Goal: Task Accomplishment & Management: Manage account settings

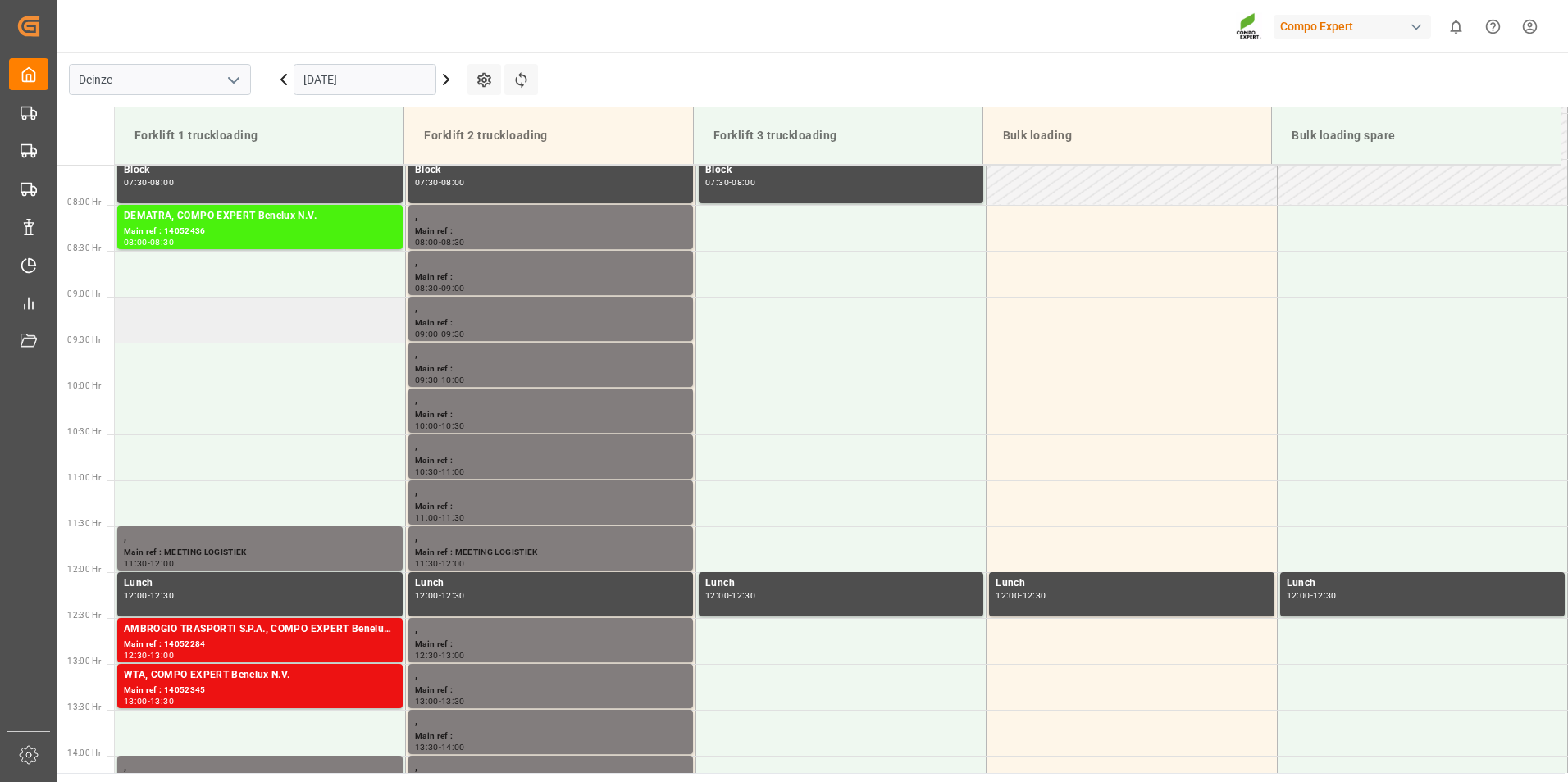
scroll to position [879, 0]
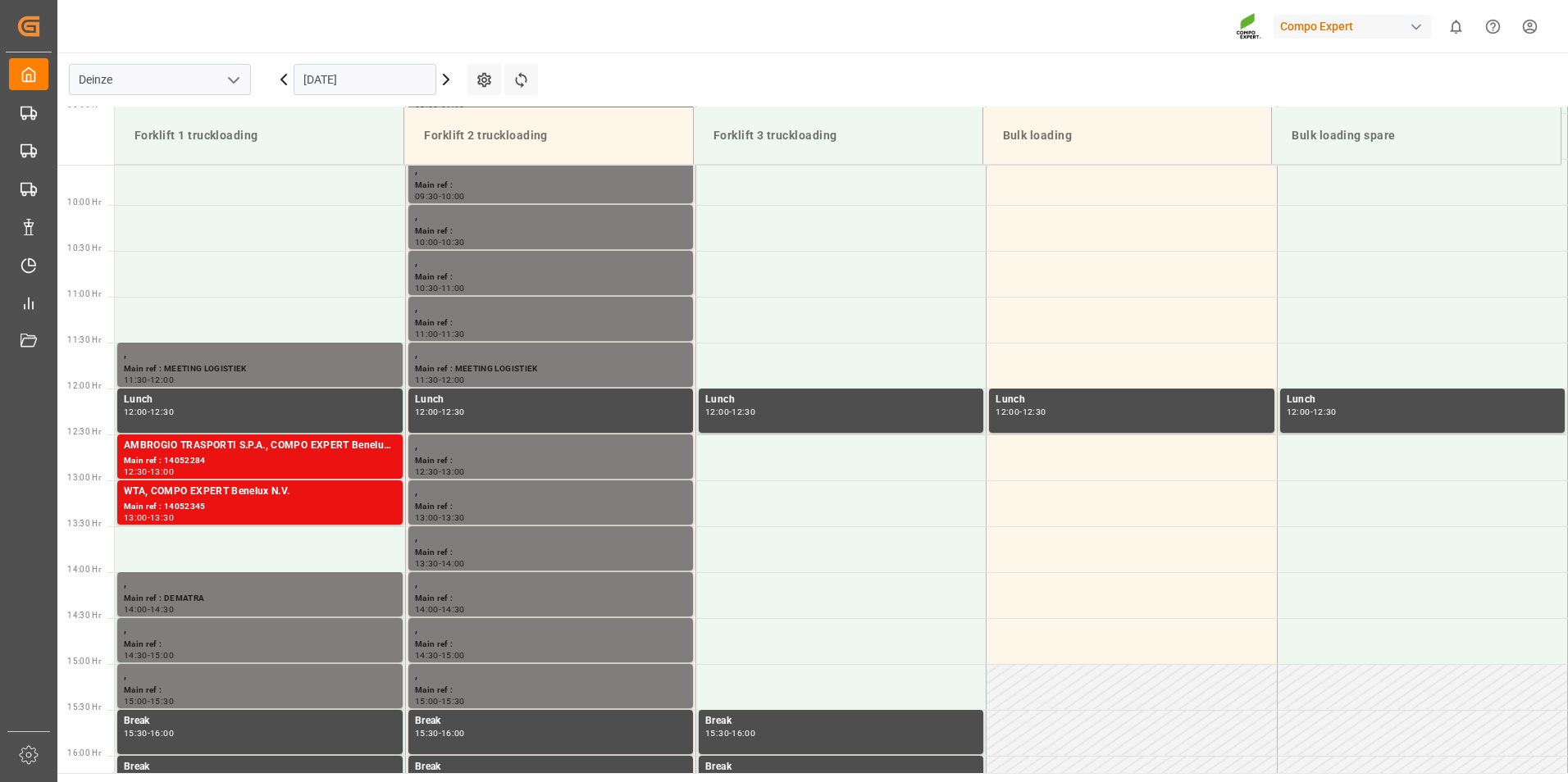
click at [382, 73] on input "[DATE]" at bounding box center [364, 79] width 142 height 31
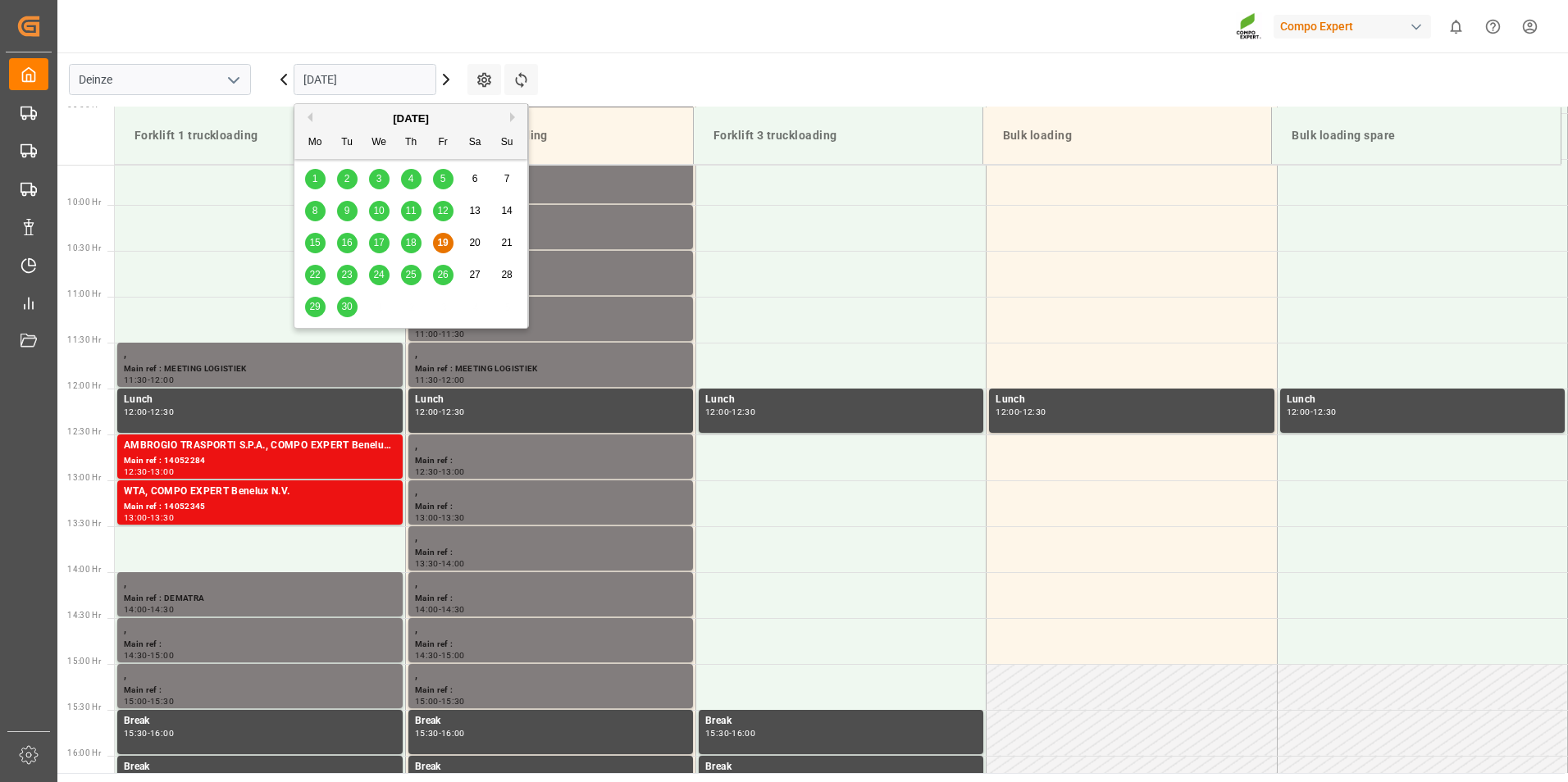
click at [312, 281] on span "22" at bounding box center [314, 275] width 11 height 12
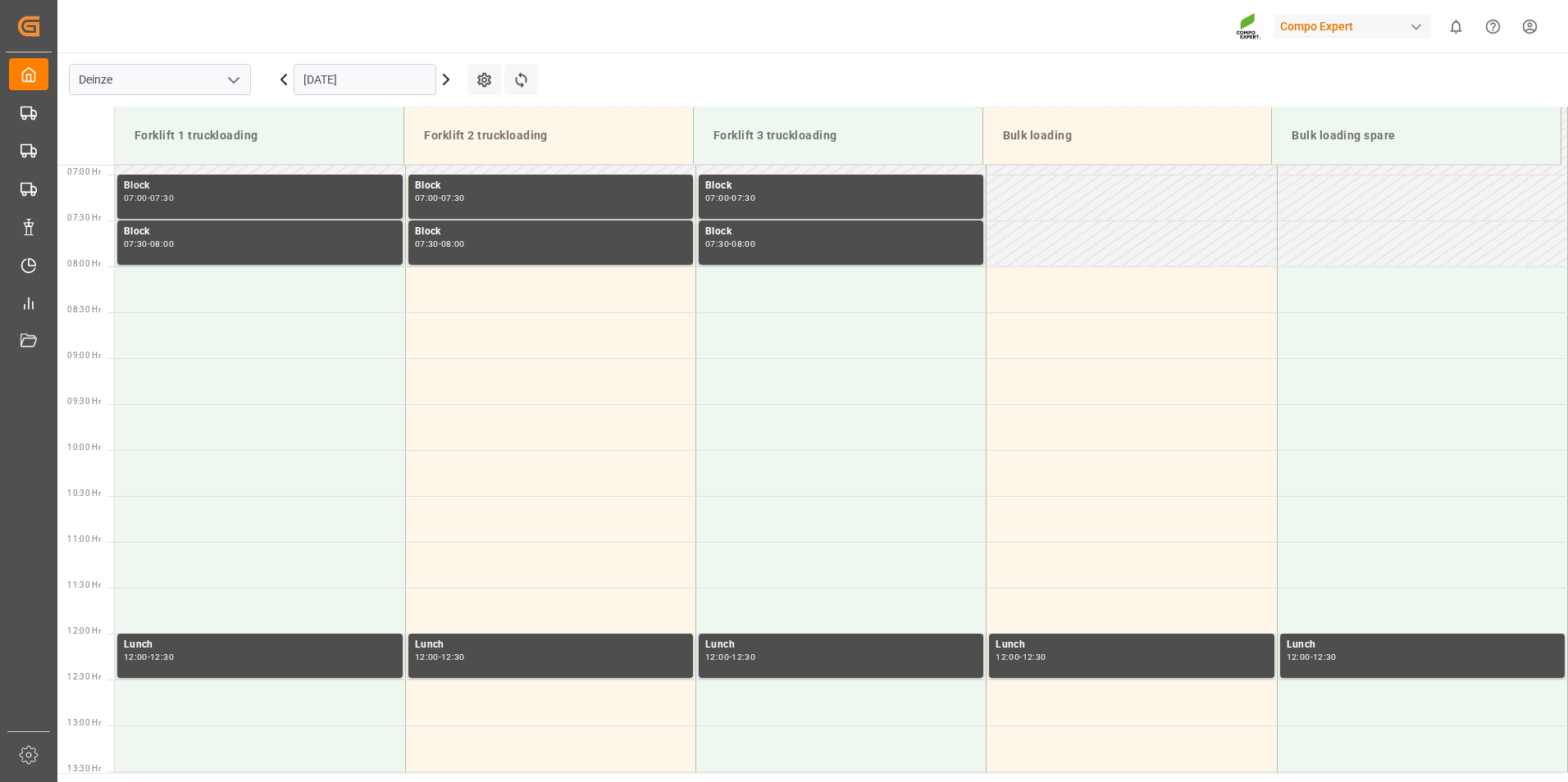
scroll to position [560, 0]
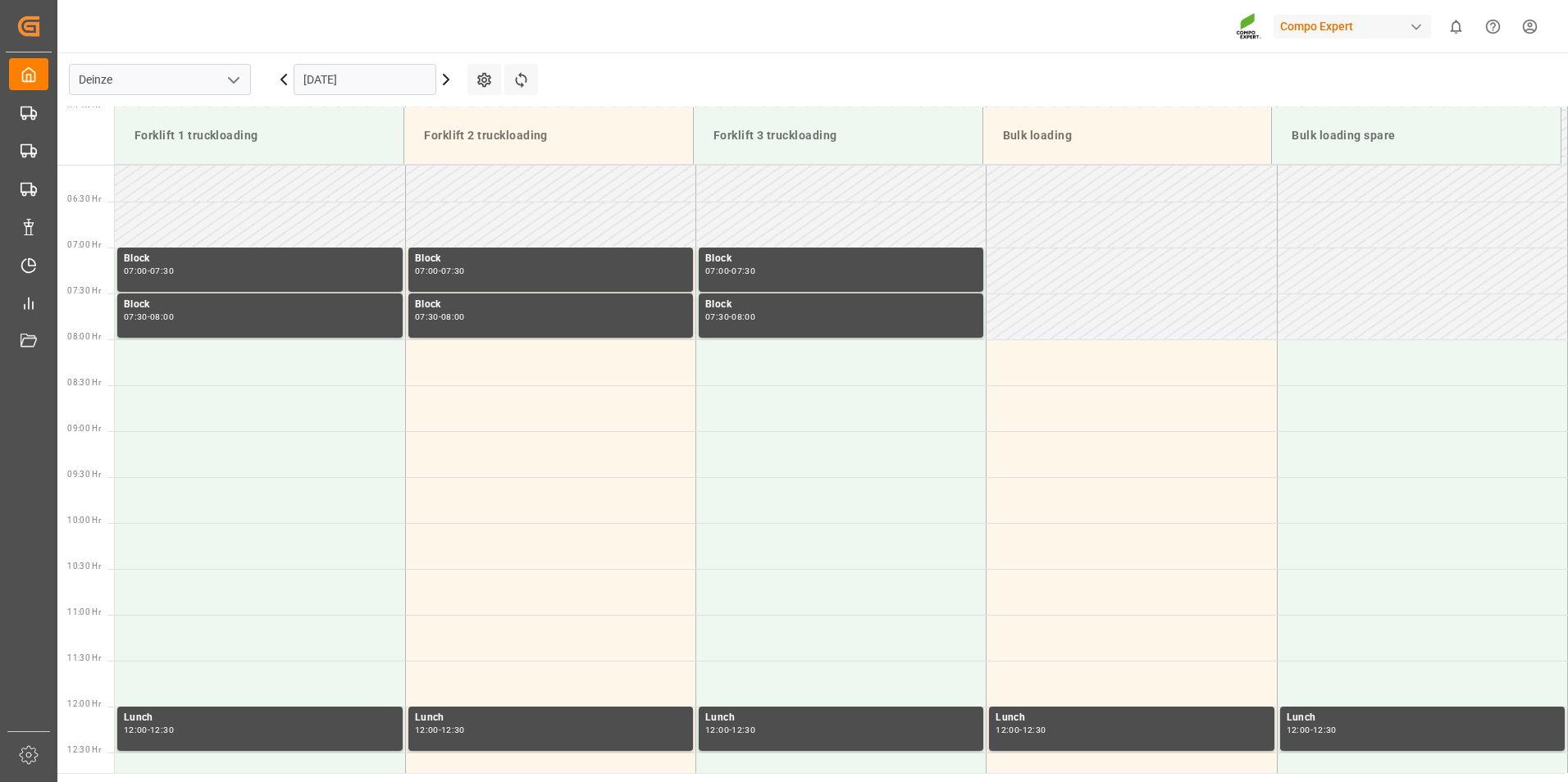
click at [401, 81] on input "[DATE]" at bounding box center [364, 79] width 142 height 31
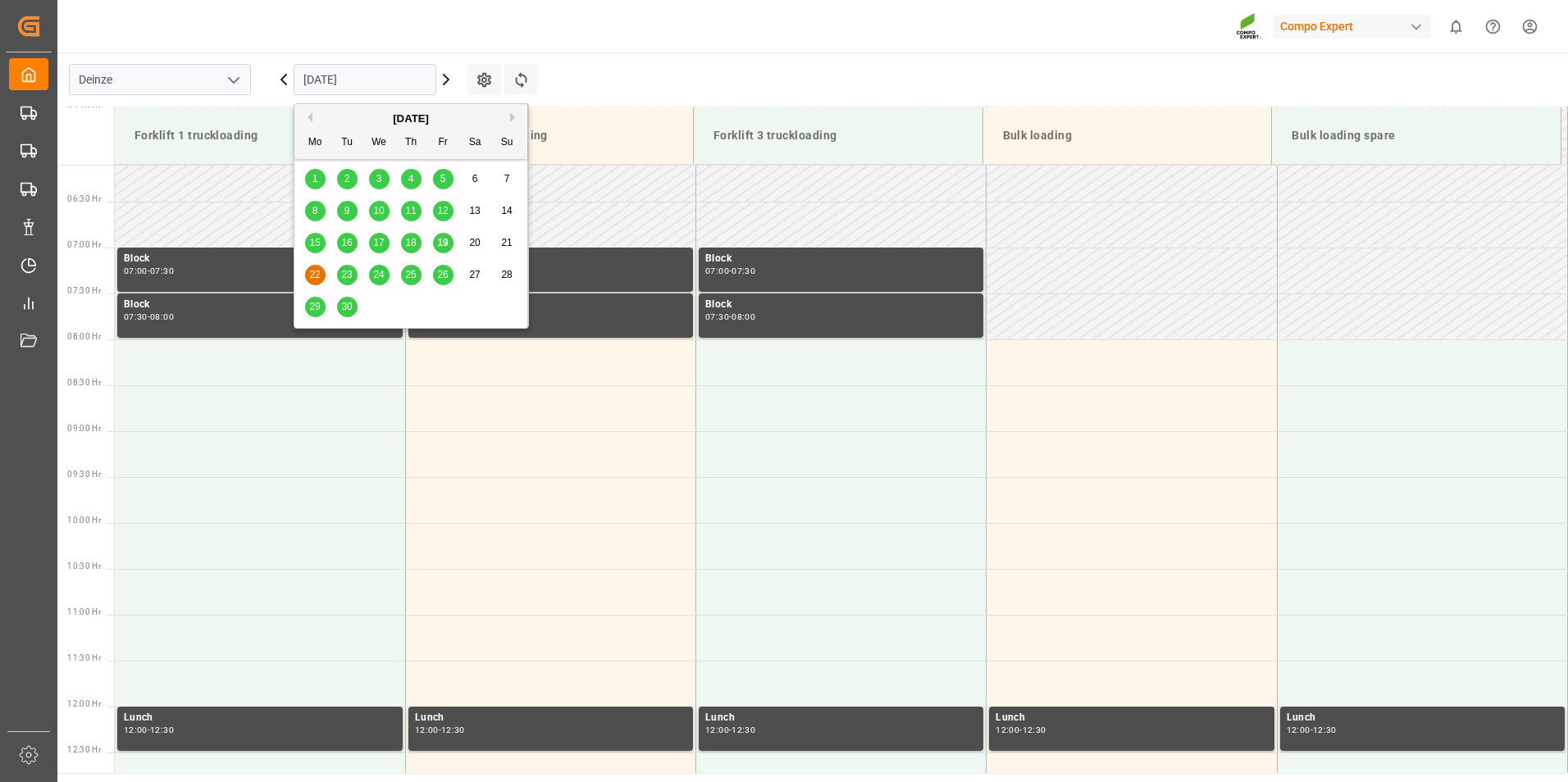
click at [347, 273] on span "23" at bounding box center [346, 275] width 11 height 12
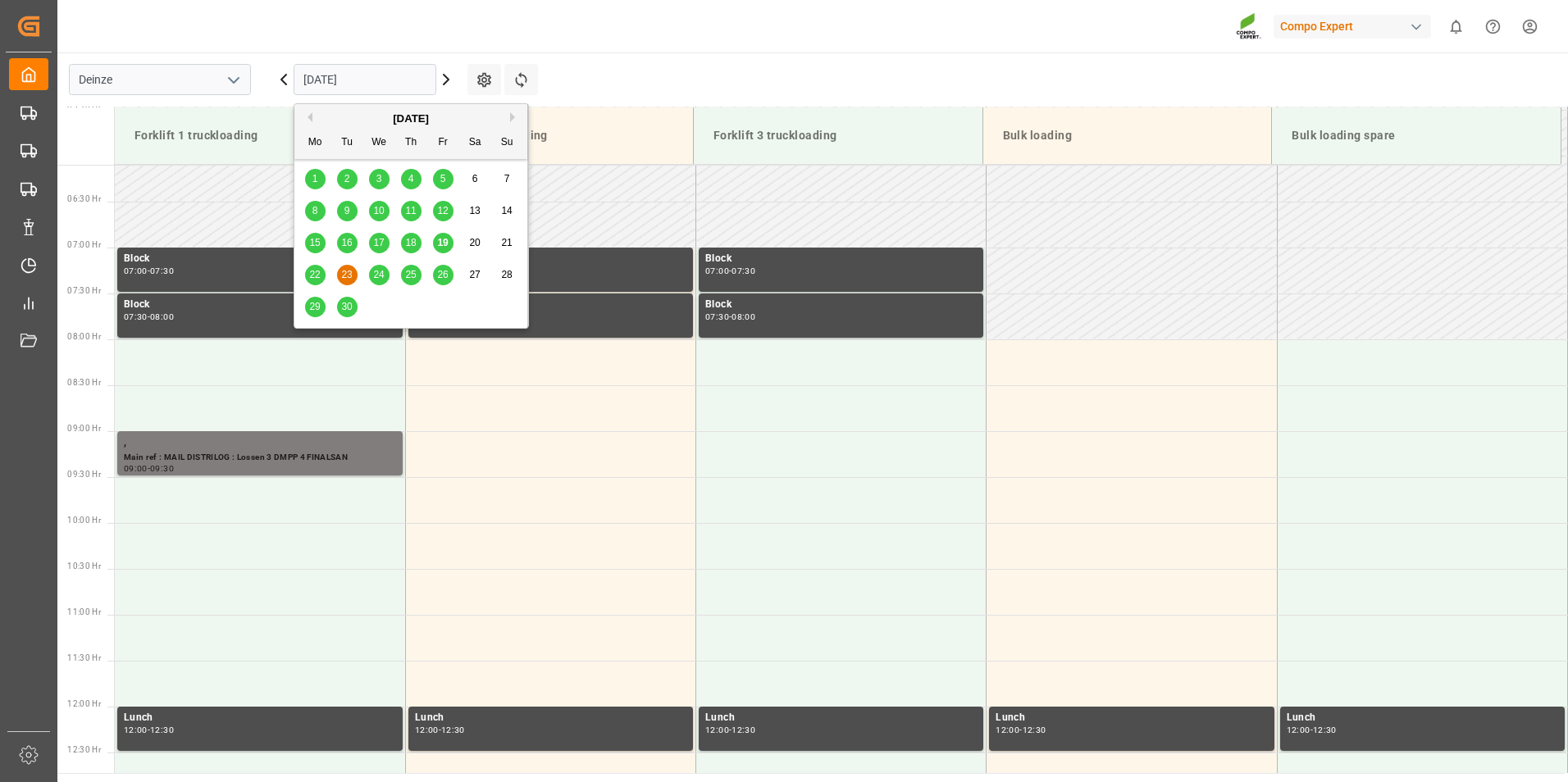
click at [388, 82] on input "[DATE]" at bounding box center [364, 79] width 142 height 31
click at [377, 274] on span "24" at bounding box center [378, 275] width 11 height 12
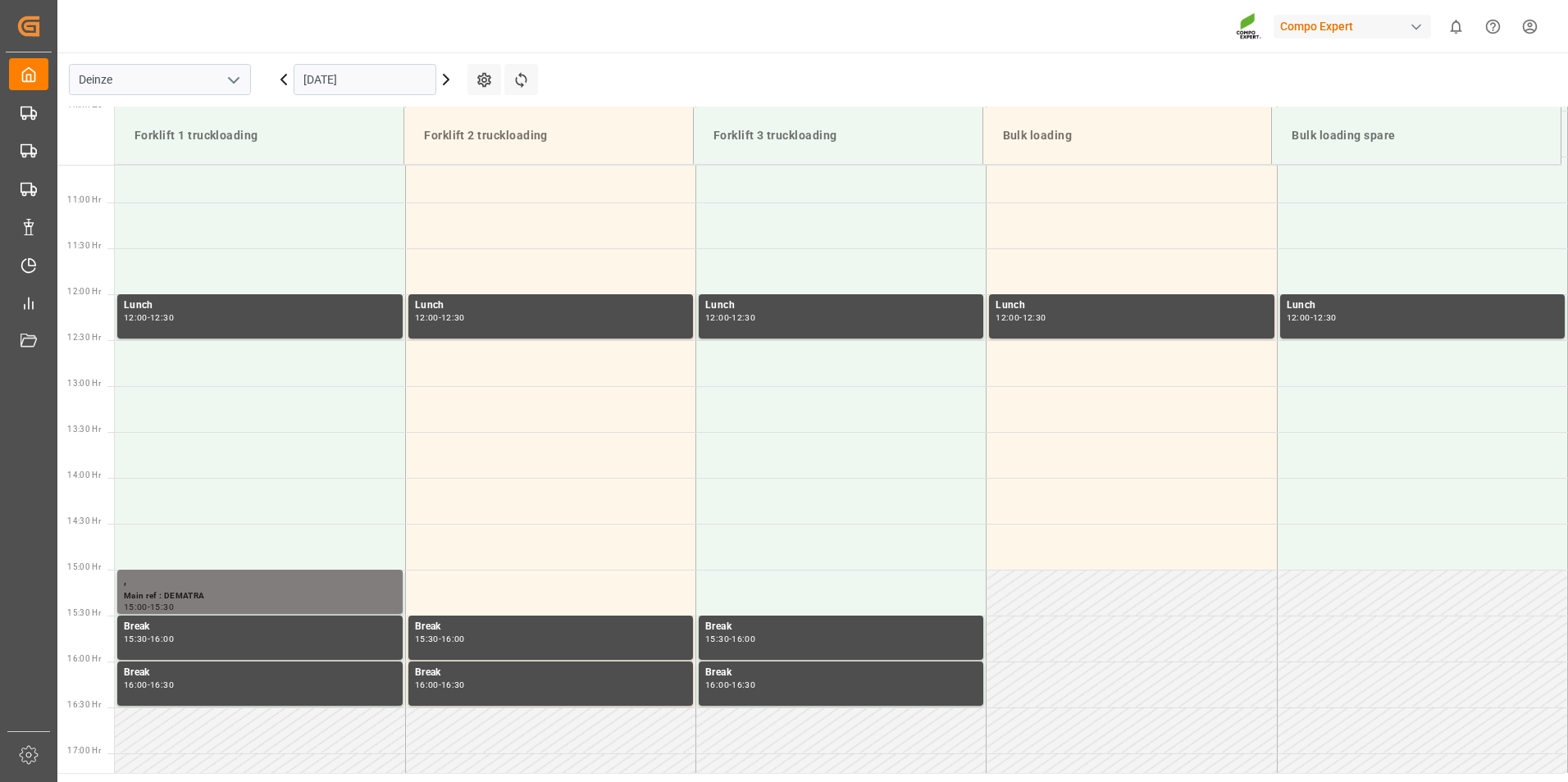
scroll to position [970, 0]
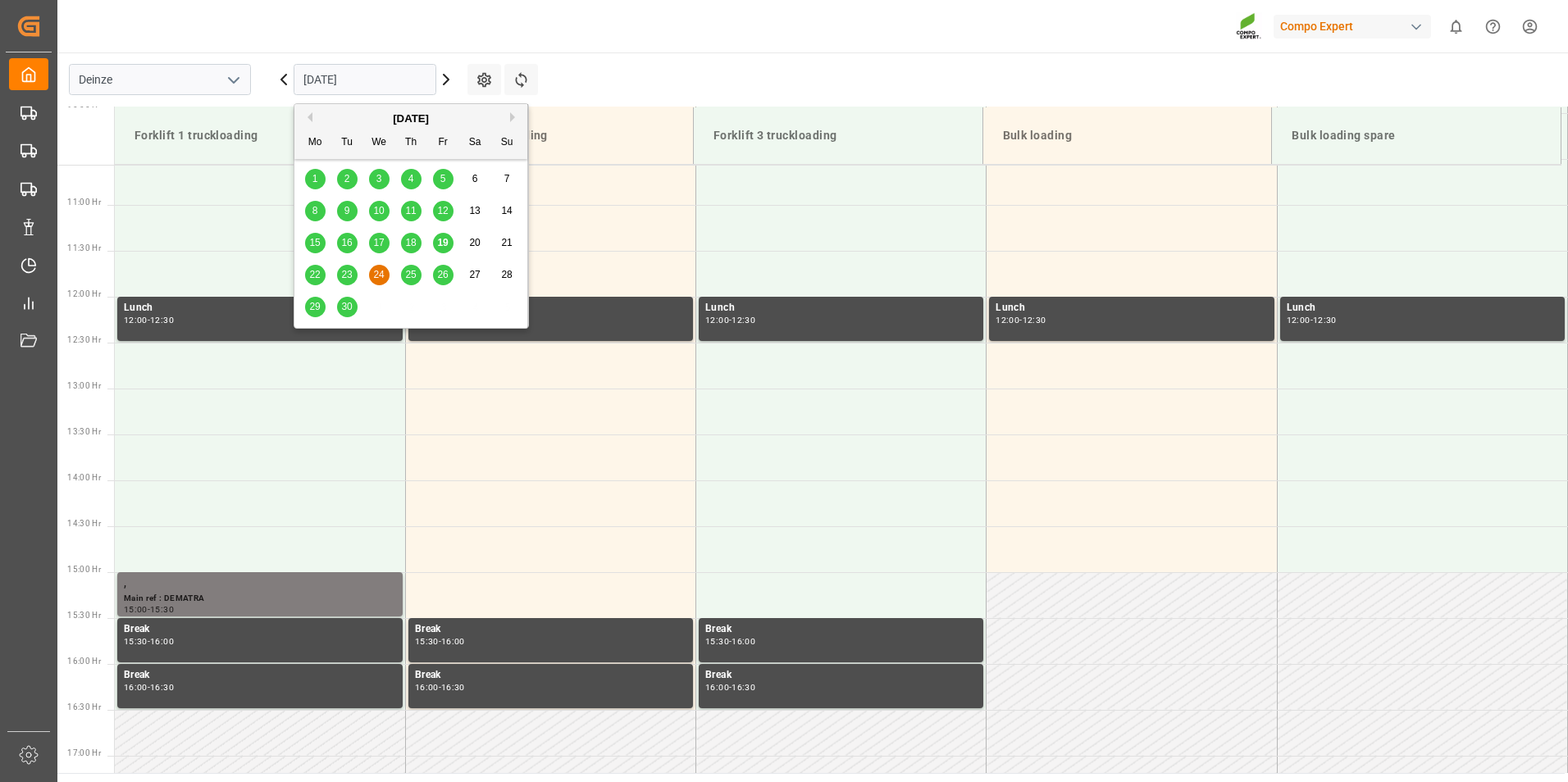
click at [370, 92] on input "24.09.2025" at bounding box center [364, 79] width 142 height 31
click at [445, 248] on span "19" at bounding box center [442, 243] width 11 height 12
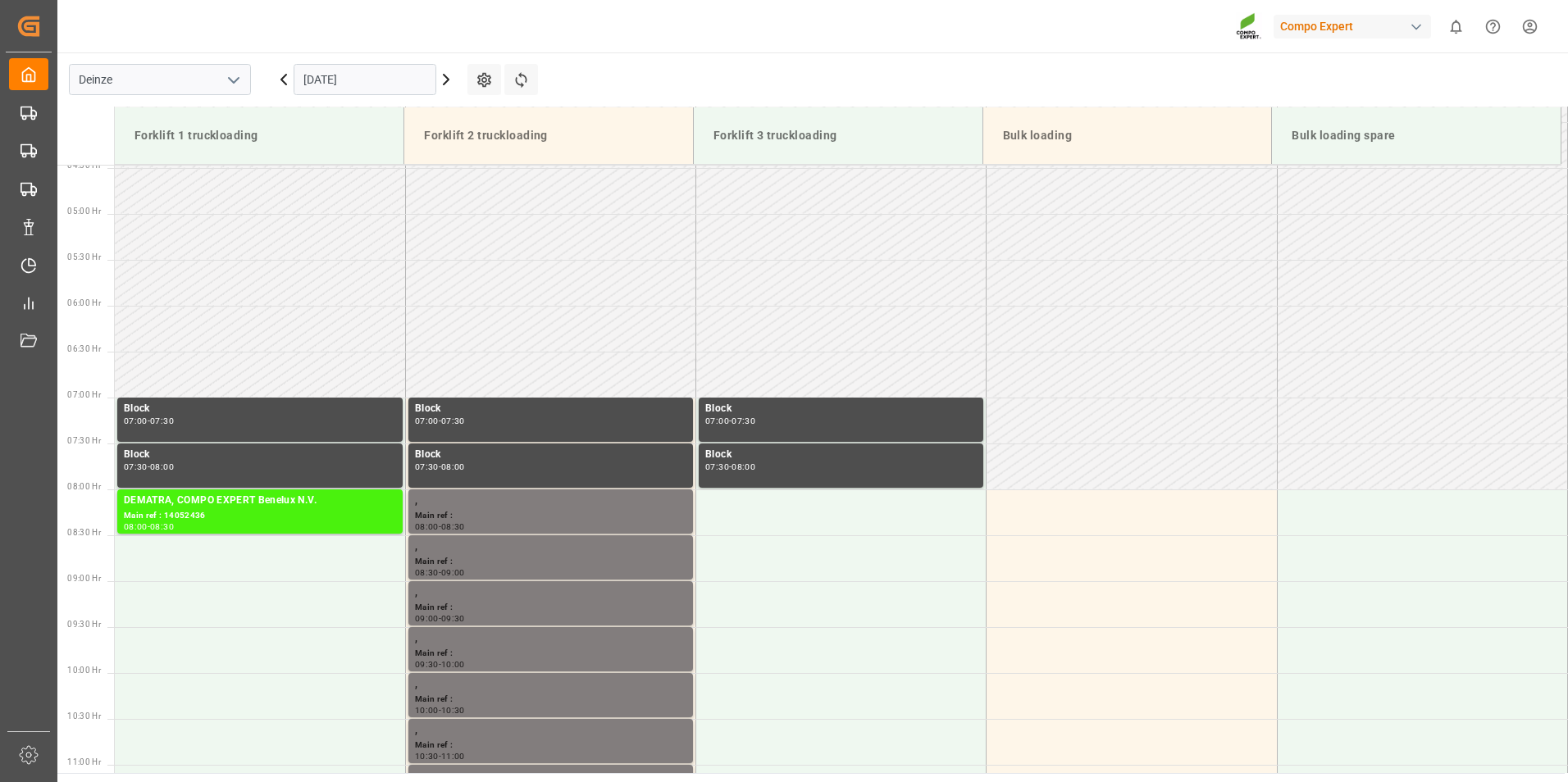
scroll to position [724, 0]
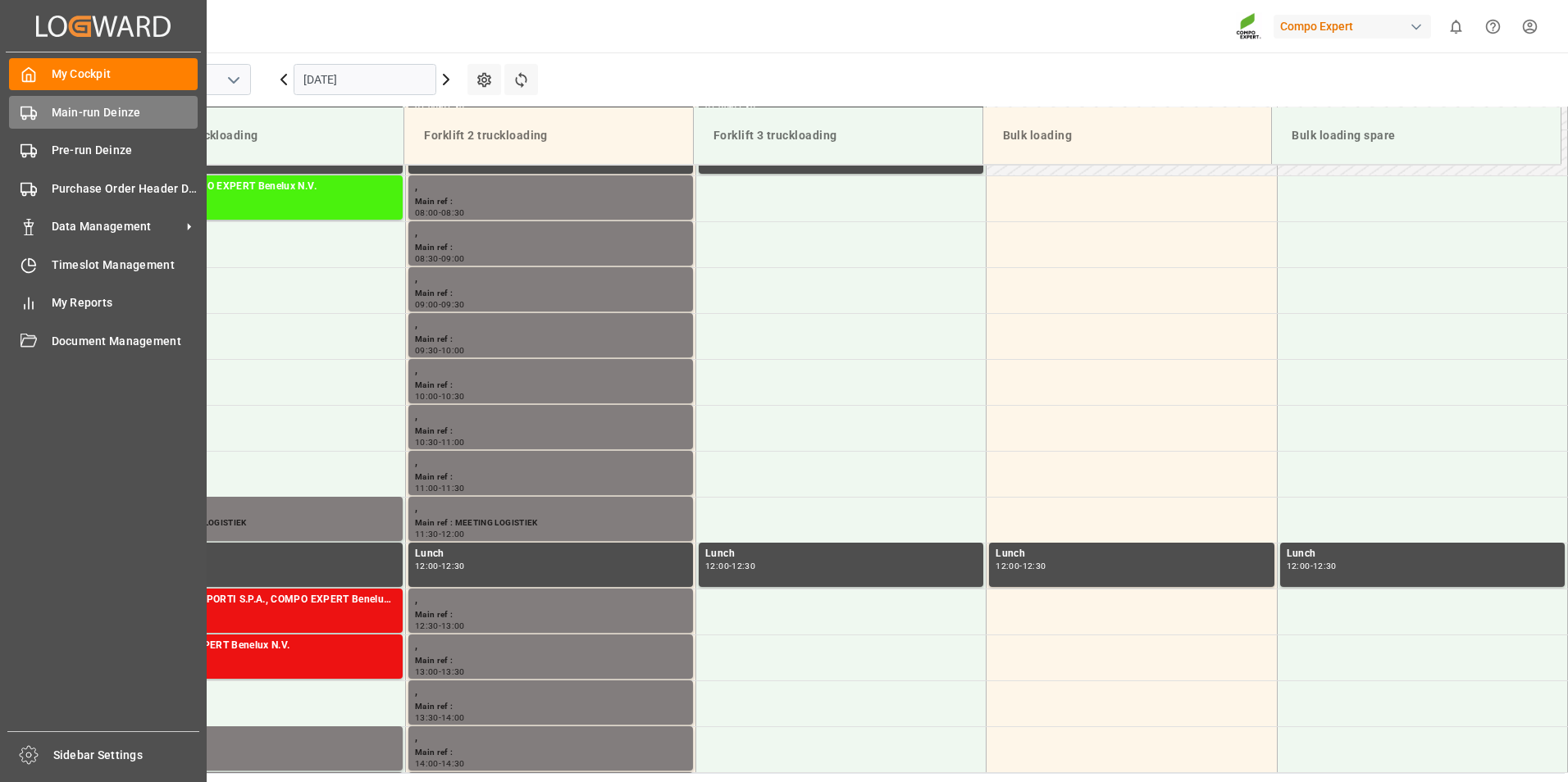
click at [31, 113] on polygon at bounding box center [33, 113] width 5 height 6
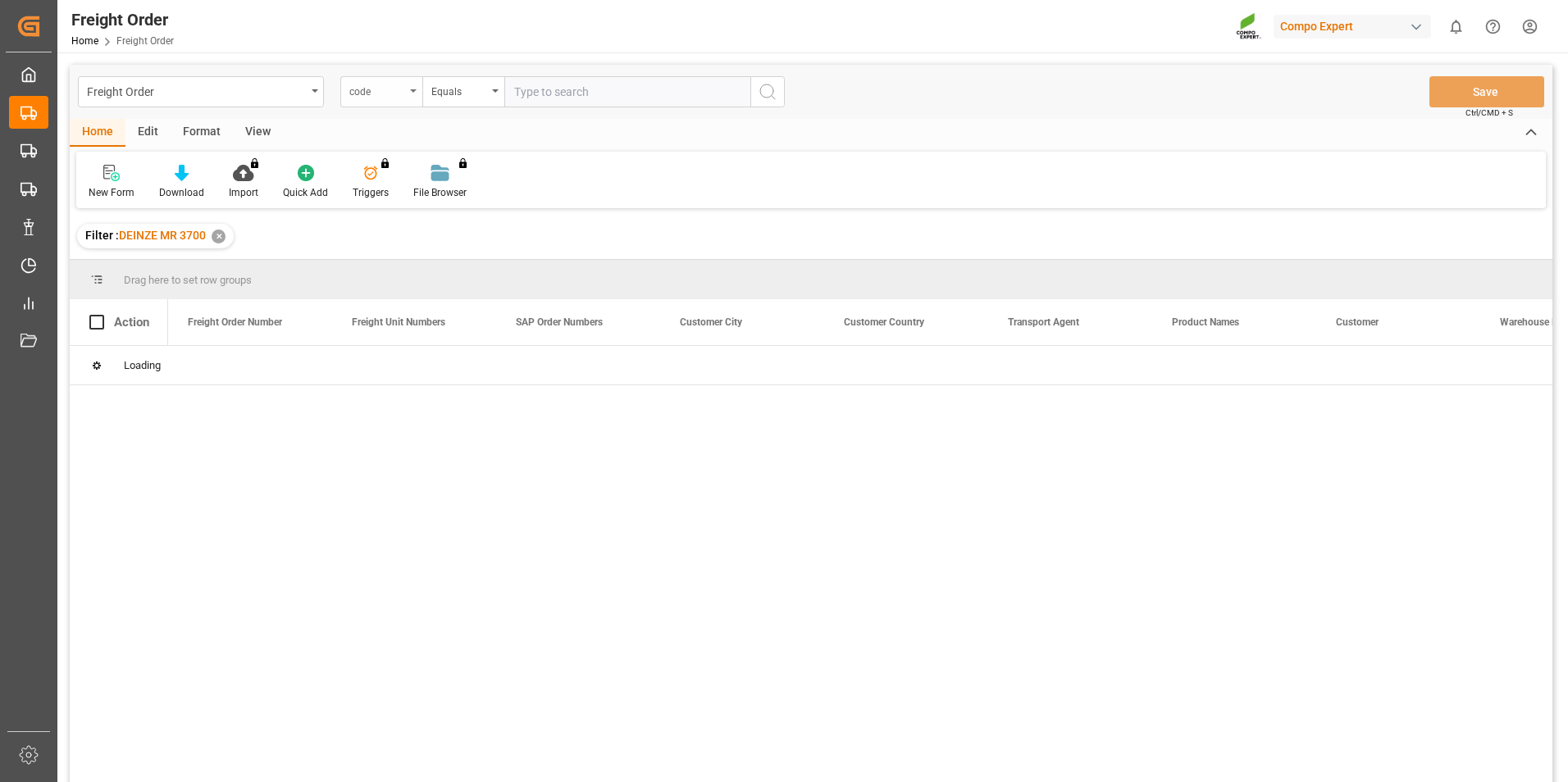
click at [411, 94] on div "code" at bounding box center [381, 92] width 82 height 31
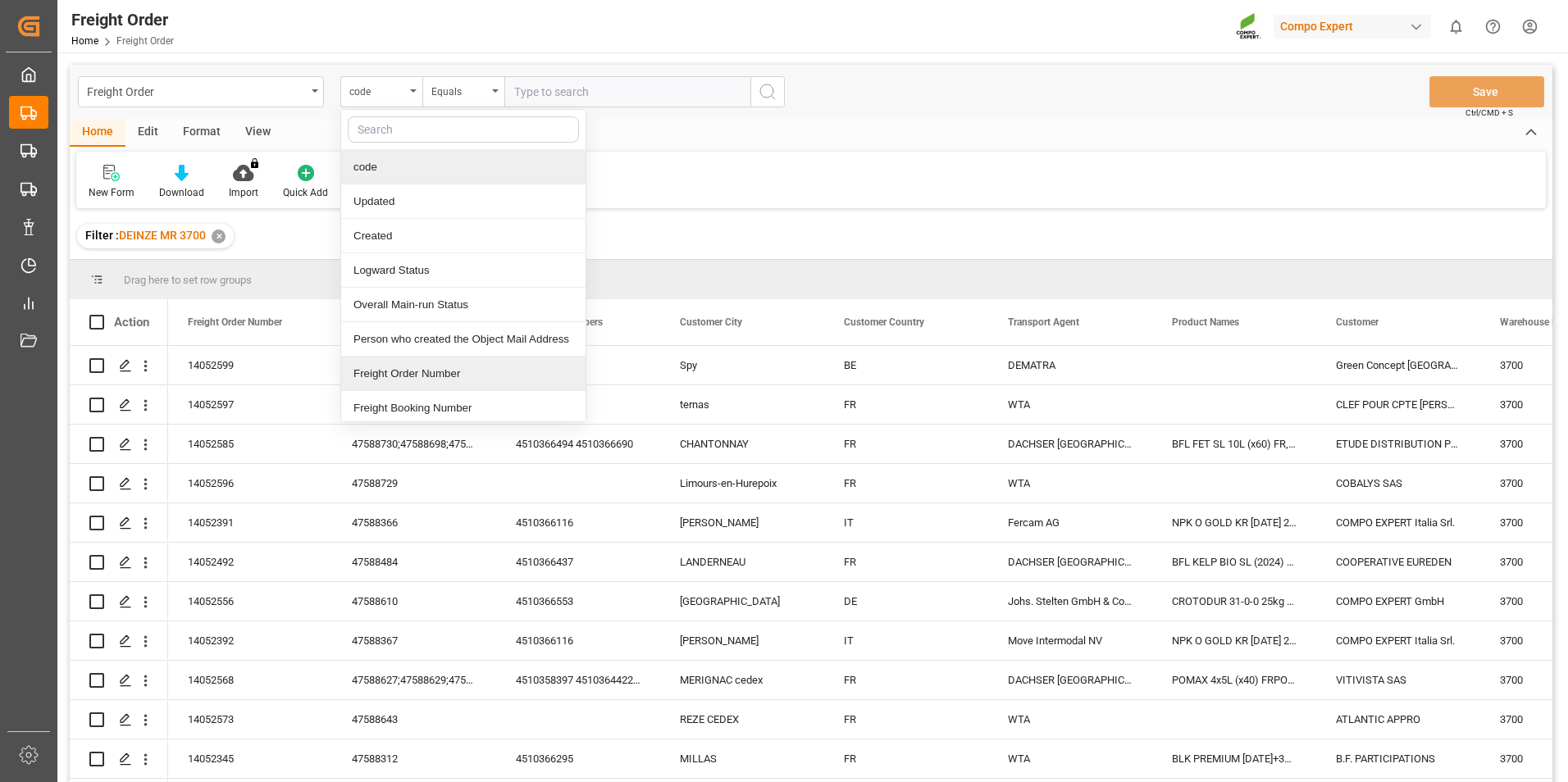
click at [410, 375] on div "Freight Order Number" at bounding box center [464, 373] width 245 height 35
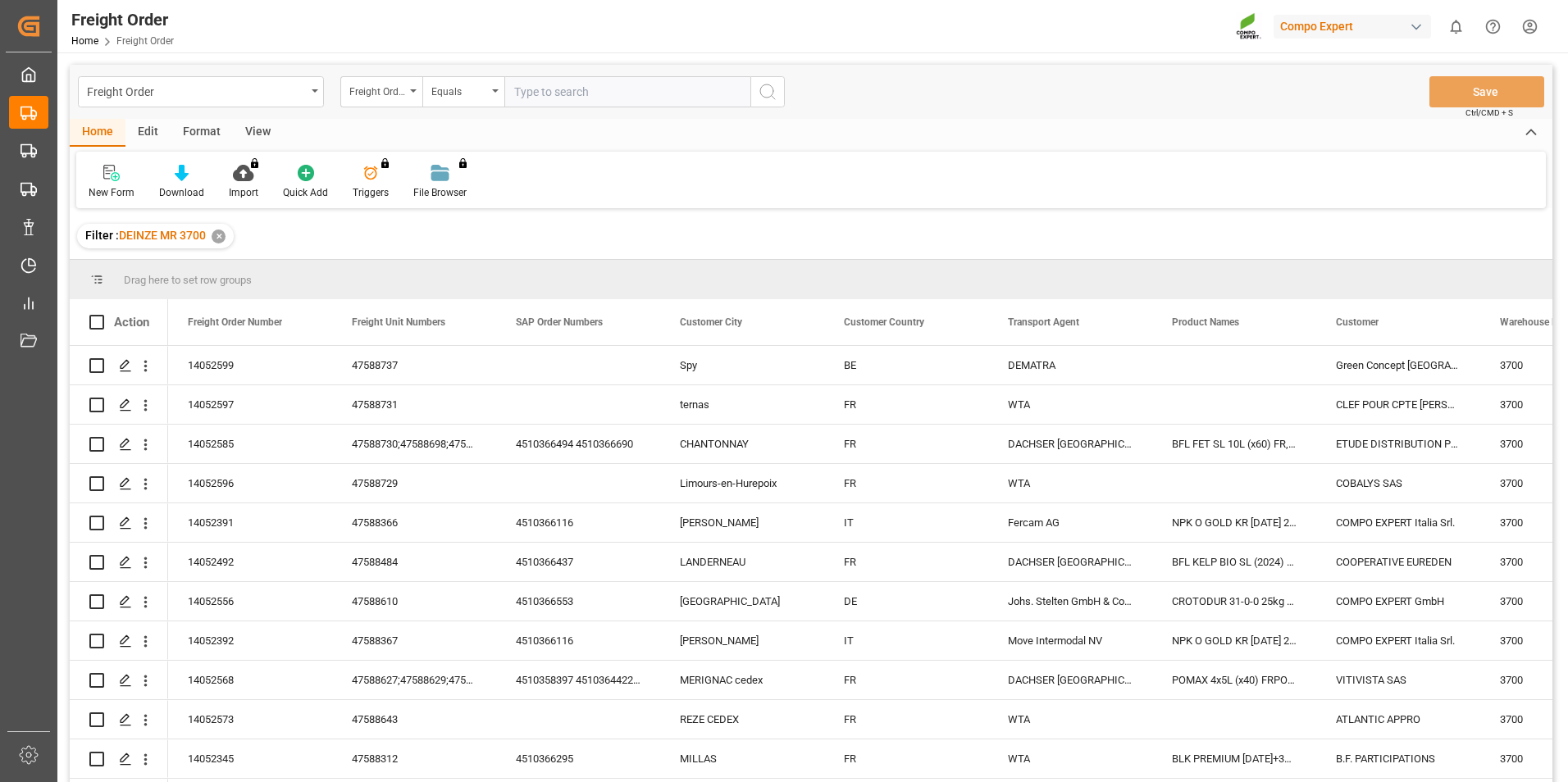
click at [552, 89] on input "text" at bounding box center [627, 92] width 246 height 31
type input "14051799"
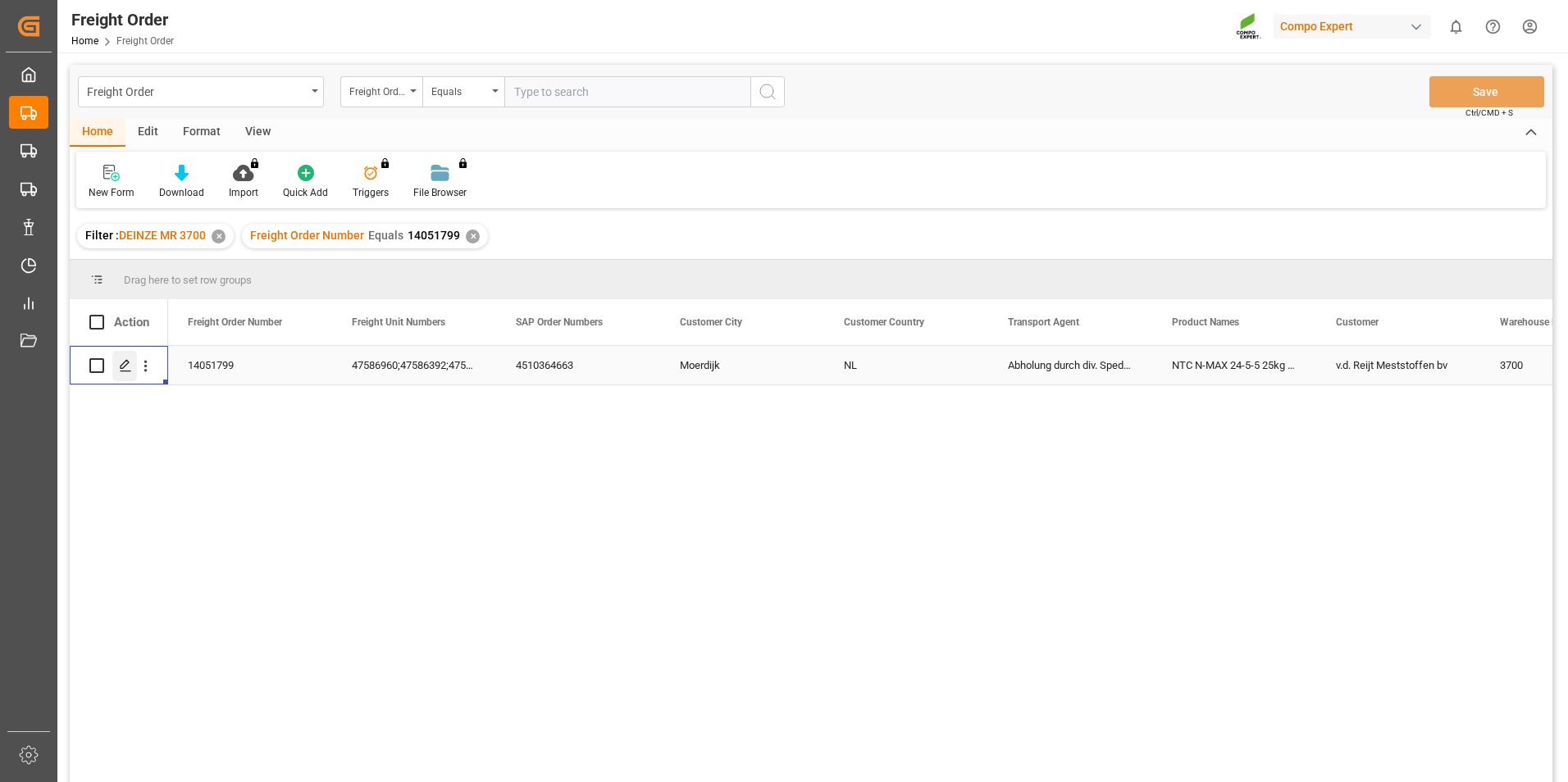
click at [123, 366] on icon "Press SPACE to select this row." at bounding box center [124, 365] width 13 height 13
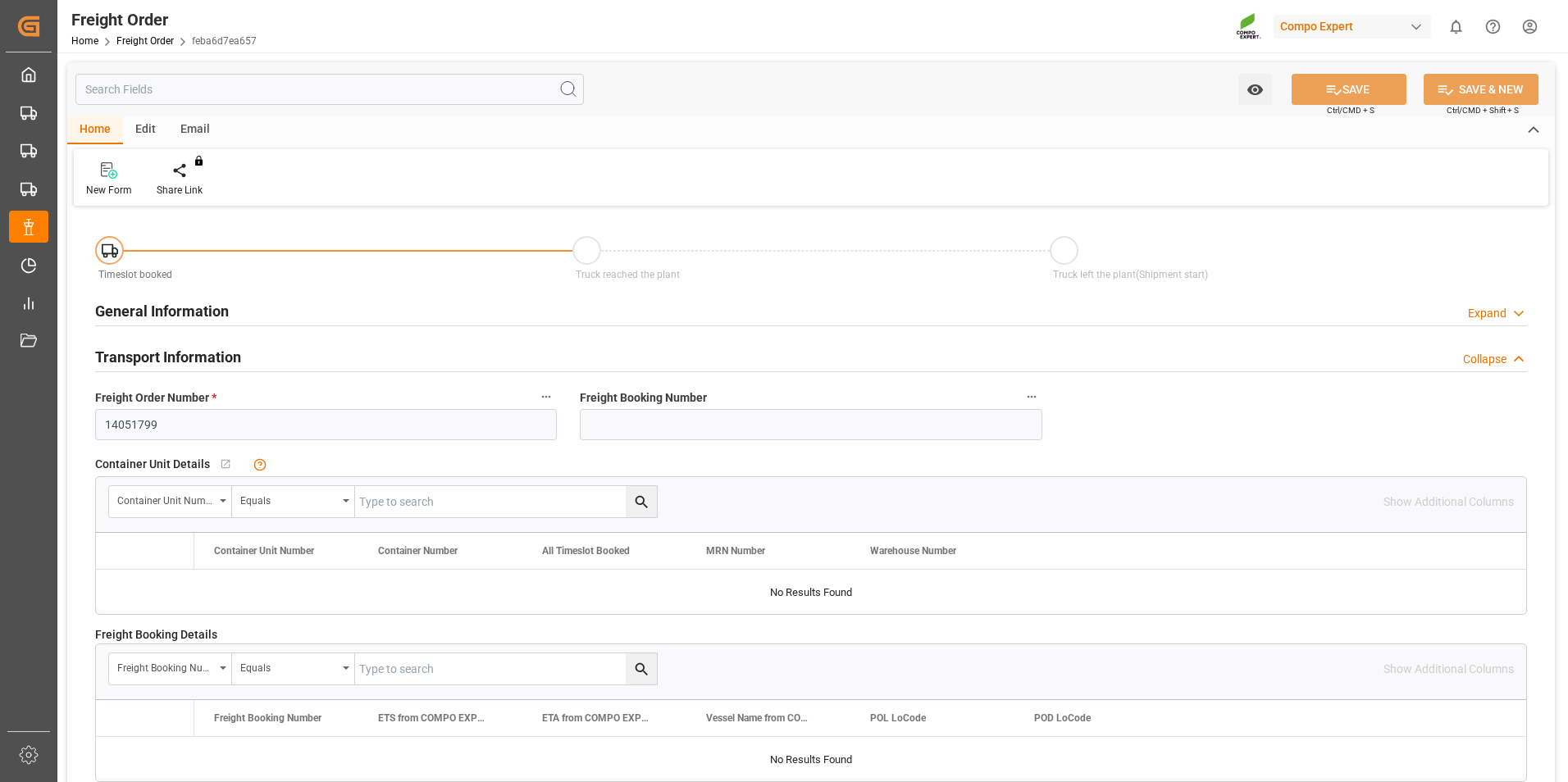
type input "24"
type input "24288"
type input "0"
type input "01.09.2025 00:00"
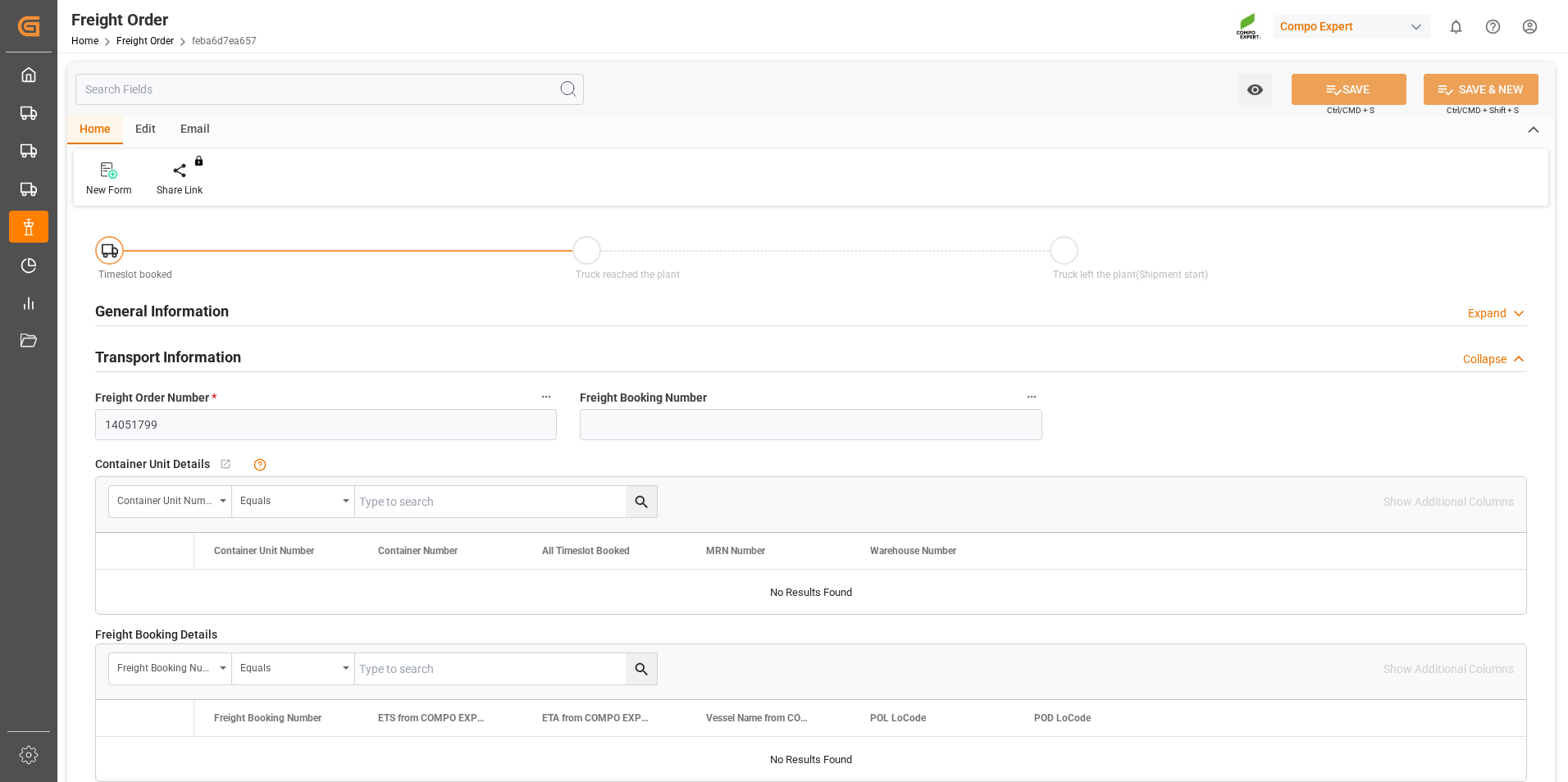
type input "[DATE] 10:21"
click at [186, 168] on icon at bounding box center [192, 170] width 12 height 16
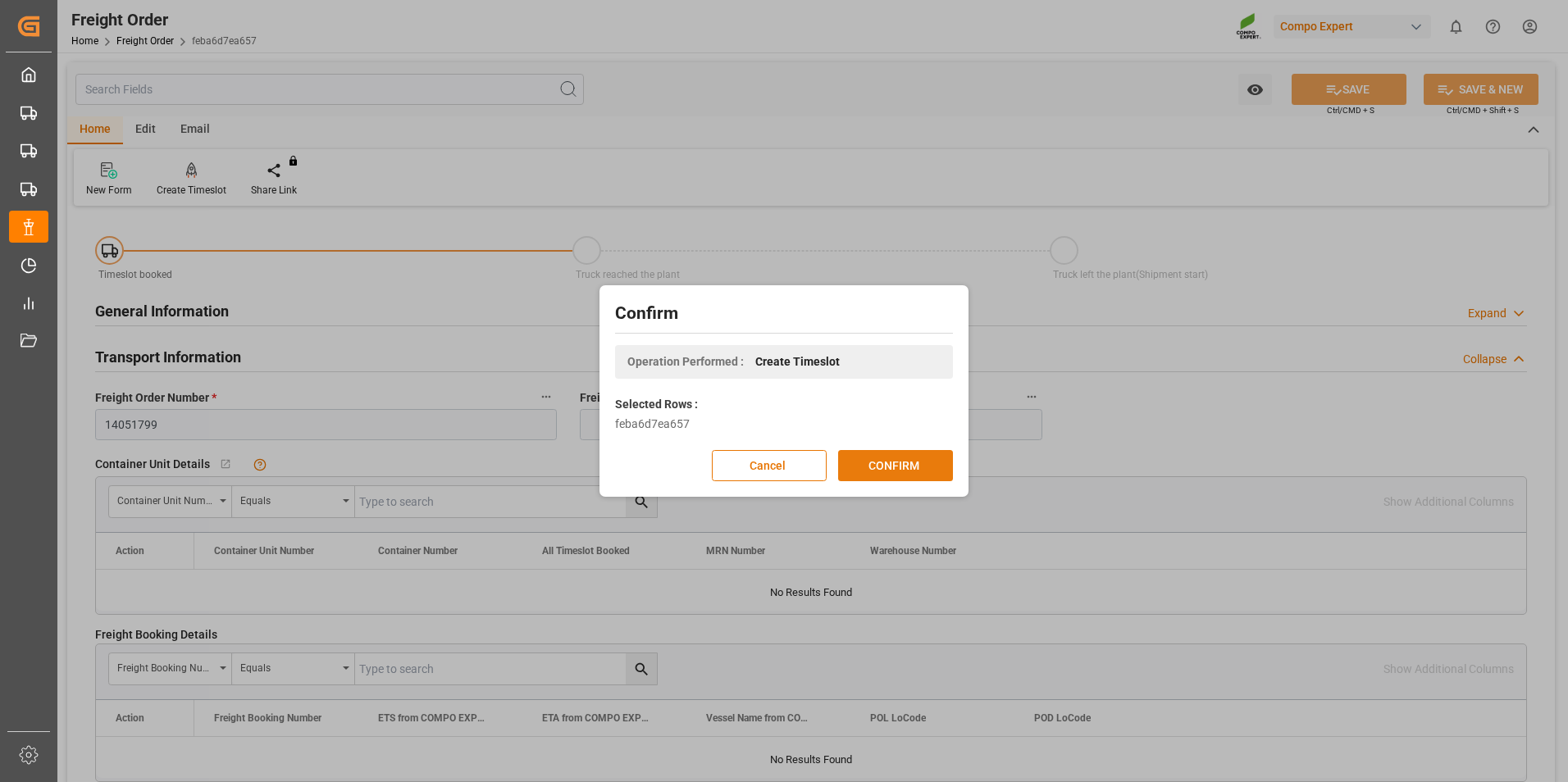
click at [889, 467] on button "CONFIRM" at bounding box center [894, 465] width 114 height 31
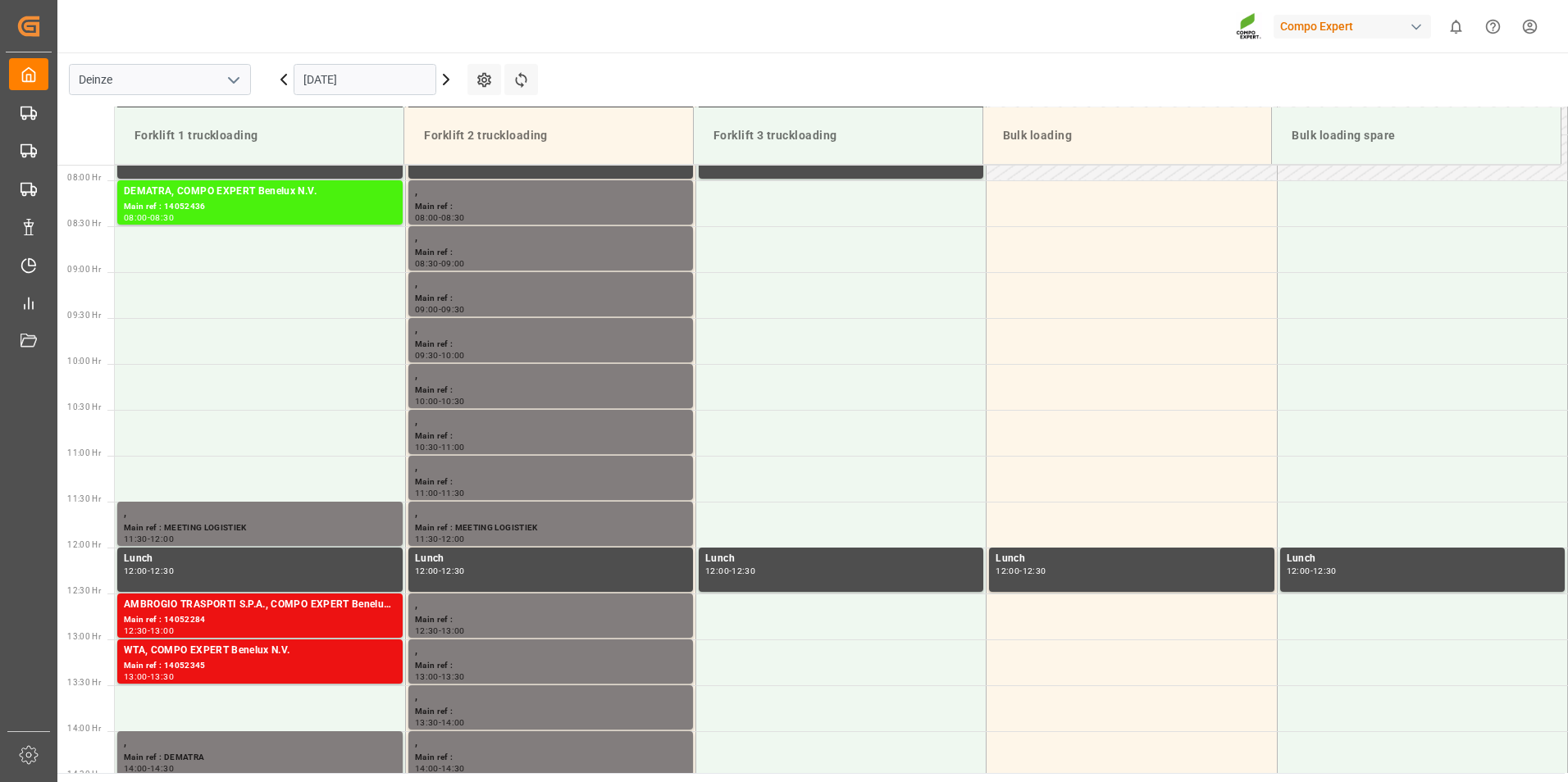
scroll to position [724, 0]
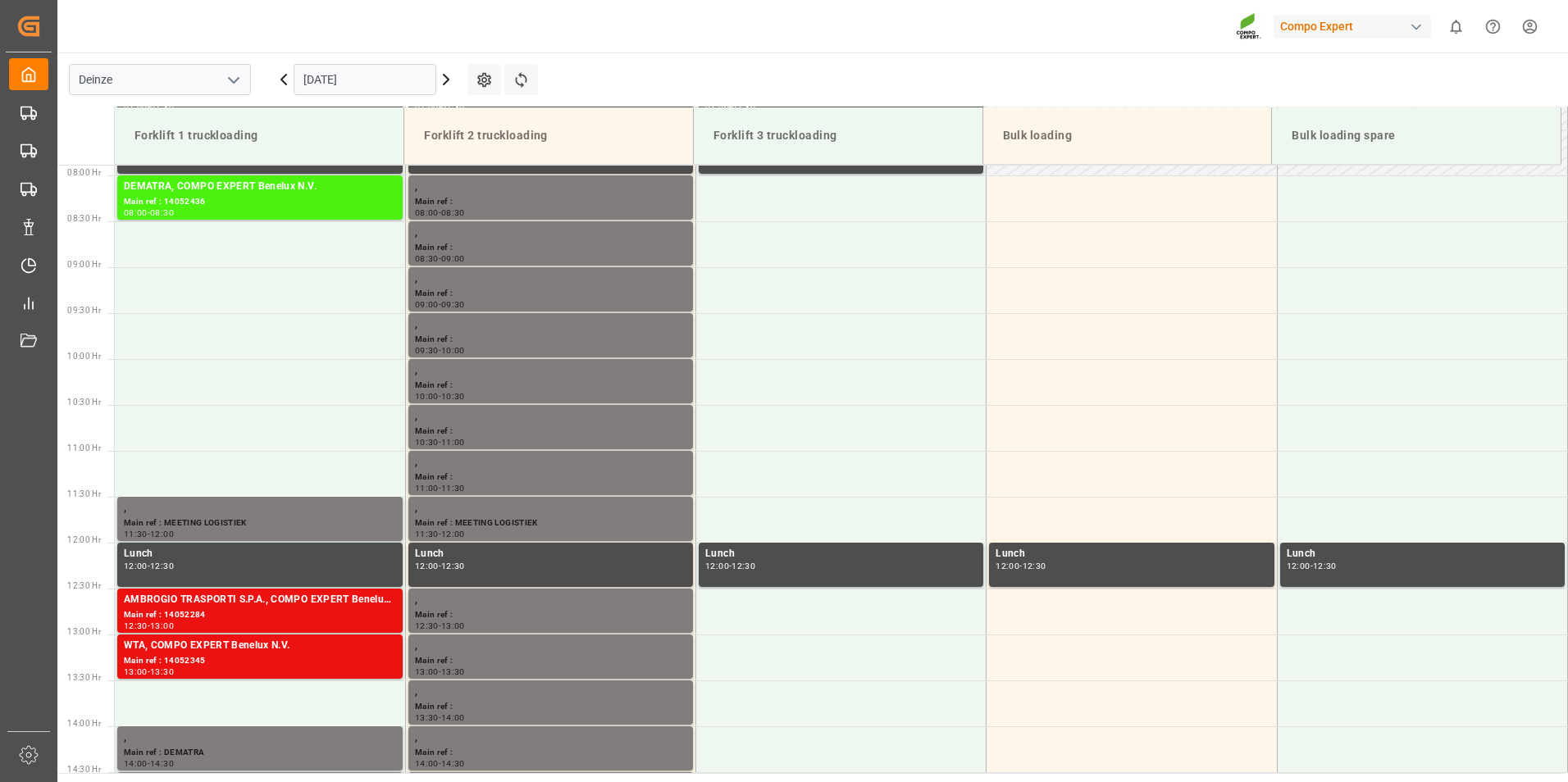
click at [926, 55] on main "Deinze [DATE] Settings Refresh Time Slots Forklift 1 truckloading Forklift 2 tr…" at bounding box center [811, 413] width 1507 height 720
click at [413, 77] on input "[DATE]" at bounding box center [364, 79] width 142 height 31
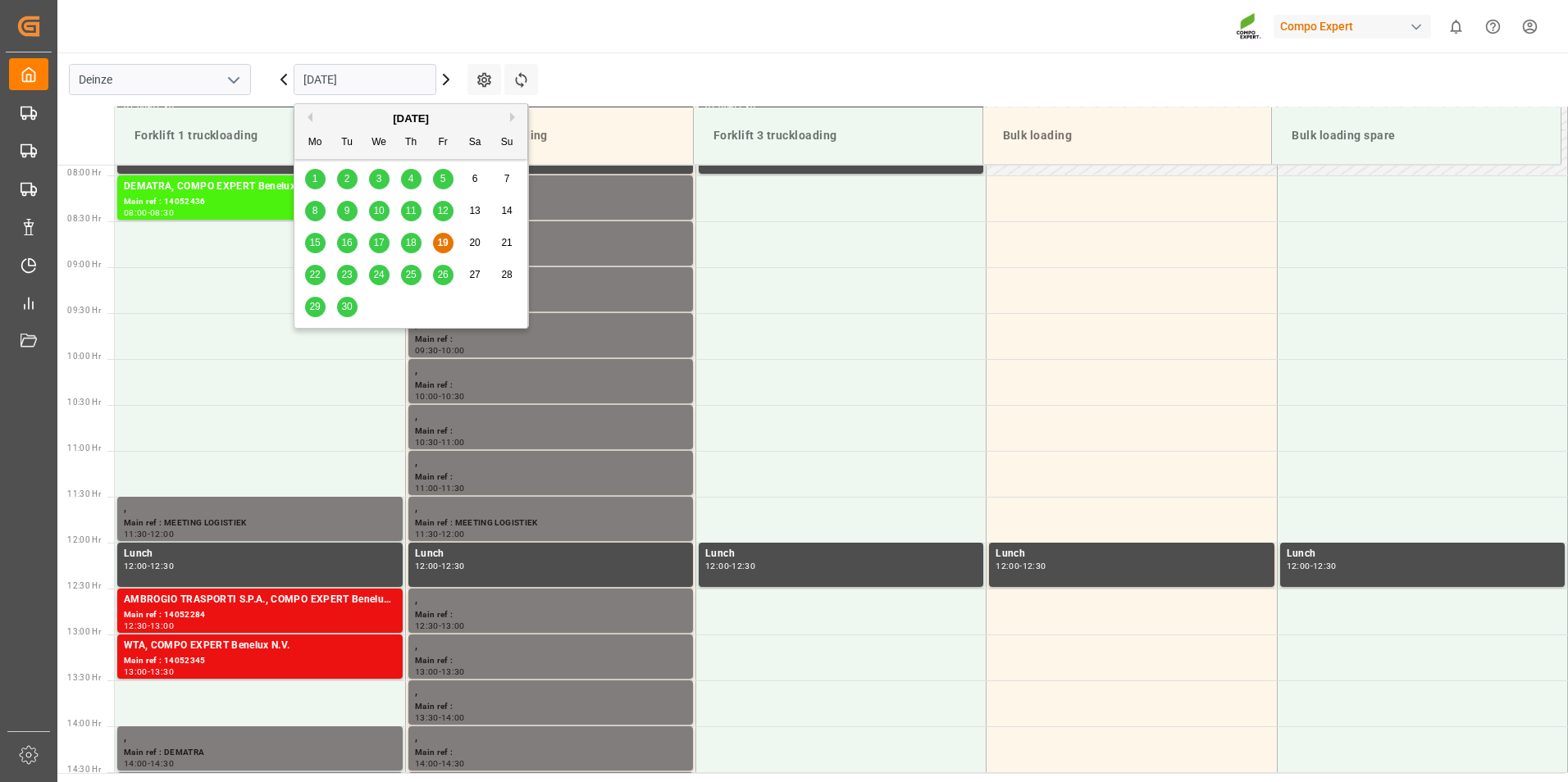
click at [318, 282] on div "22" at bounding box center [315, 276] width 21 height 20
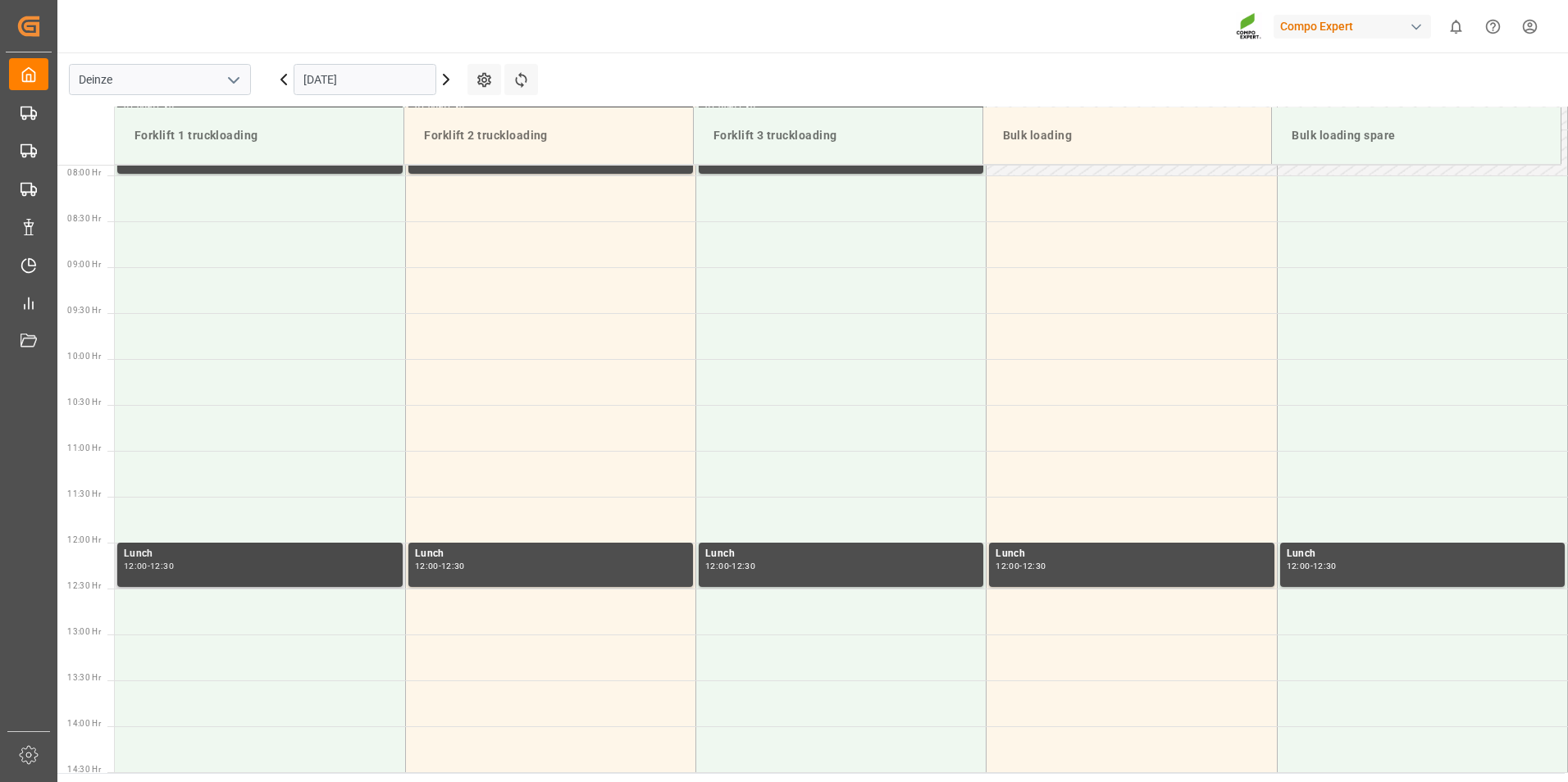
scroll to position [970, 0]
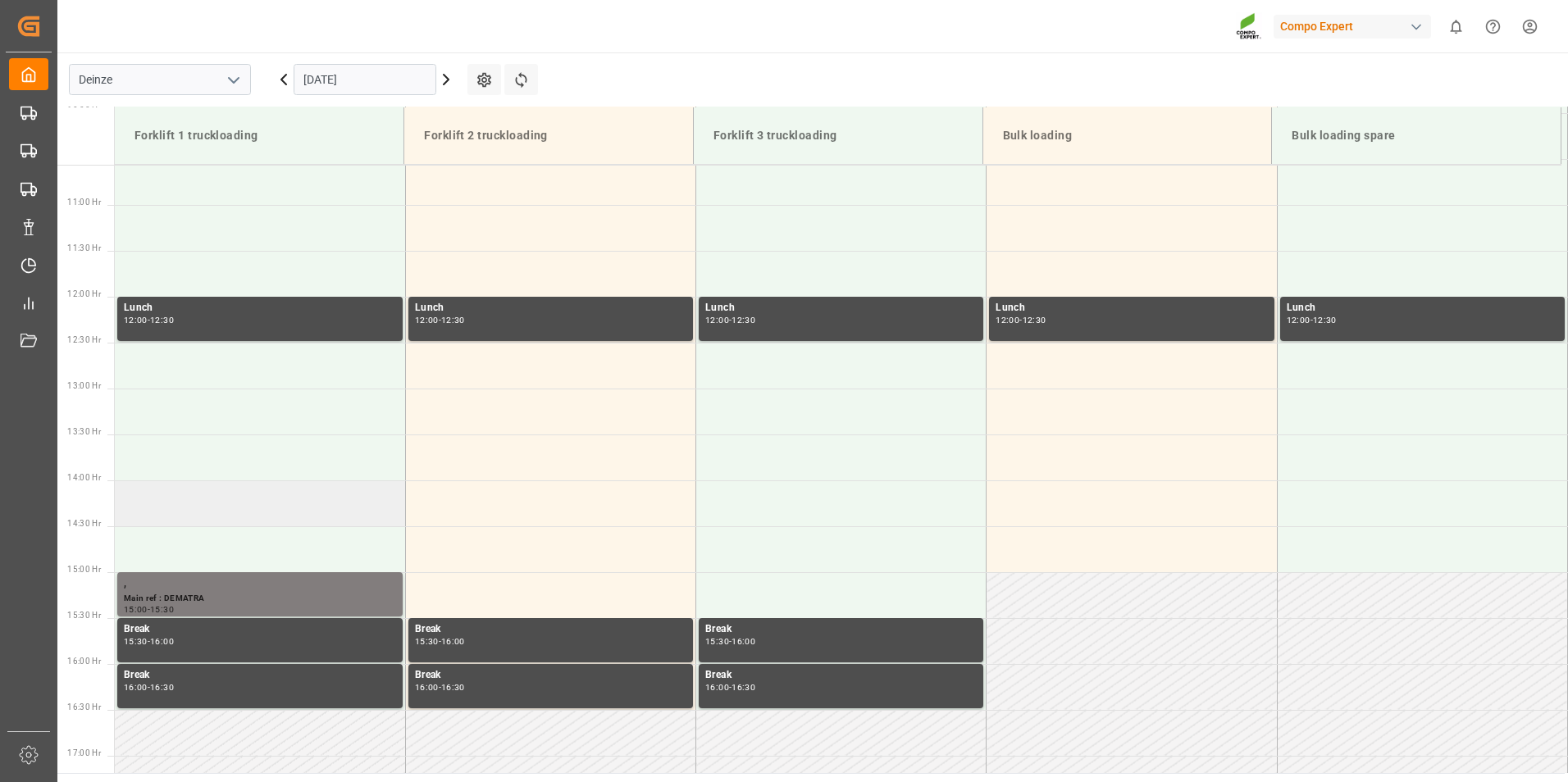
click at [146, 500] on td at bounding box center [260, 503] width 291 height 46
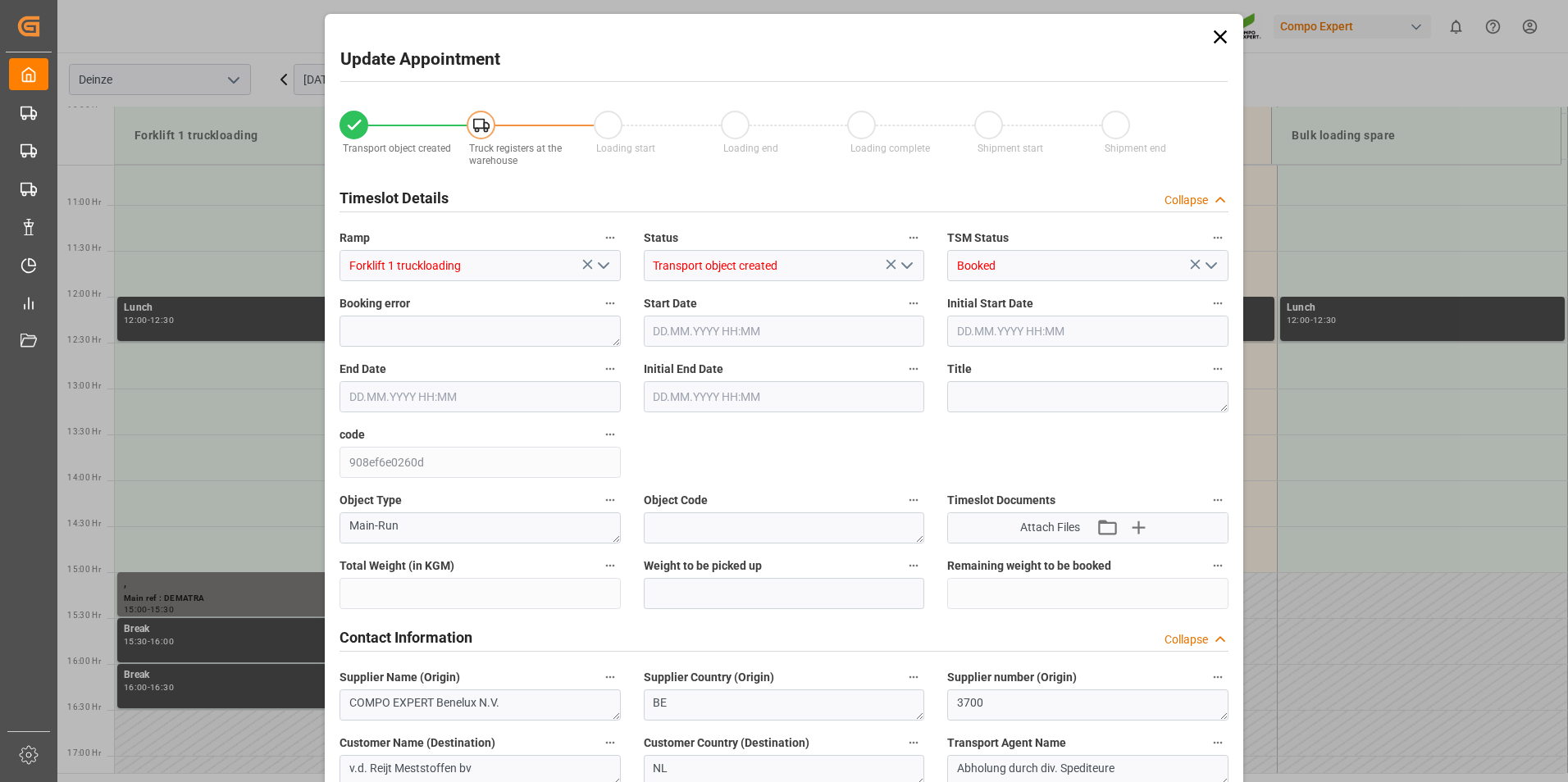
type input "24288"
type input "0"
type input "24"
type input "[DATE] 14:00"
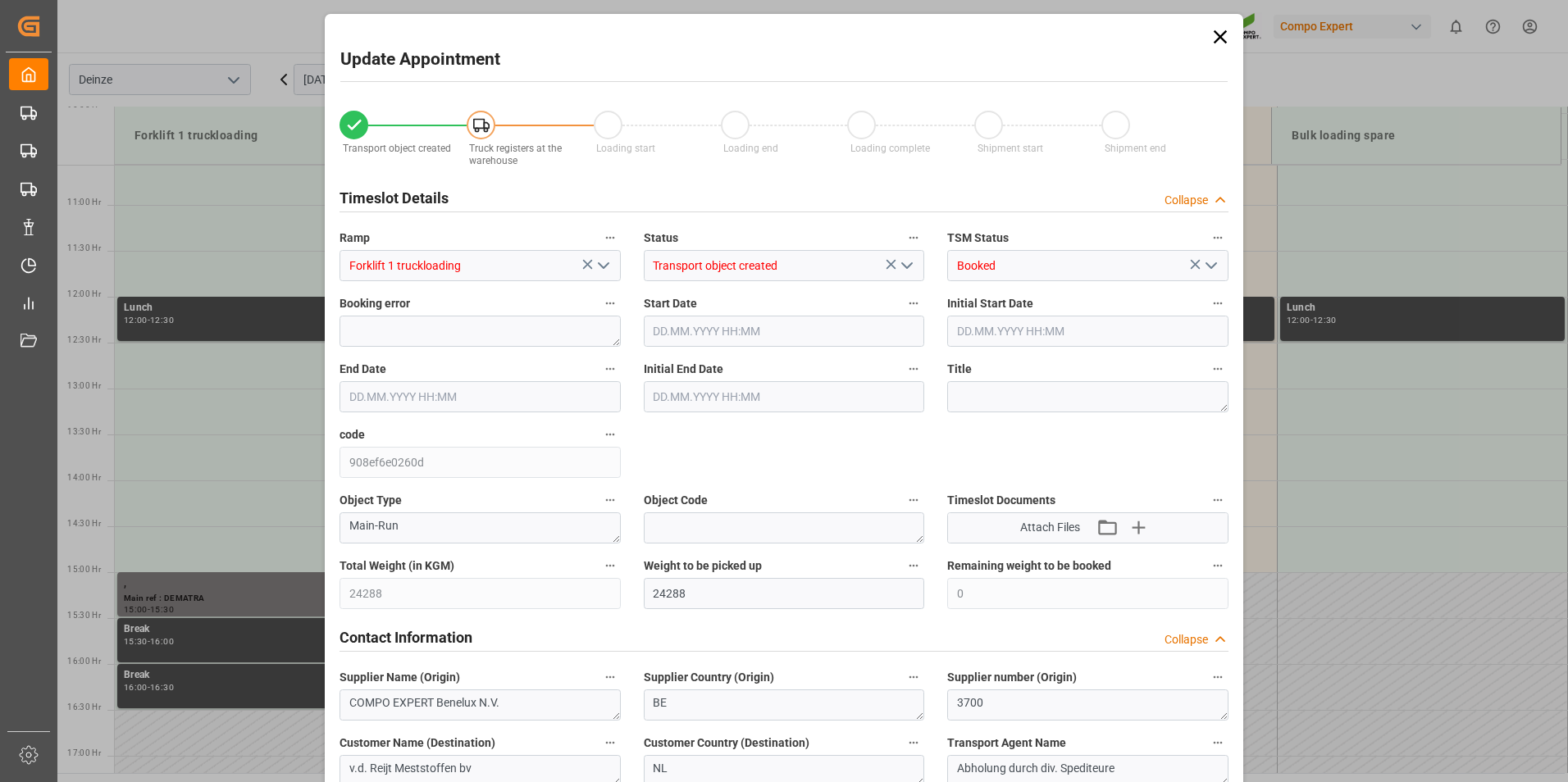
type input "[DATE] 14:30"
type input "[DATE] 10:21"
type input "[DATE] 07:06"
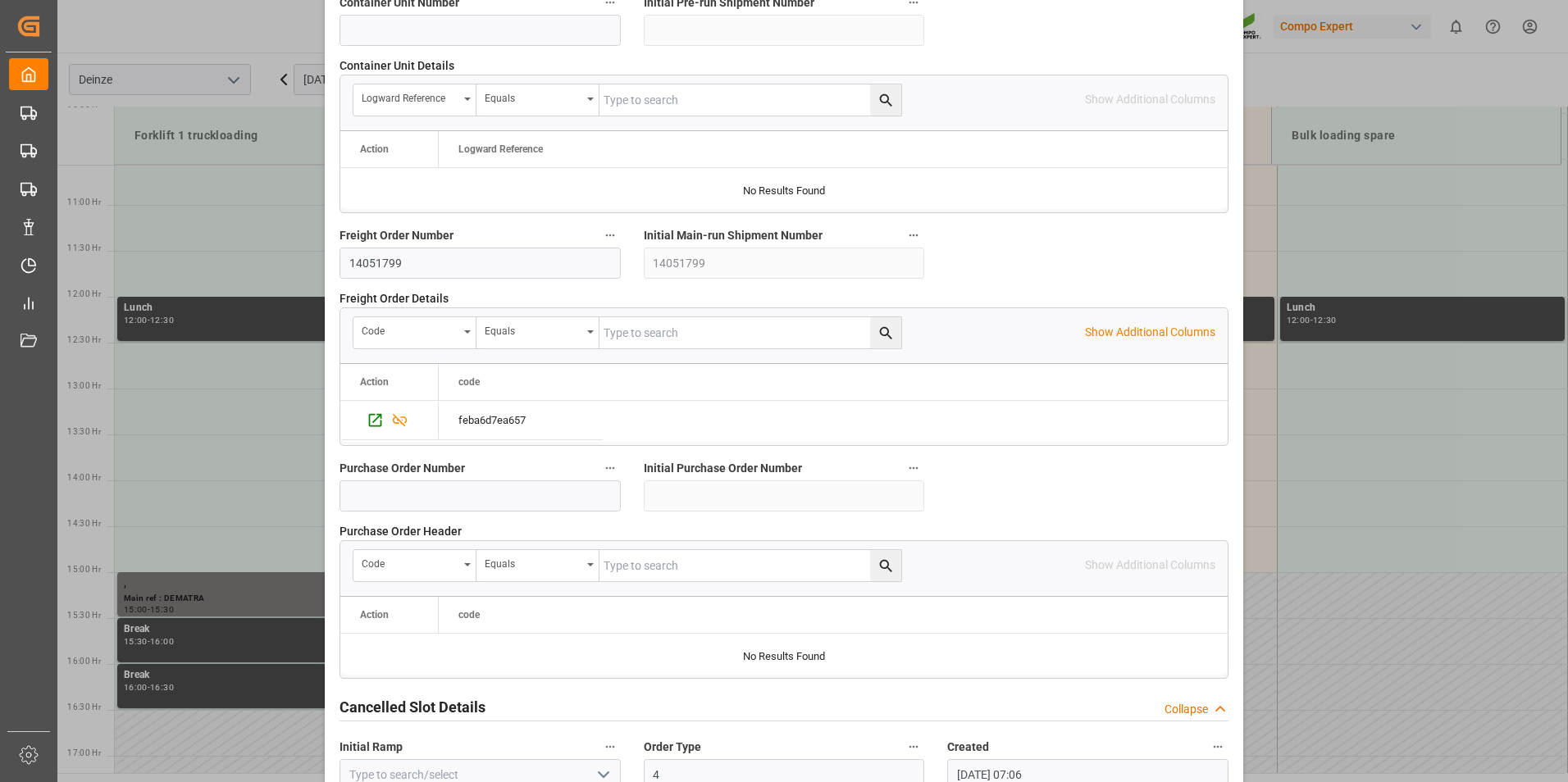
scroll to position [1493, 0]
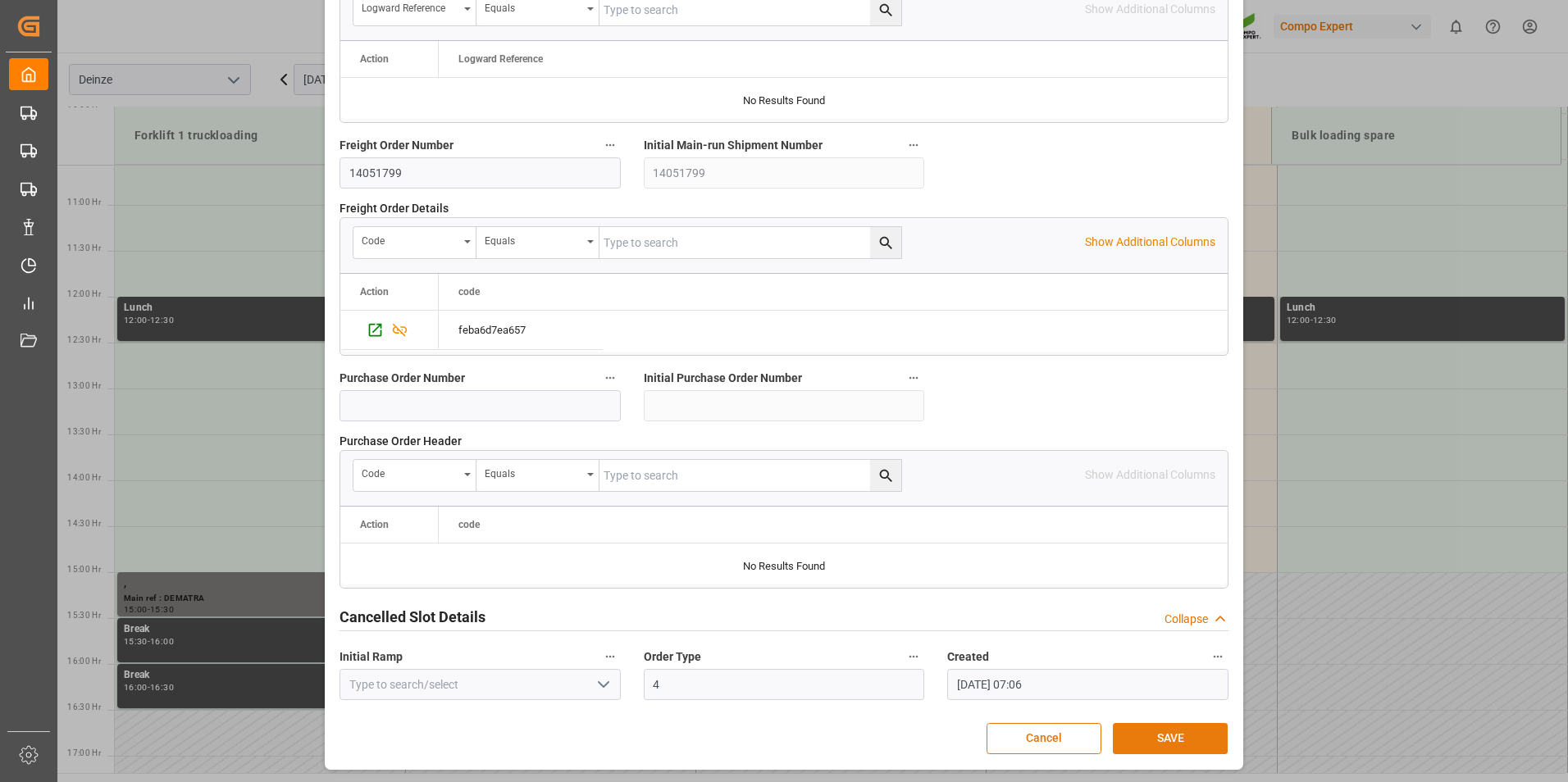
click at [1141, 738] on button "SAVE" at bounding box center [1169, 738] width 114 height 31
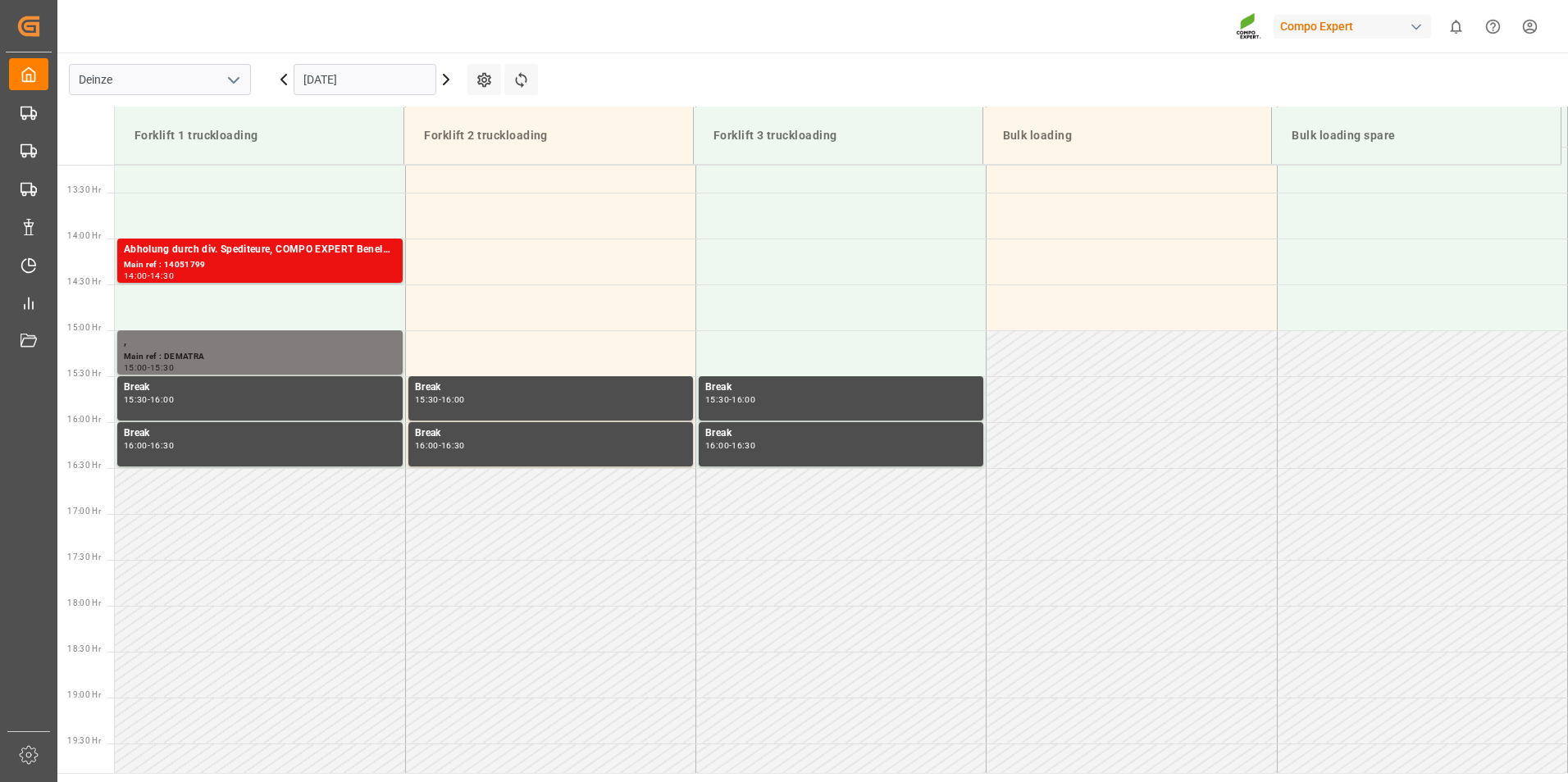
scroll to position [1019, 0]
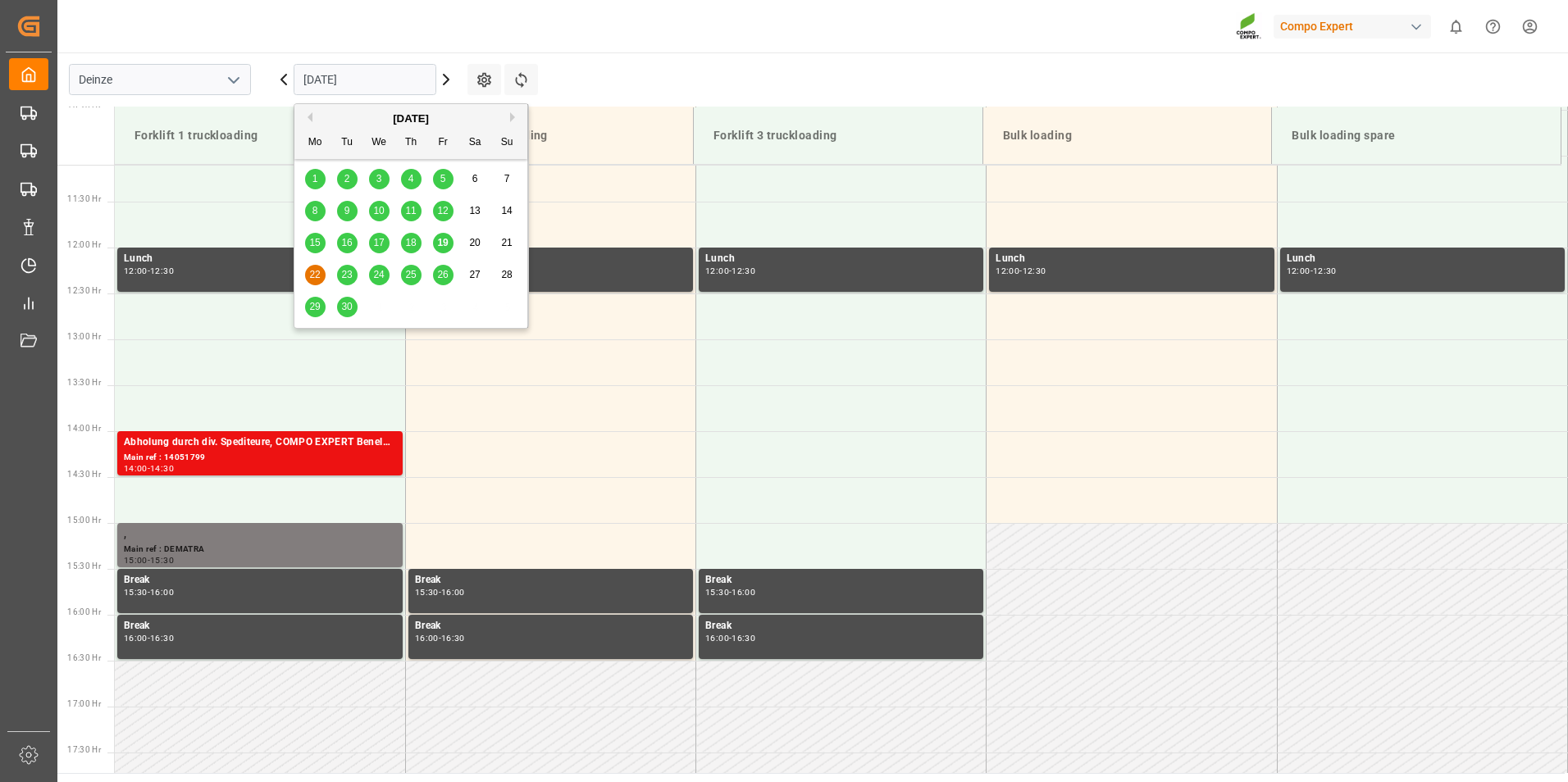
click at [385, 75] on input "[DATE]" at bounding box center [364, 79] width 142 height 31
click at [437, 241] on span "19" at bounding box center [442, 243] width 11 height 12
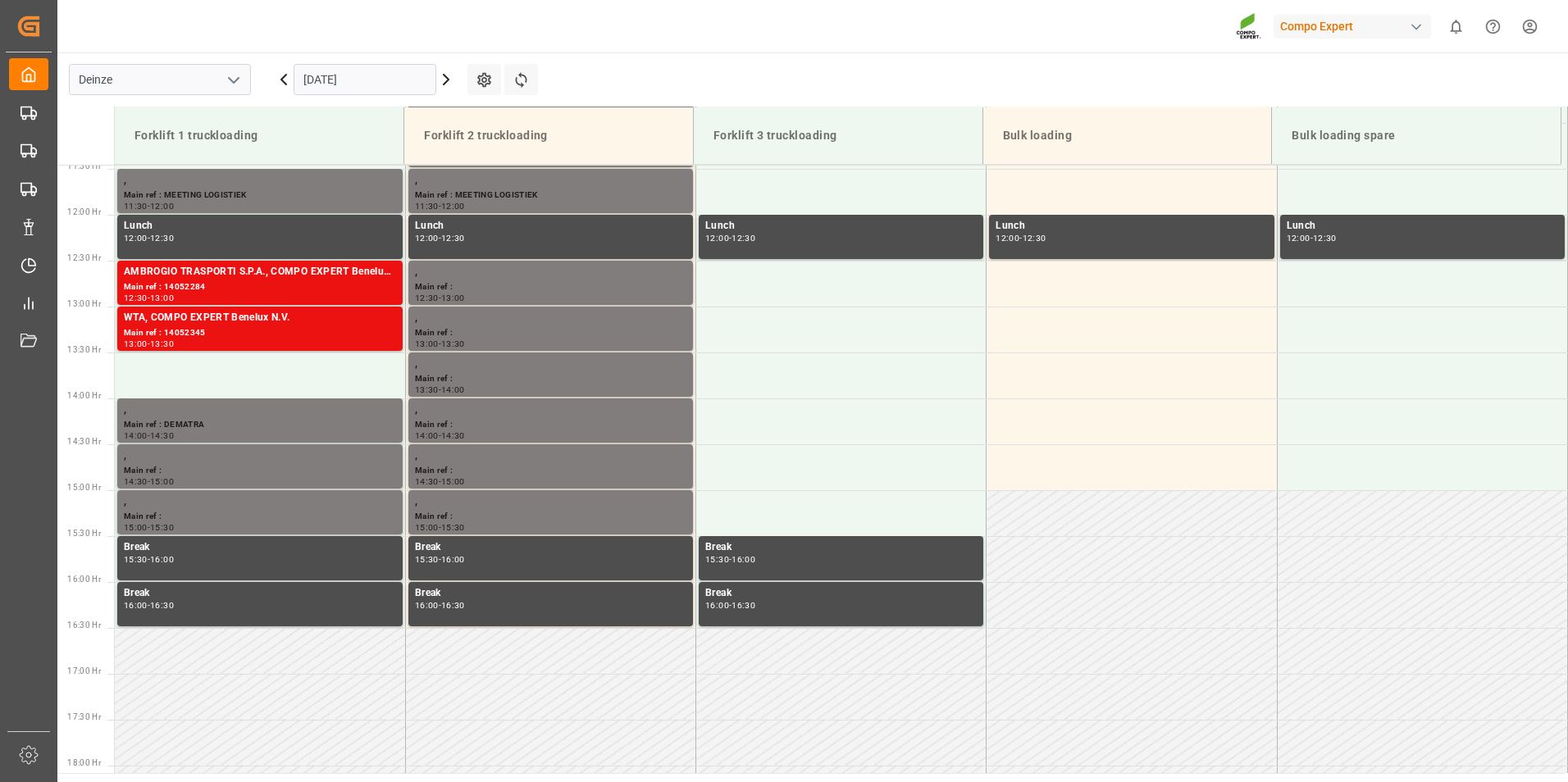
scroll to position [806, 0]
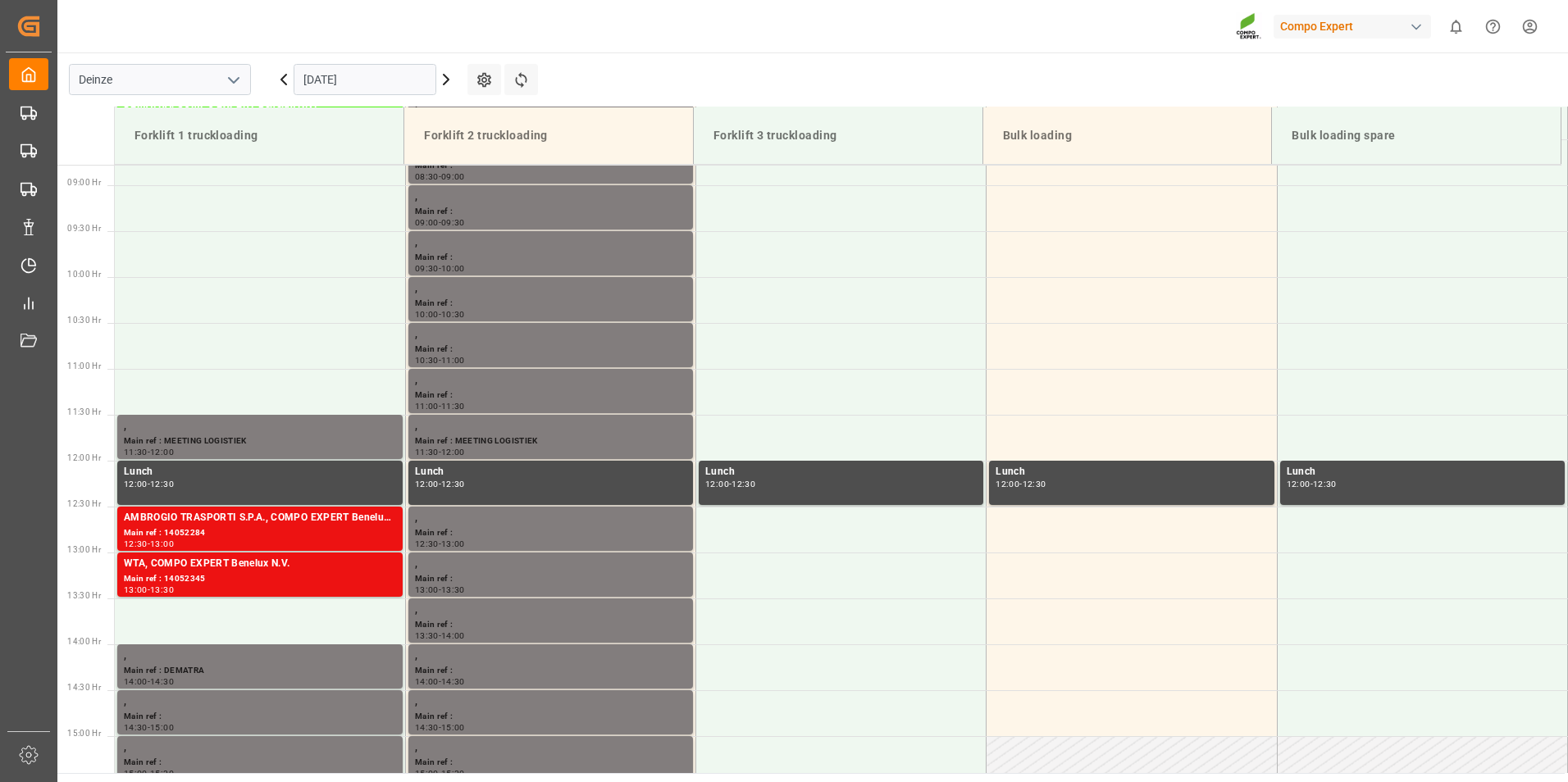
click at [404, 81] on input "[DATE]" at bounding box center [364, 79] width 142 height 31
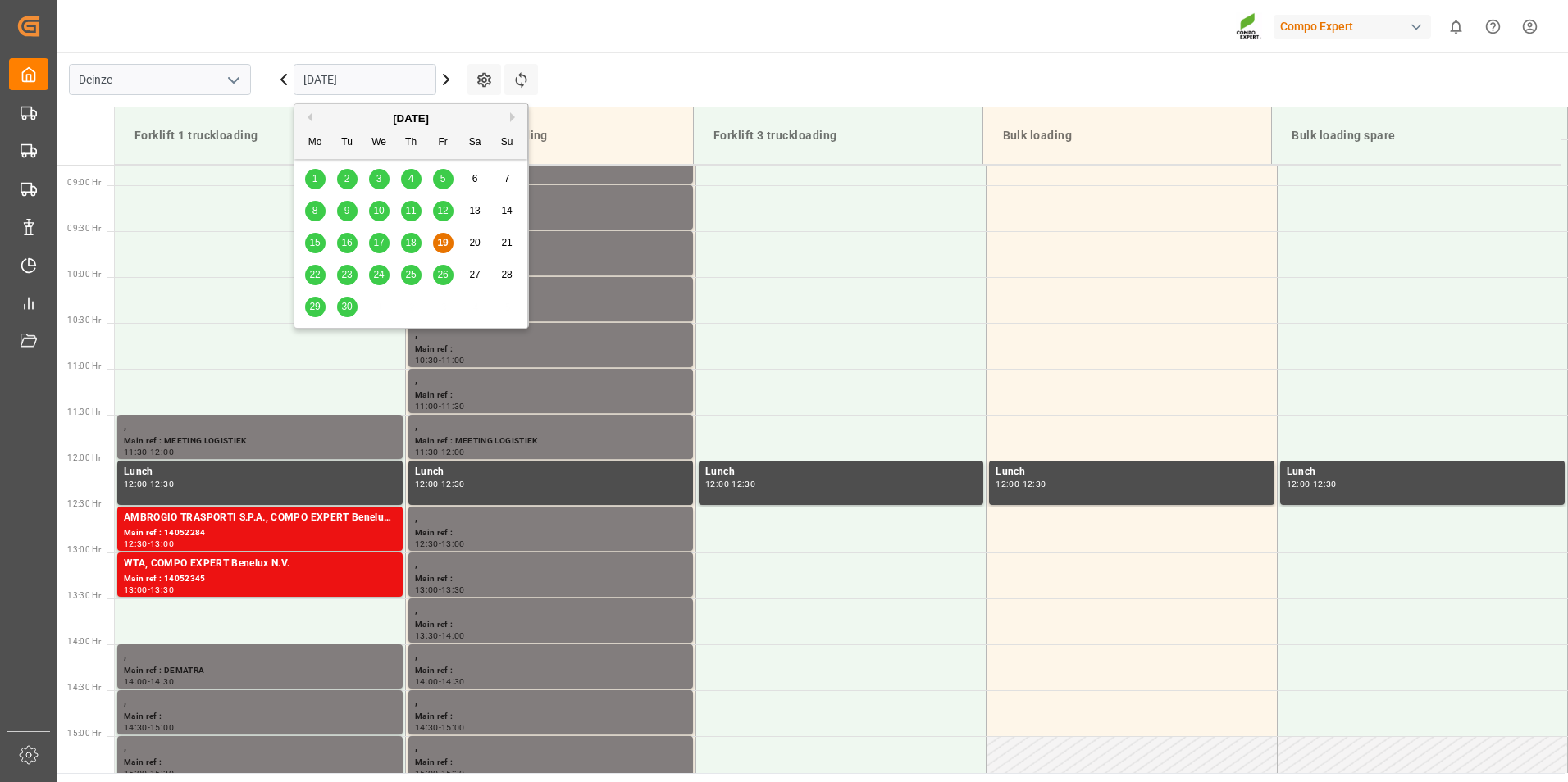
click at [318, 274] on span "22" at bounding box center [314, 275] width 11 height 12
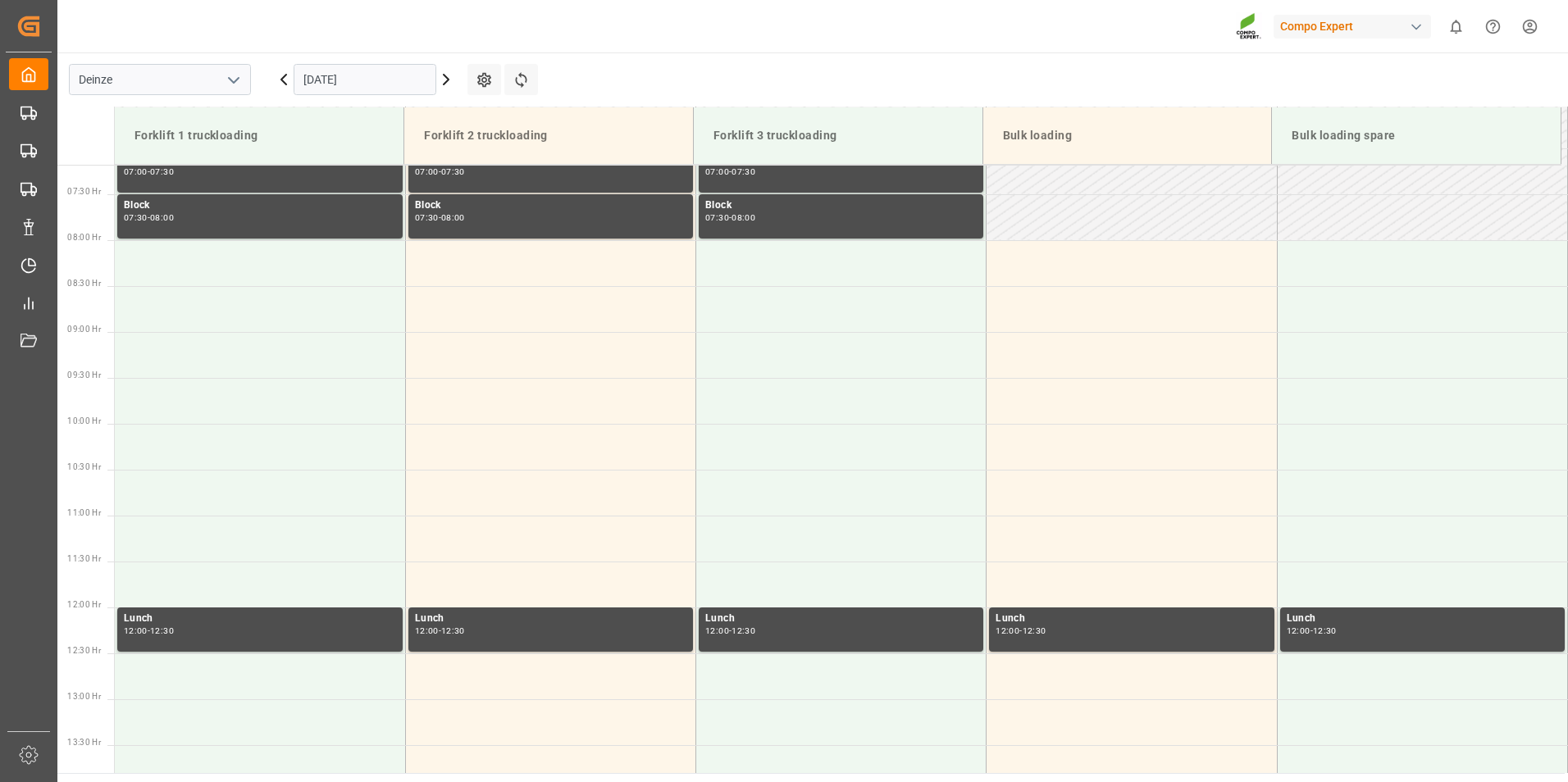
scroll to position [560, 0]
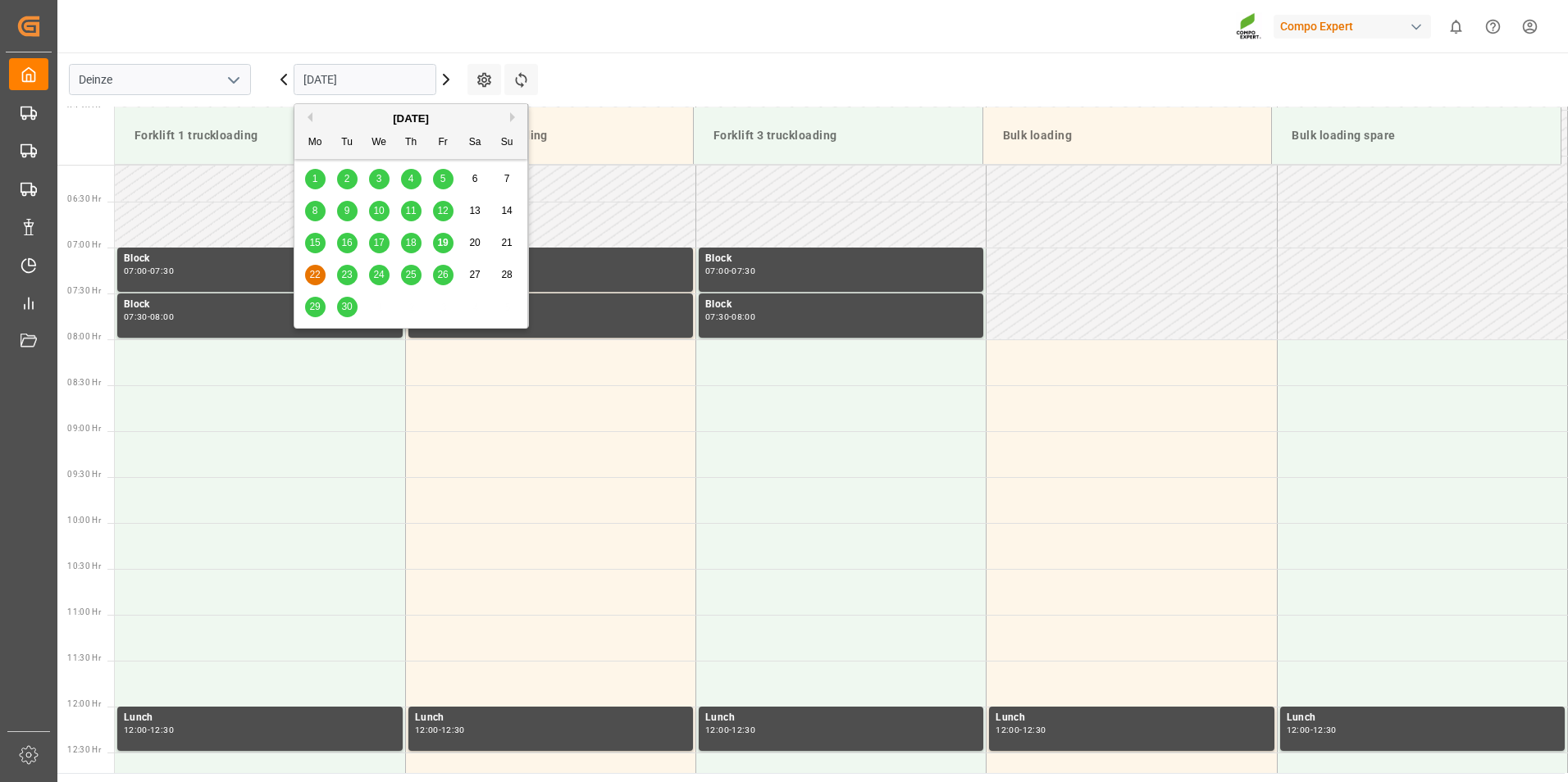
click at [385, 88] on input "[DATE]" at bounding box center [364, 79] width 142 height 31
click at [347, 272] on span "23" at bounding box center [346, 275] width 11 height 12
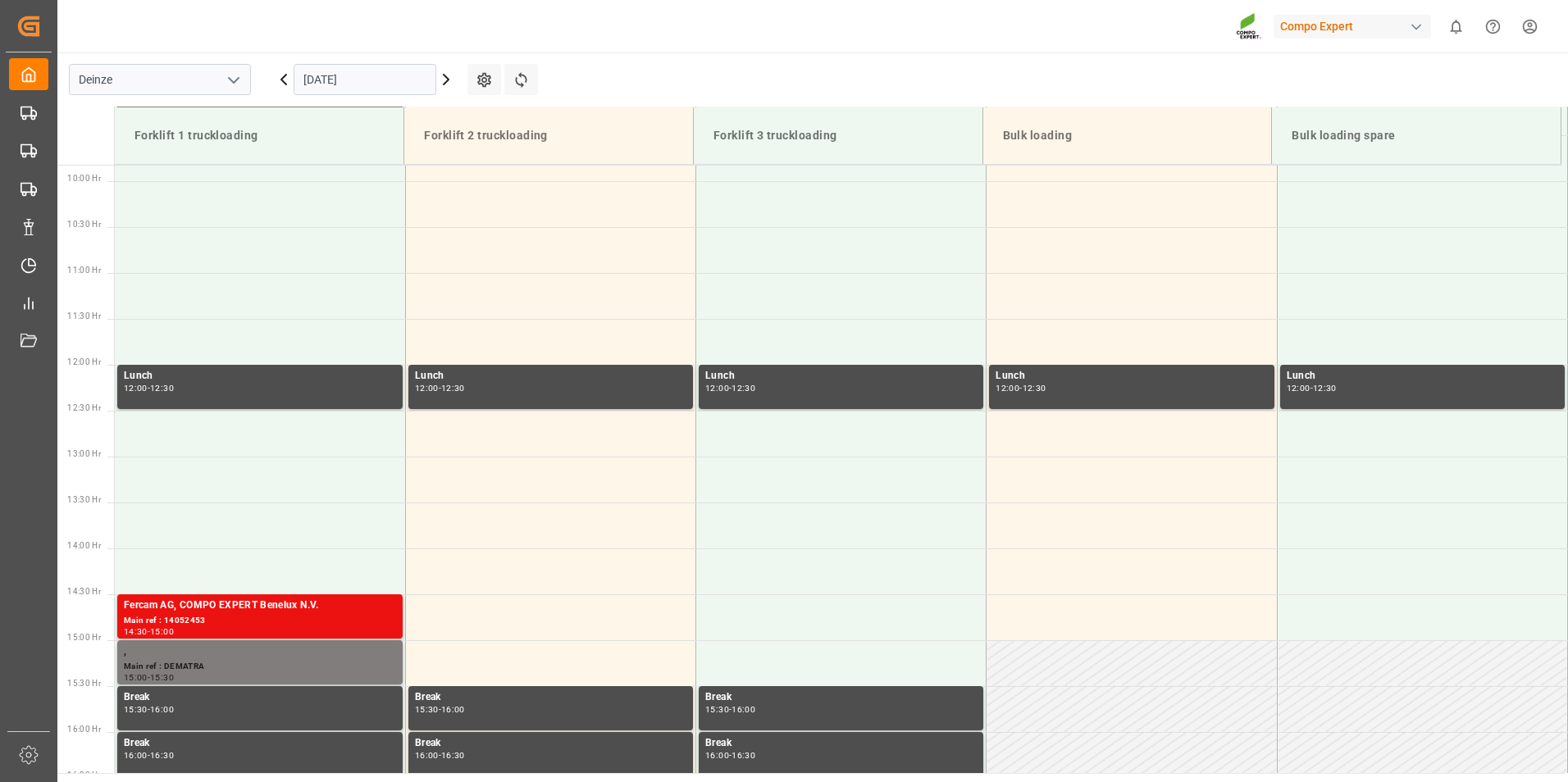
scroll to position [1052, 0]
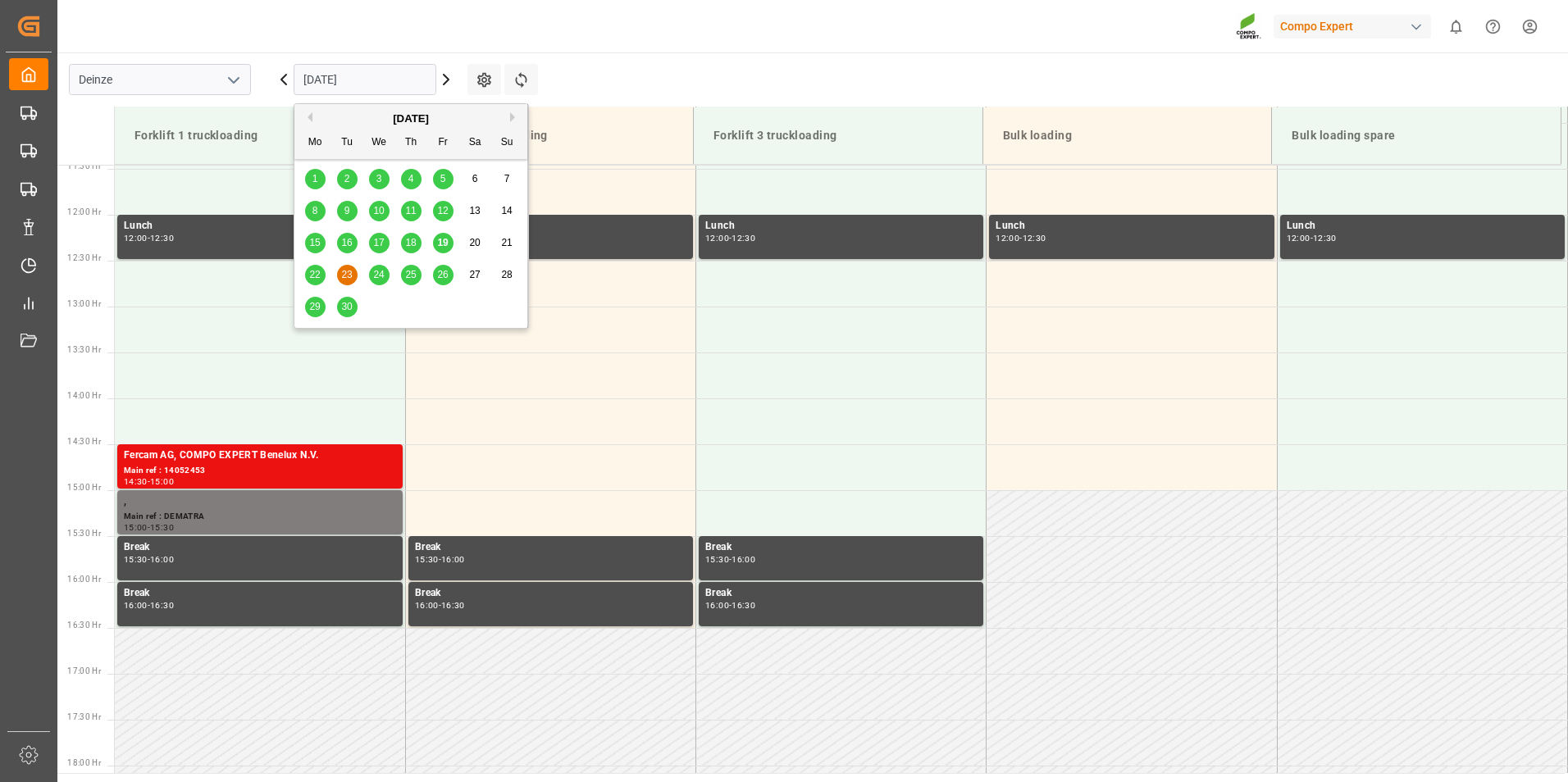
click at [397, 78] on input "[DATE]" at bounding box center [364, 79] width 142 height 31
click at [415, 77] on input "[DATE]" at bounding box center [364, 79] width 142 height 31
click at [442, 247] on span "19" at bounding box center [442, 243] width 11 height 12
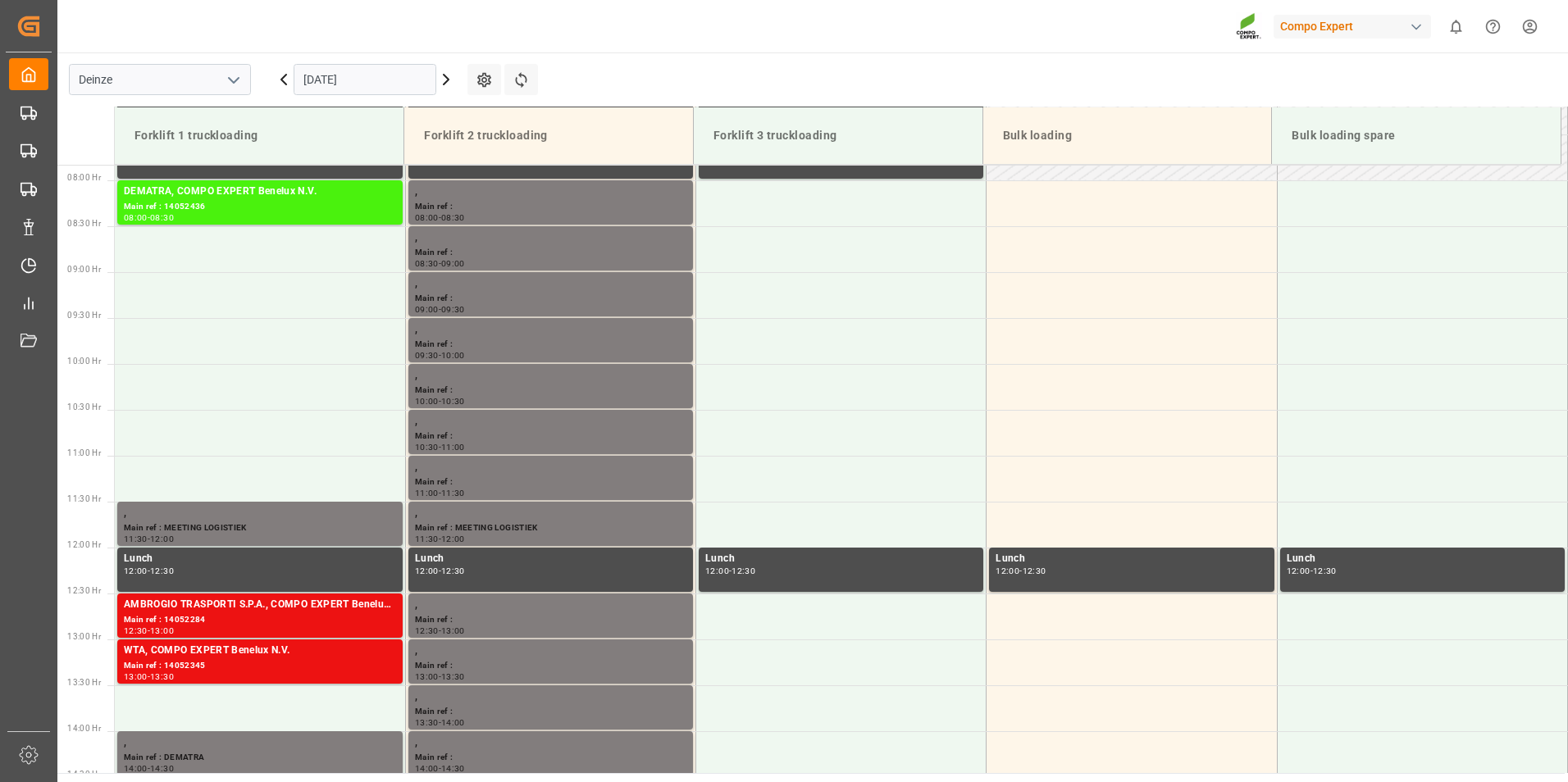
scroll to position [724, 0]
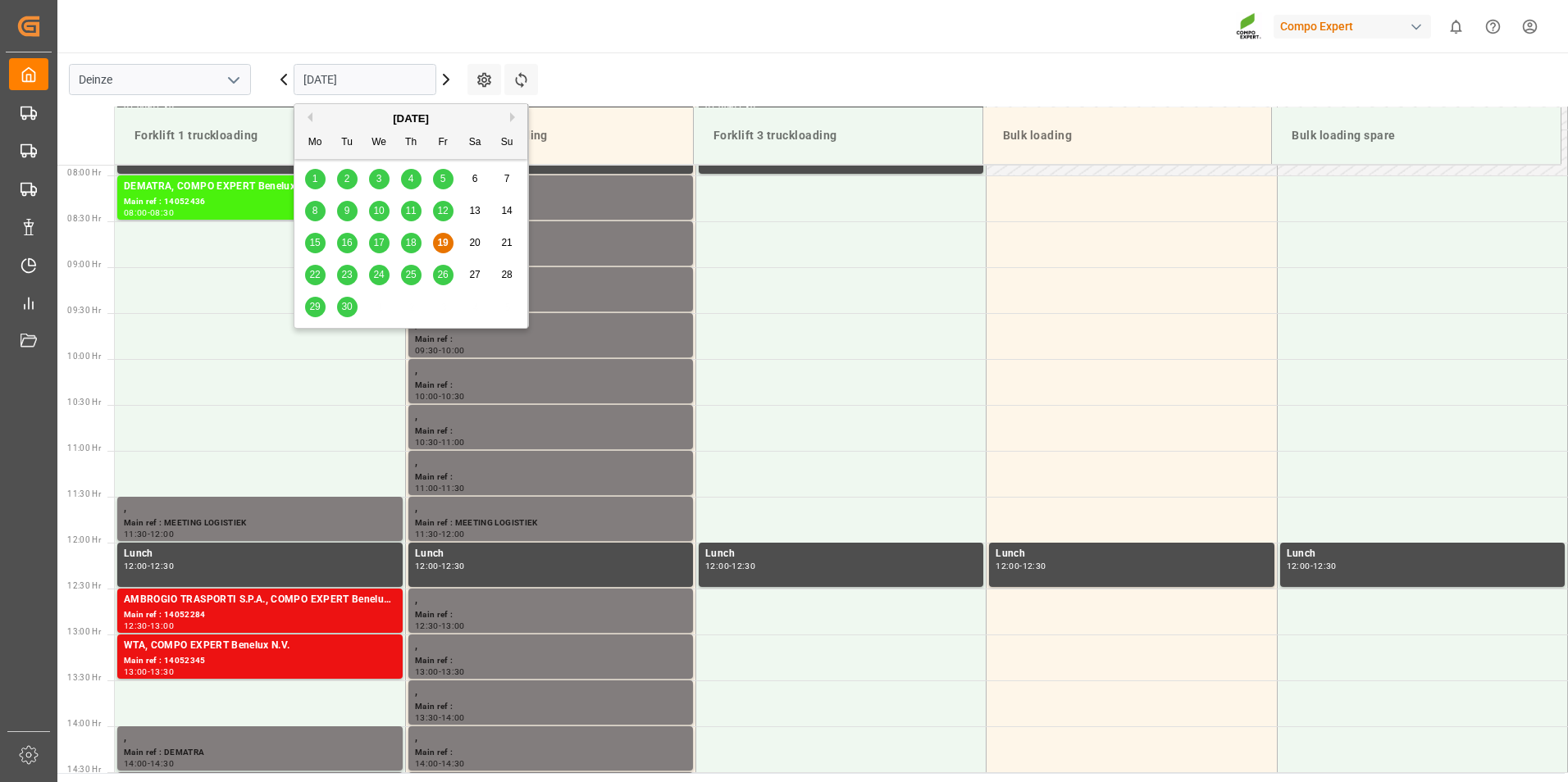
click at [390, 80] on input "[DATE]" at bounding box center [364, 79] width 142 height 31
click at [350, 278] on span "23" at bounding box center [346, 275] width 11 height 12
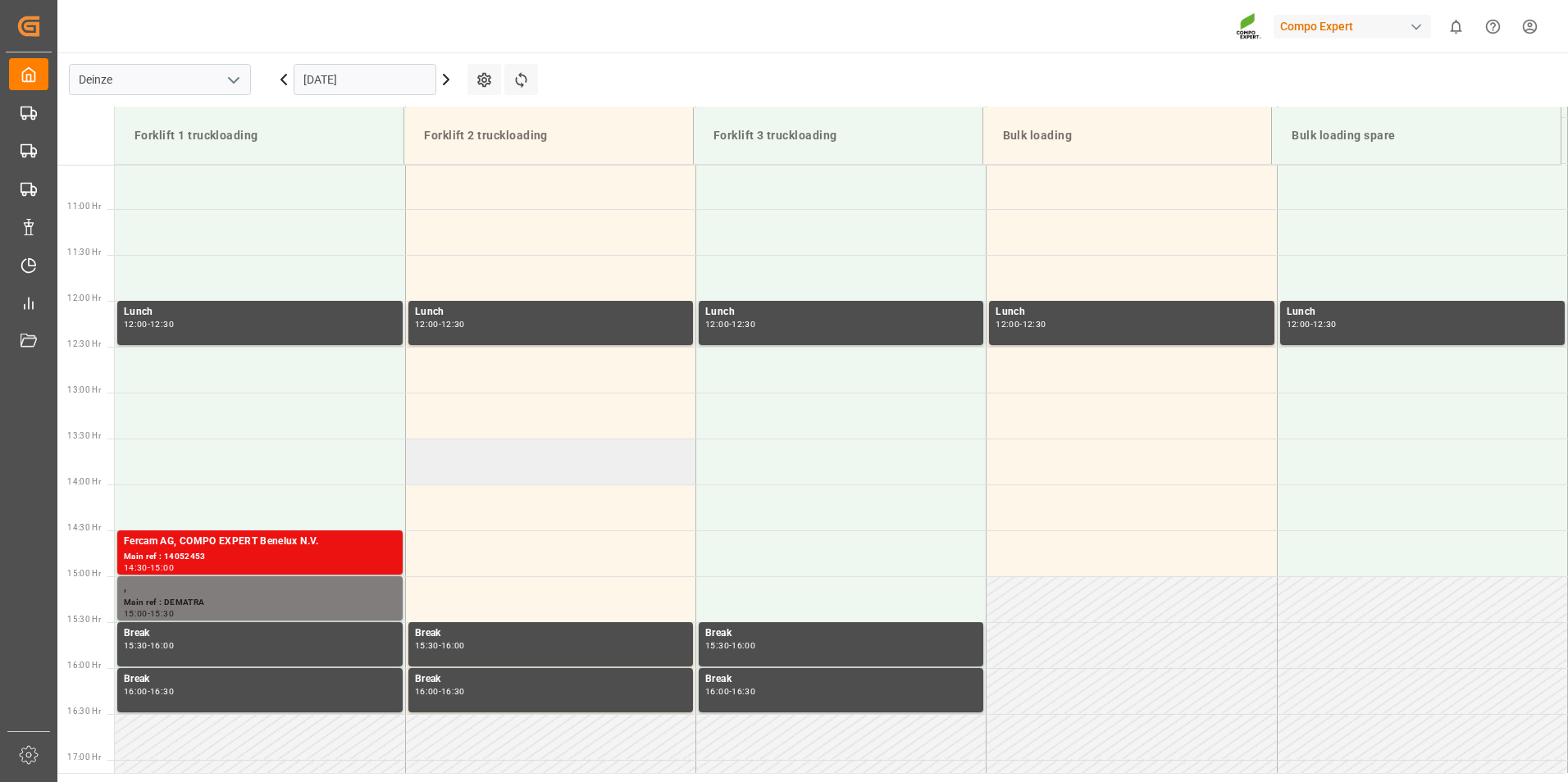
scroll to position [970, 0]
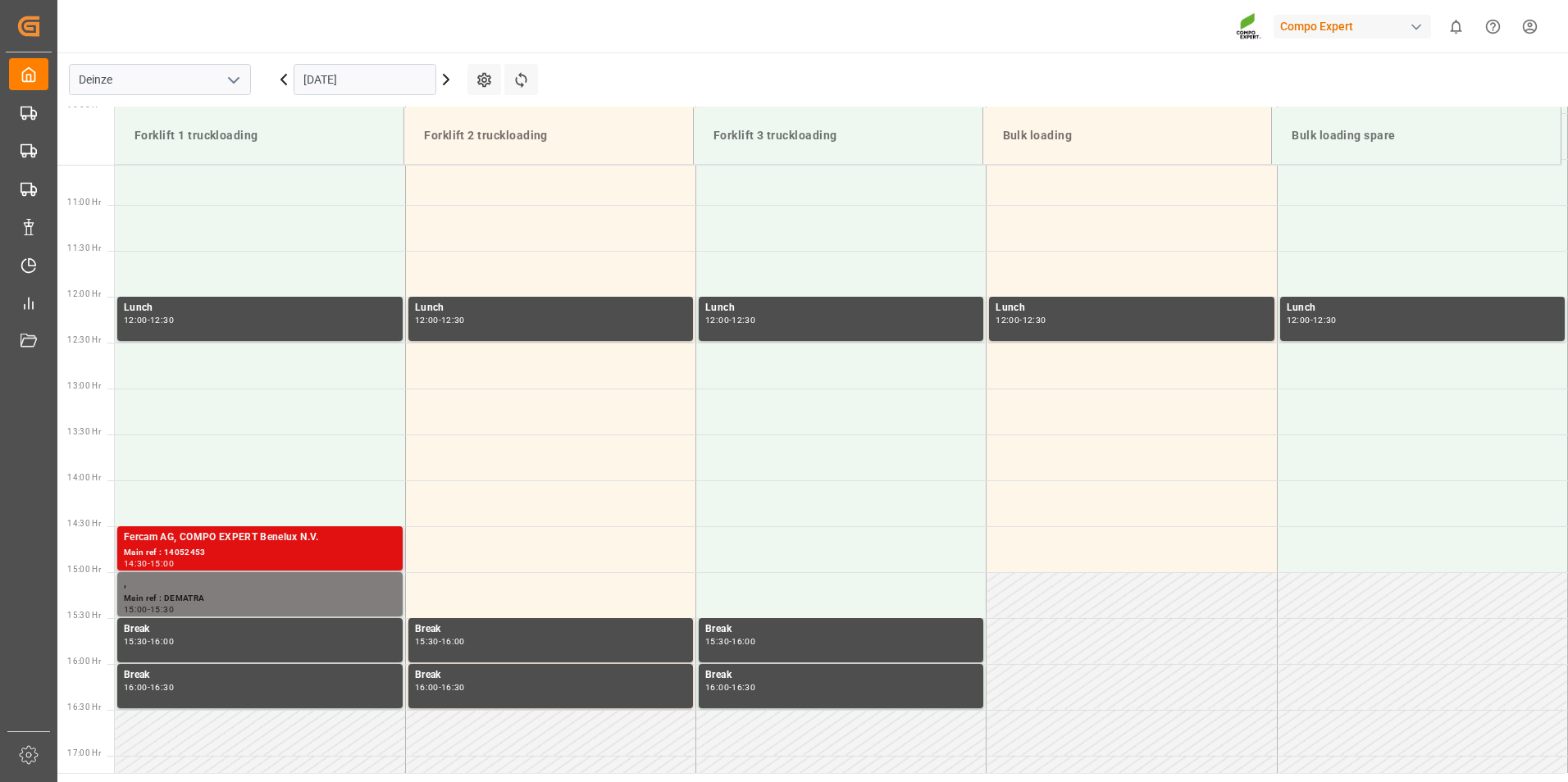
click at [172, 548] on div "Main ref : 14052453" at bounding box center [260, 553] width 273 height 14
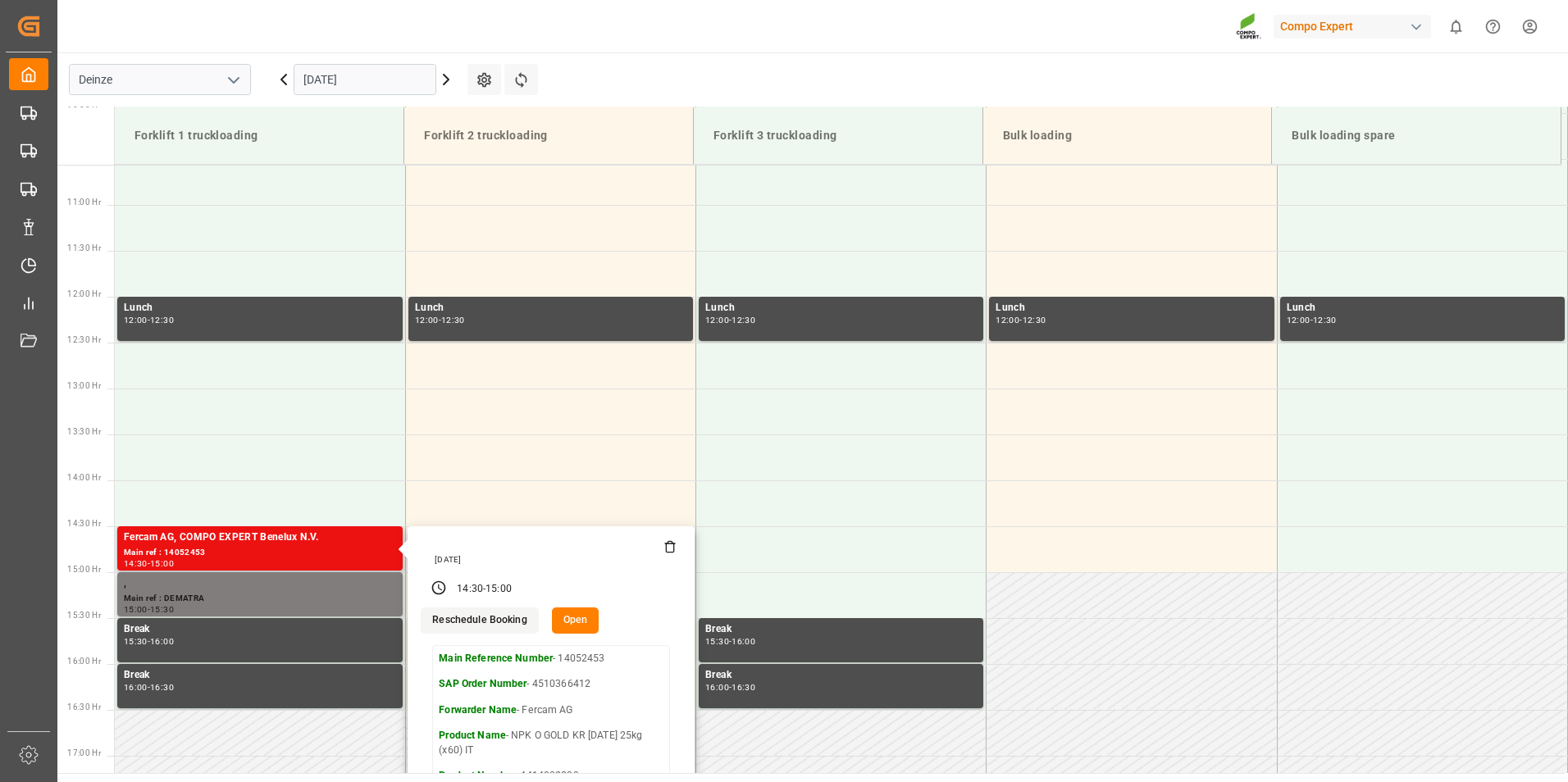
click at [560, 622] on button "Open" at bounding box center [576, 621] width 48 height 26
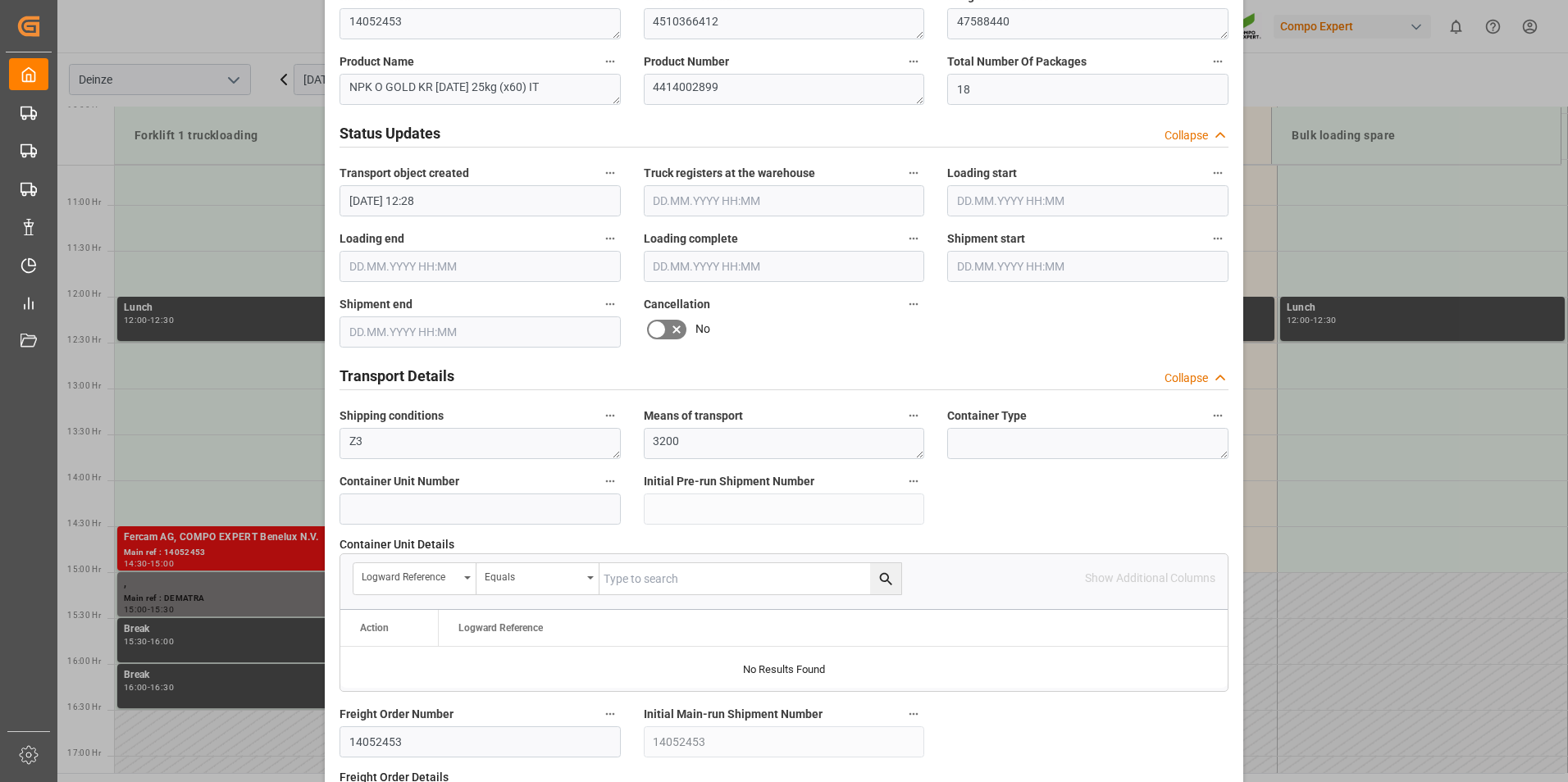
scroll to position [1066, 0]
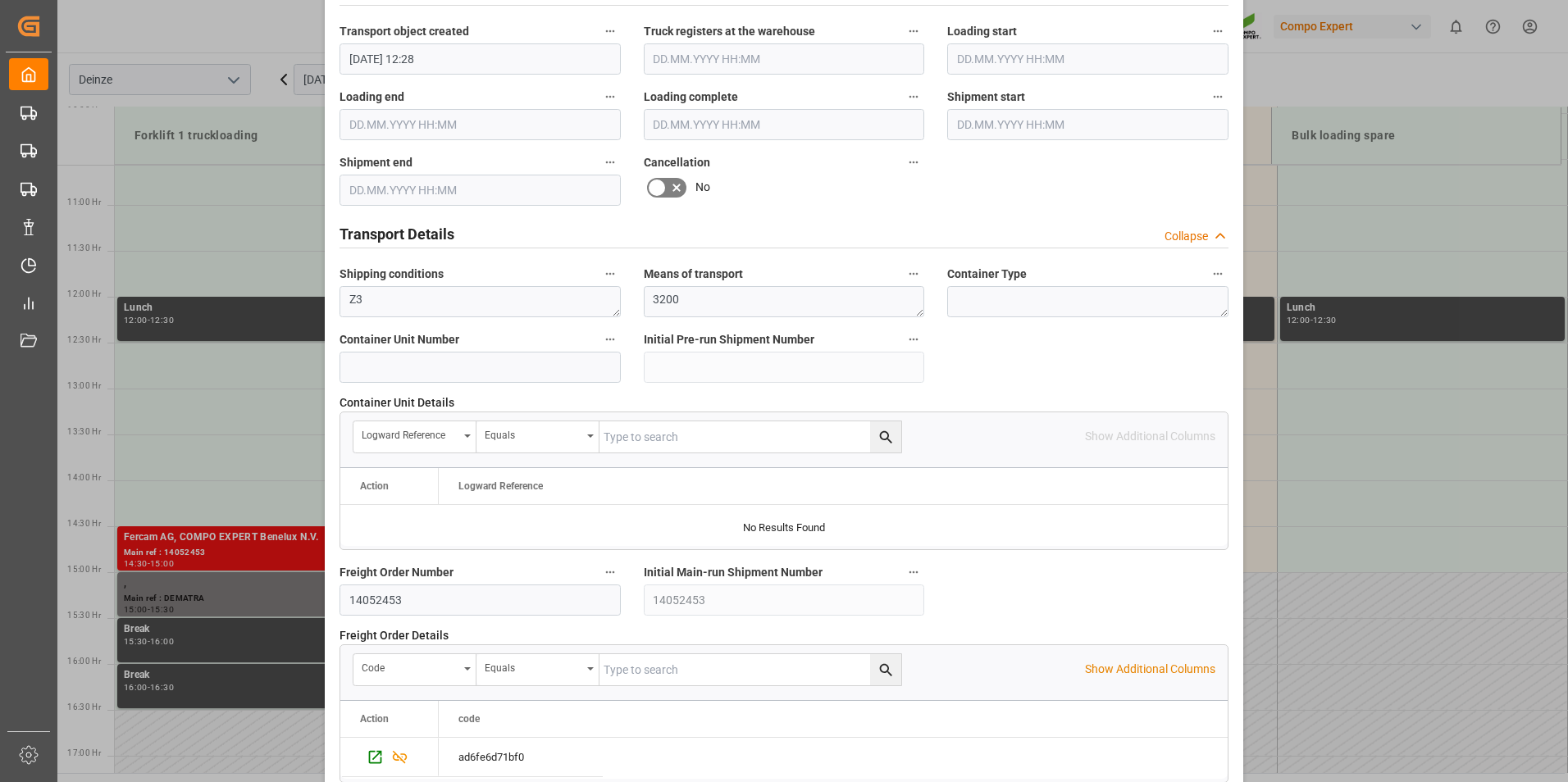
click at [657, 185] on icon at bounding box center [657, 188] width 20 height 20
click at [0, 0] on input "checkbox" at bounding box center [0, 0] width 0 height 0
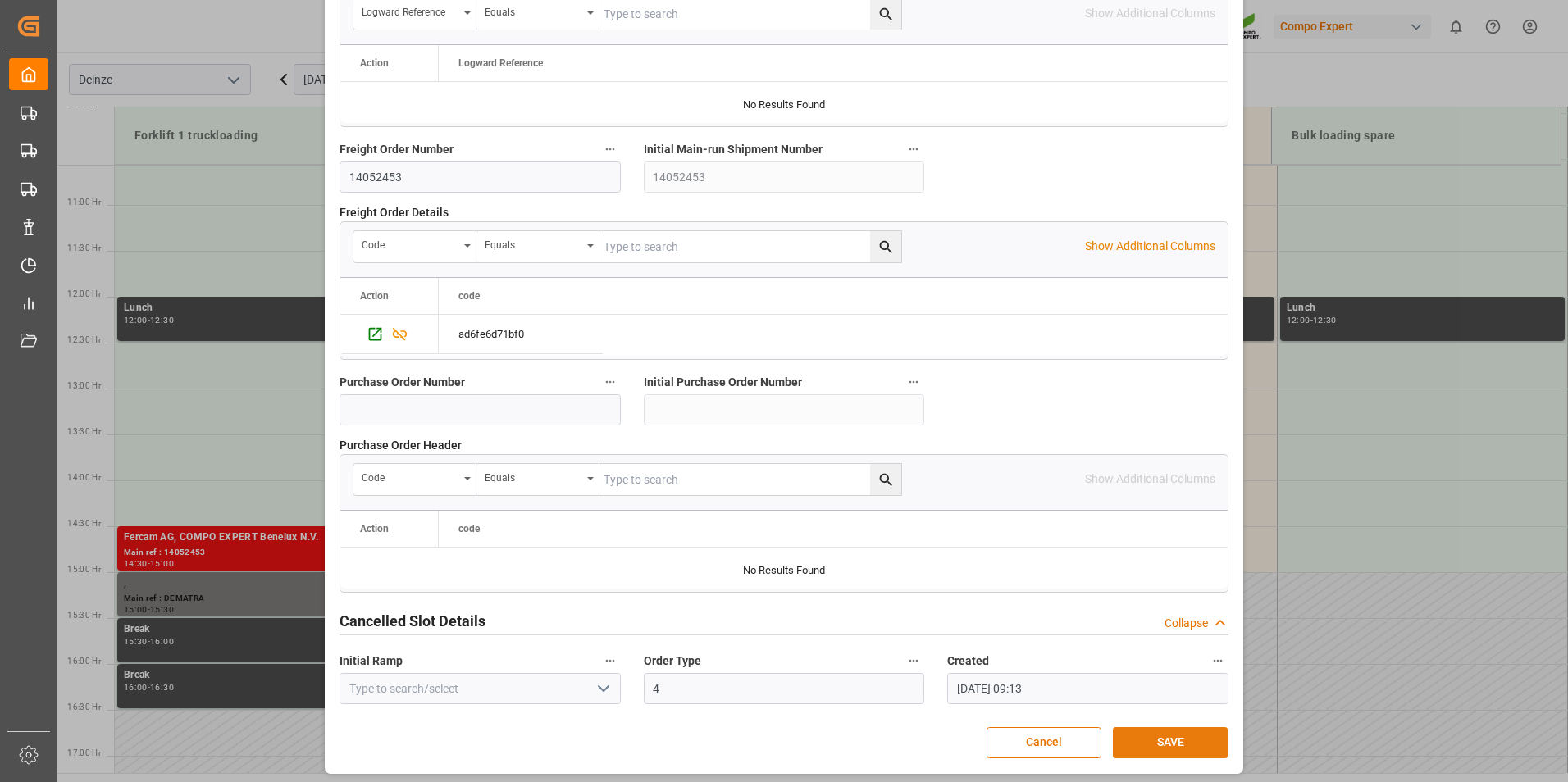
scroll to position [1493, 0]
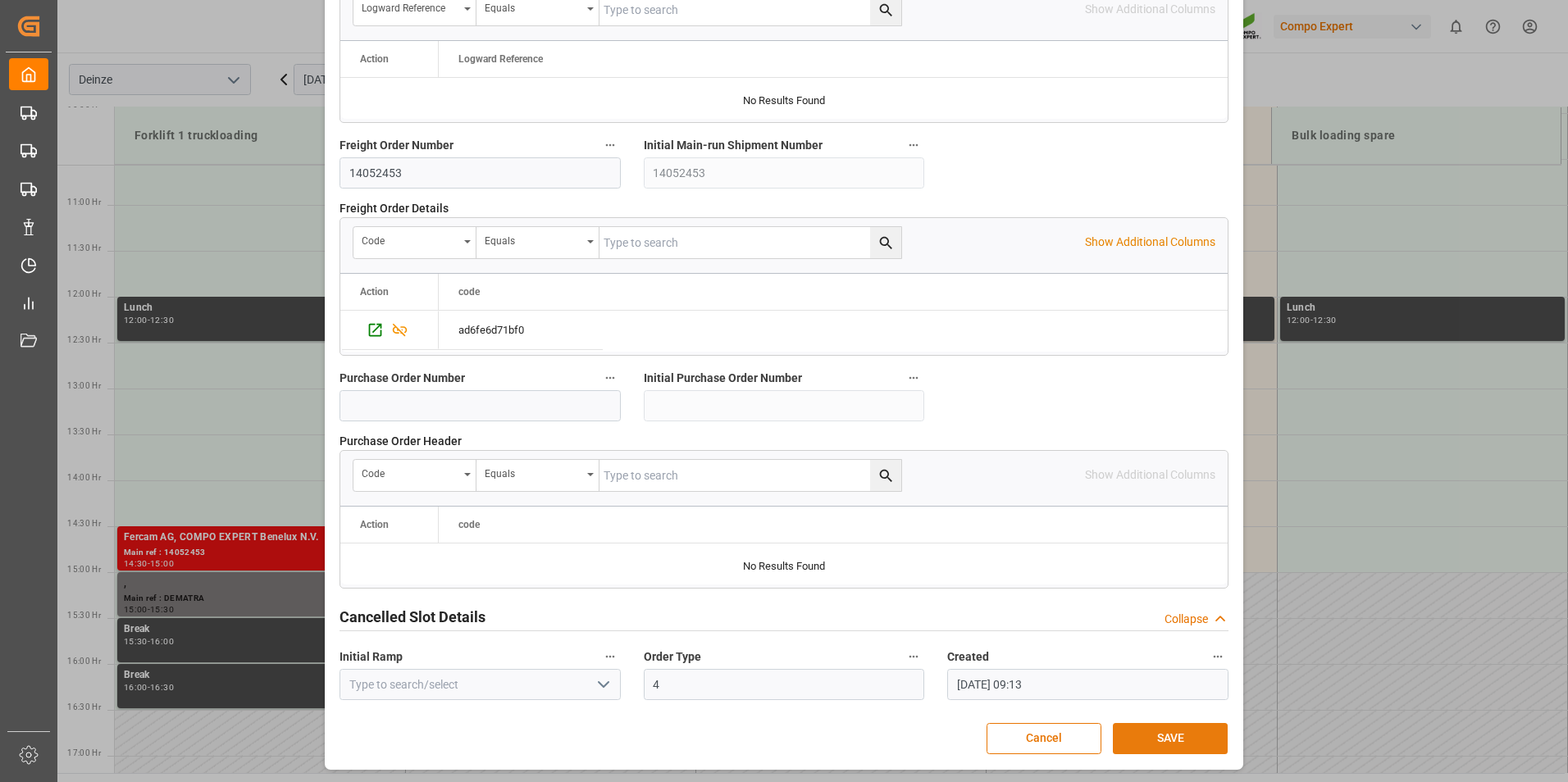
click at [1181, 735] on button "SAVE" at bounding box center [1169, 738] width 114 height 31
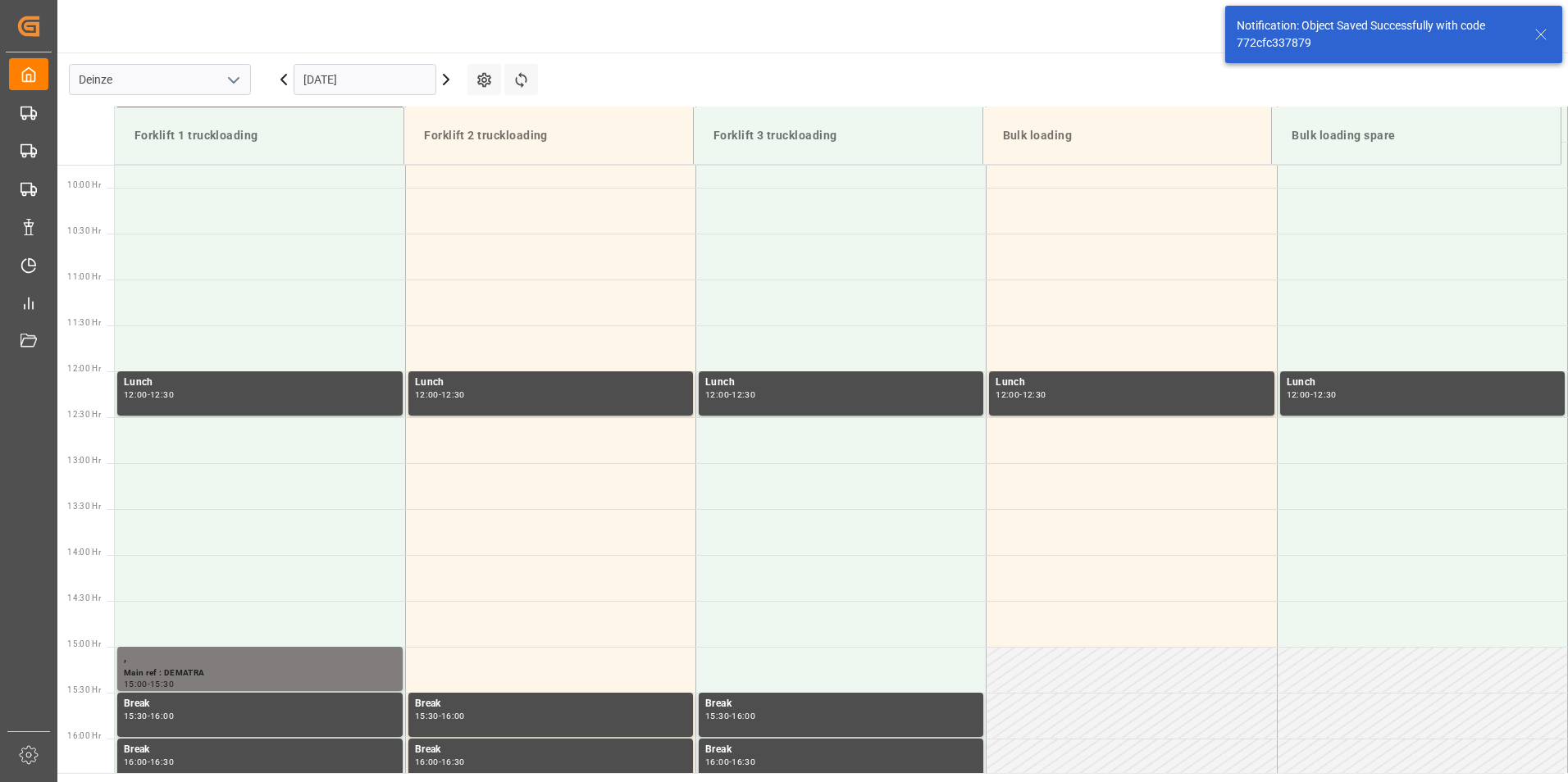
scroll to position [1183, 0]
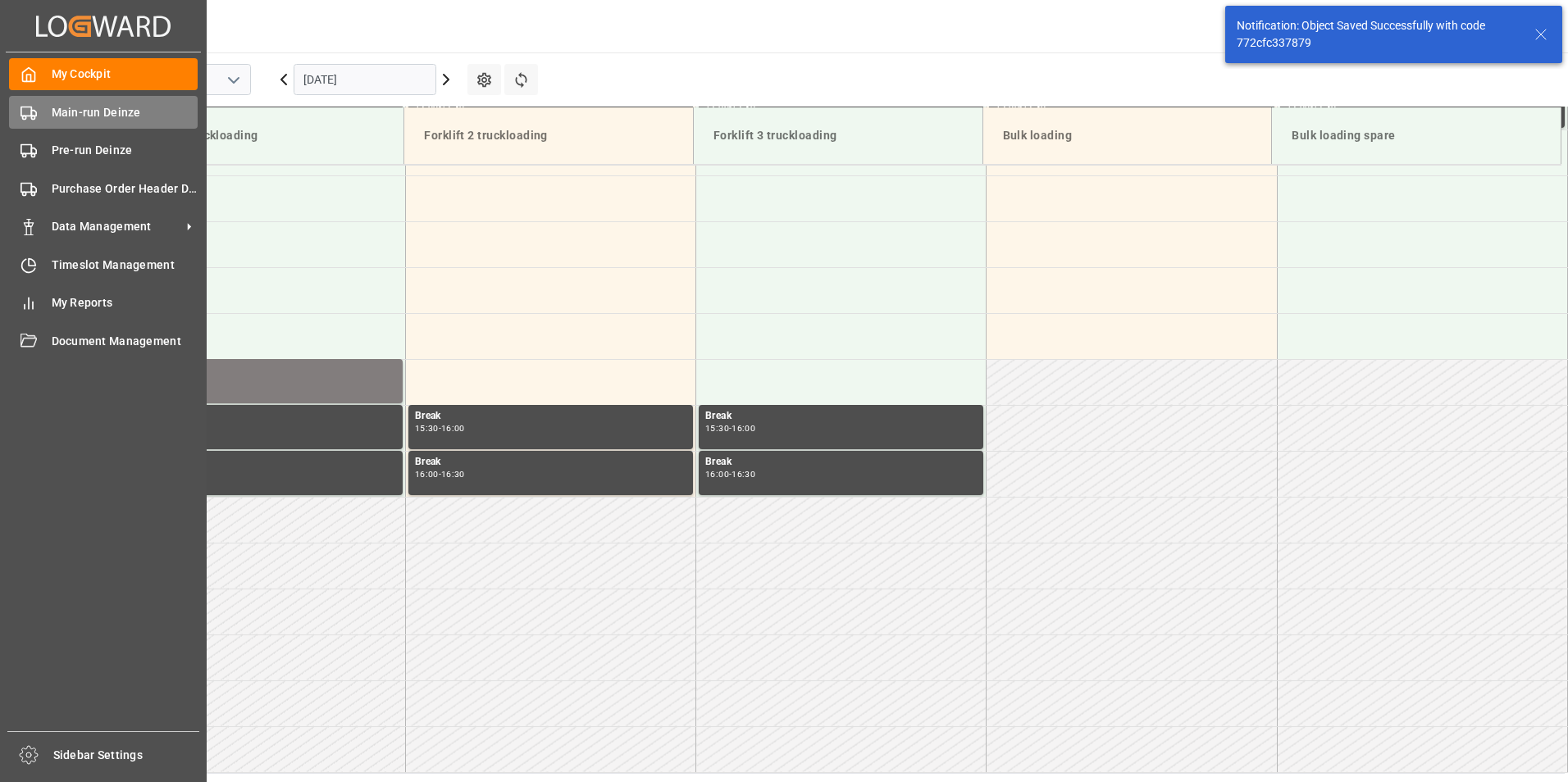
click at [24, 115] on circle at bounding box center [24, 116] width 3 height 3
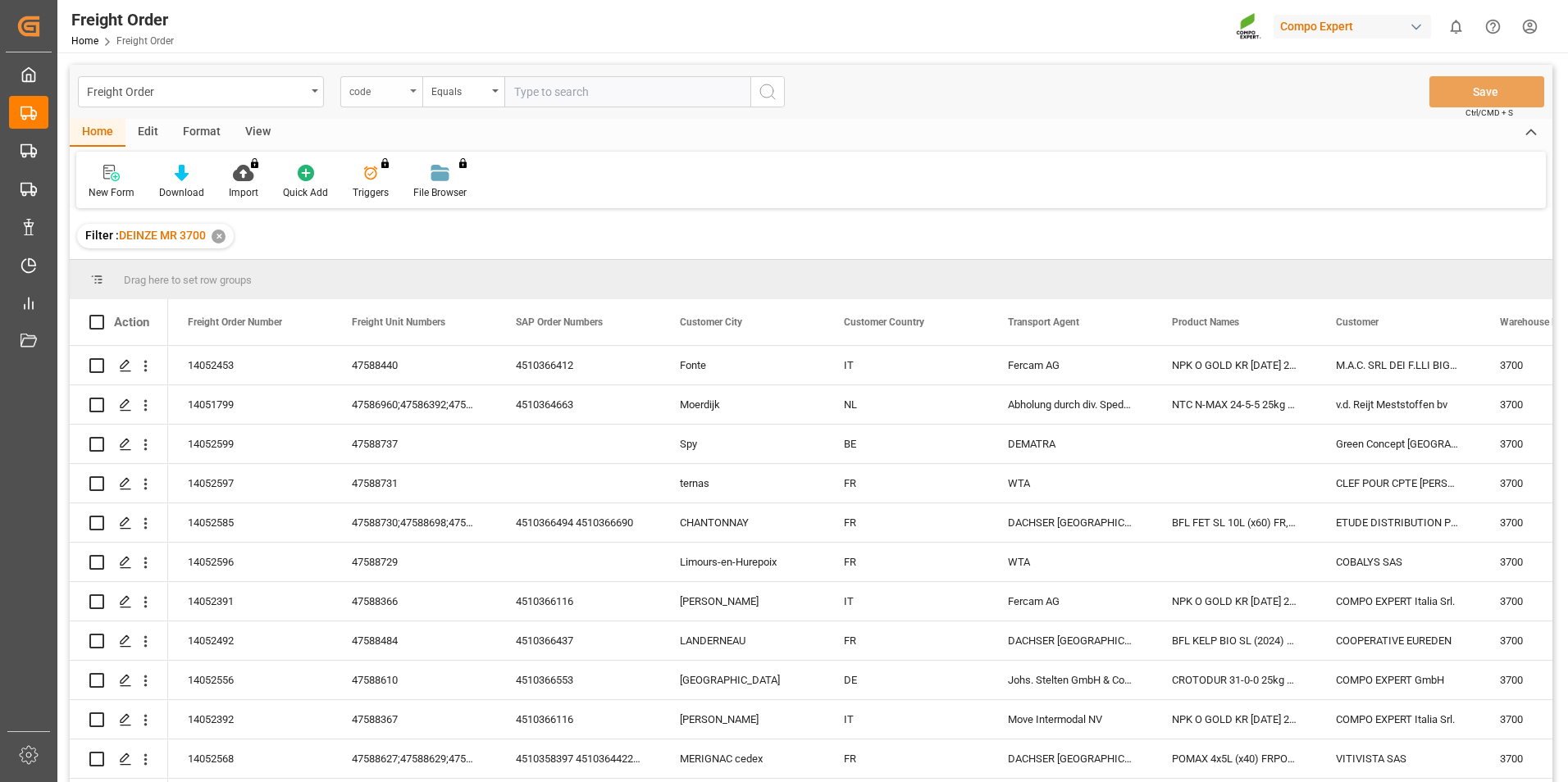
click at [413, 89] on div "code" at bounding box center [381, 92] width 82 height 31
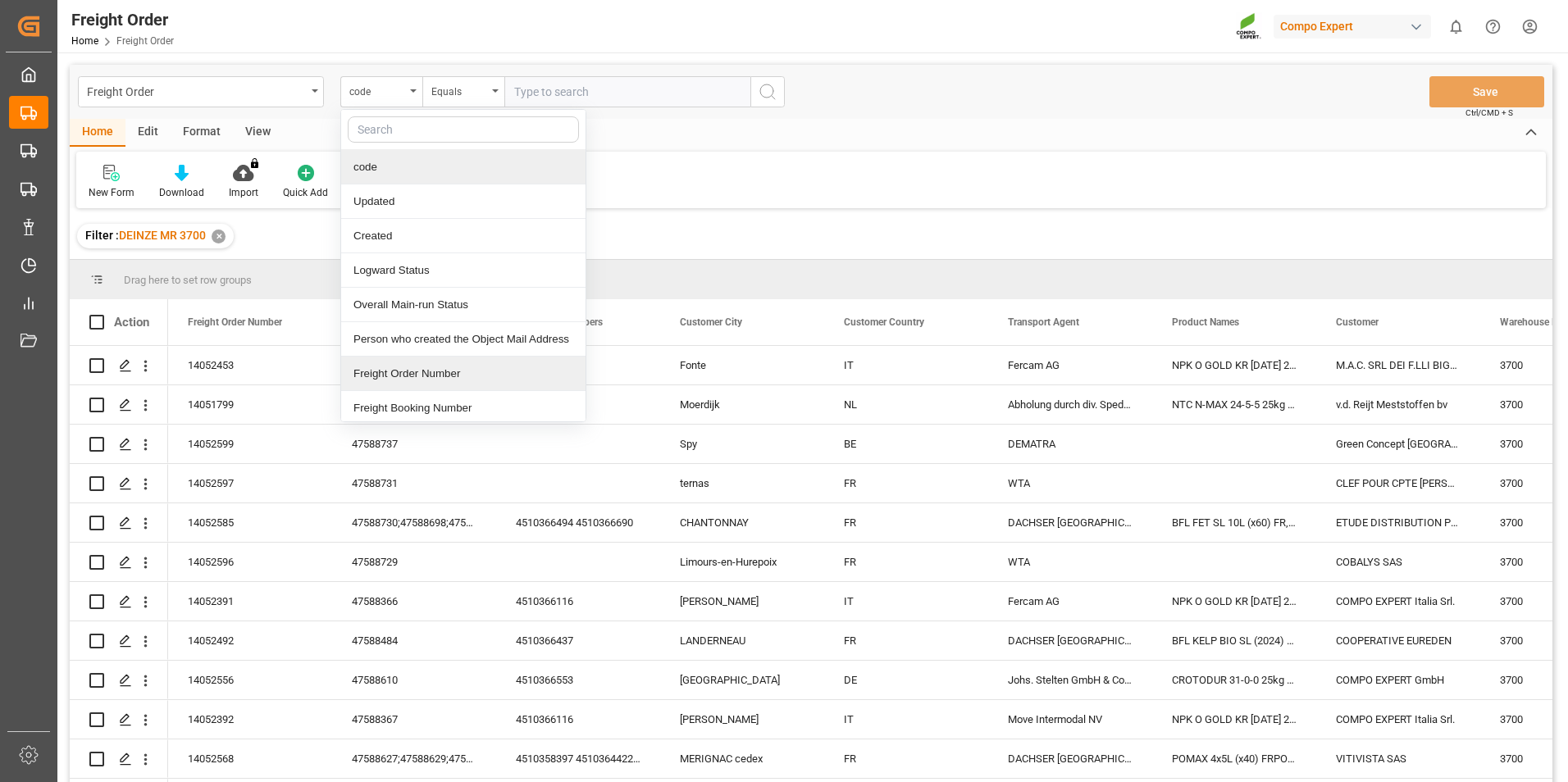
click at [417, 378] on div "Freight Order Number" at bounding box center [464, 373] width 245 height 35
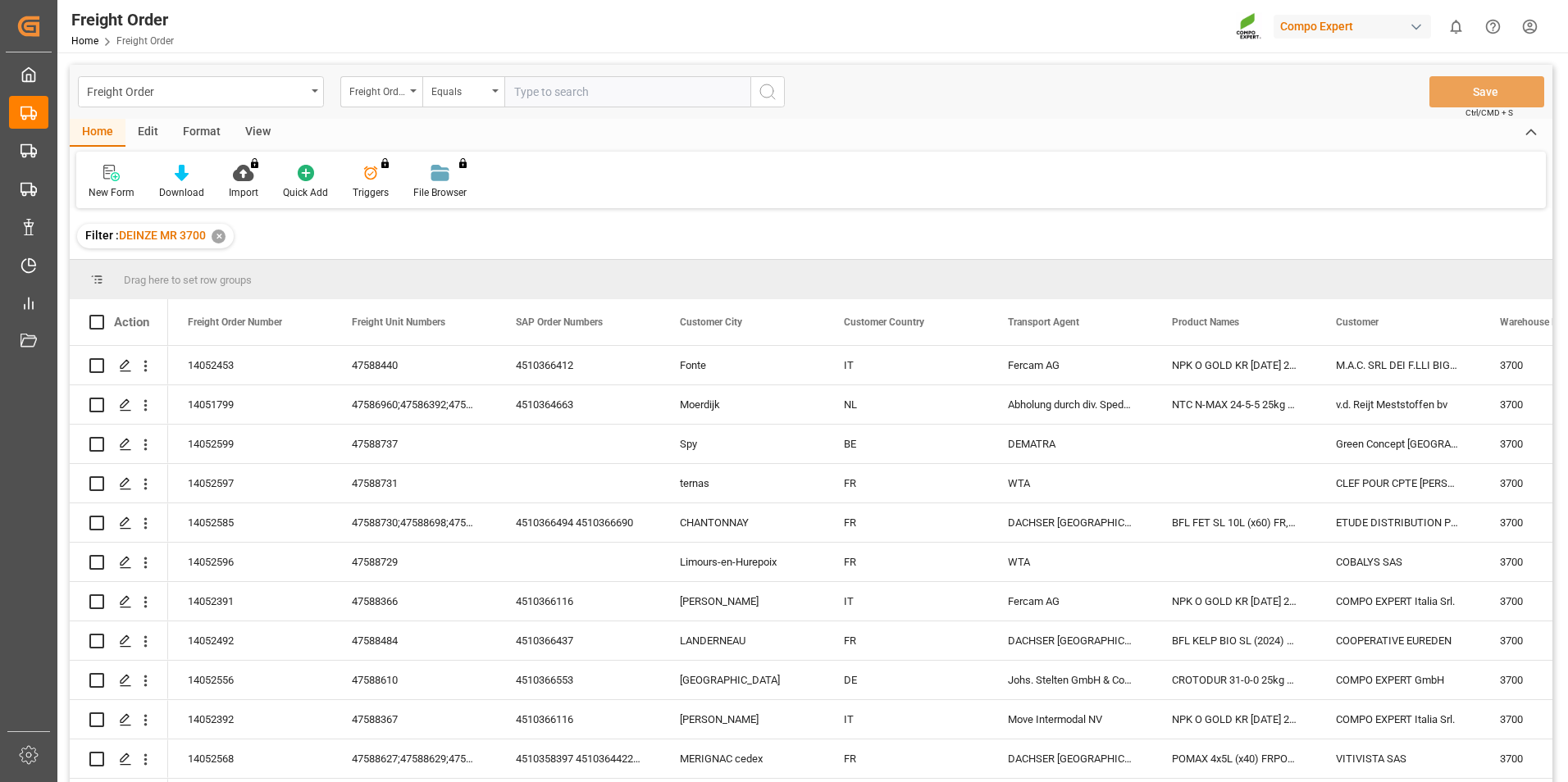
click at [553, 97] on input "text" at bounding box center [627, 92] width 246 height 31
type input "14052453"
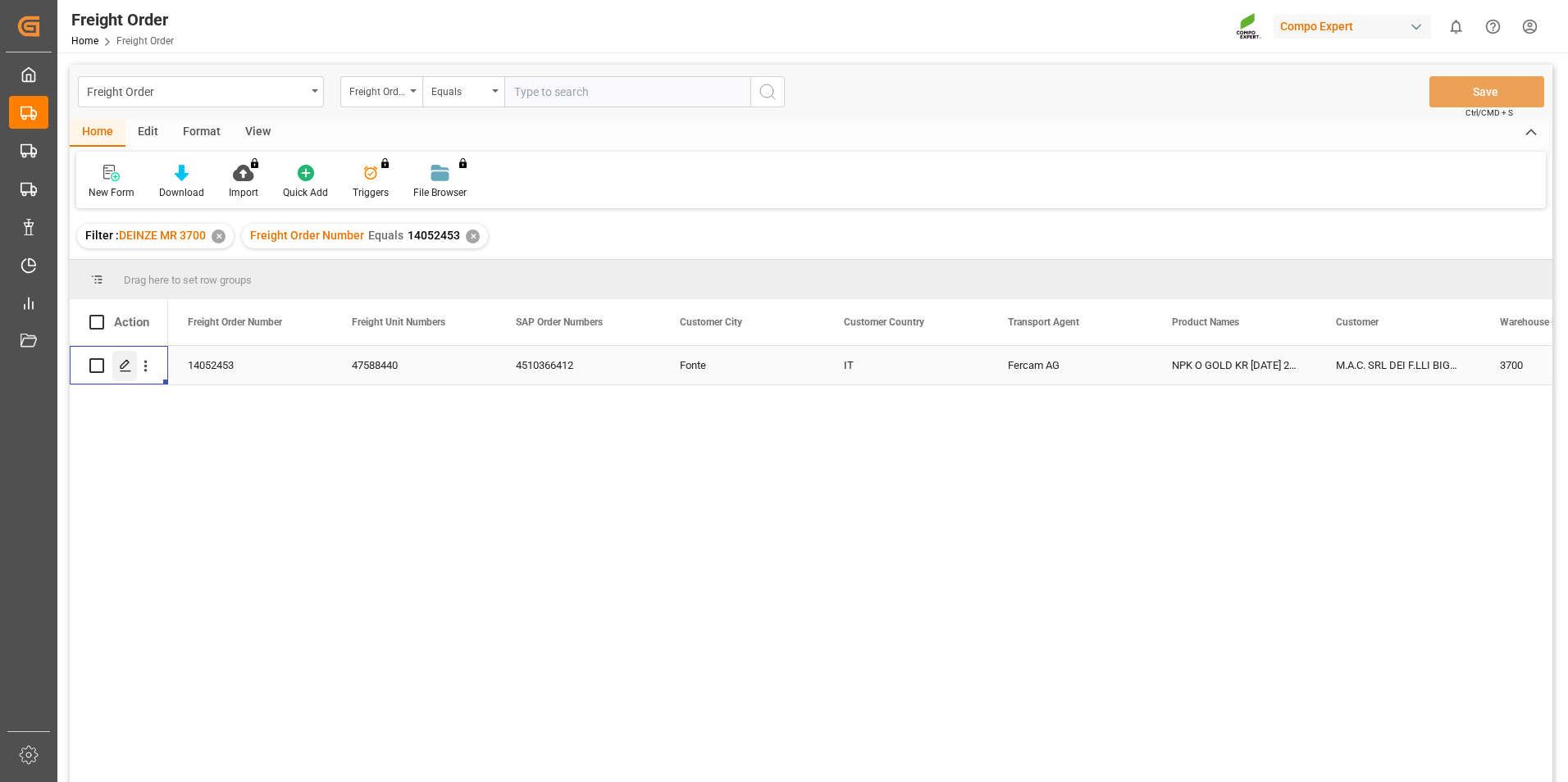
click at [128, 363] on polygon "Press SPACE to select this row." at bounding box center [124, 365] width 8 height 8
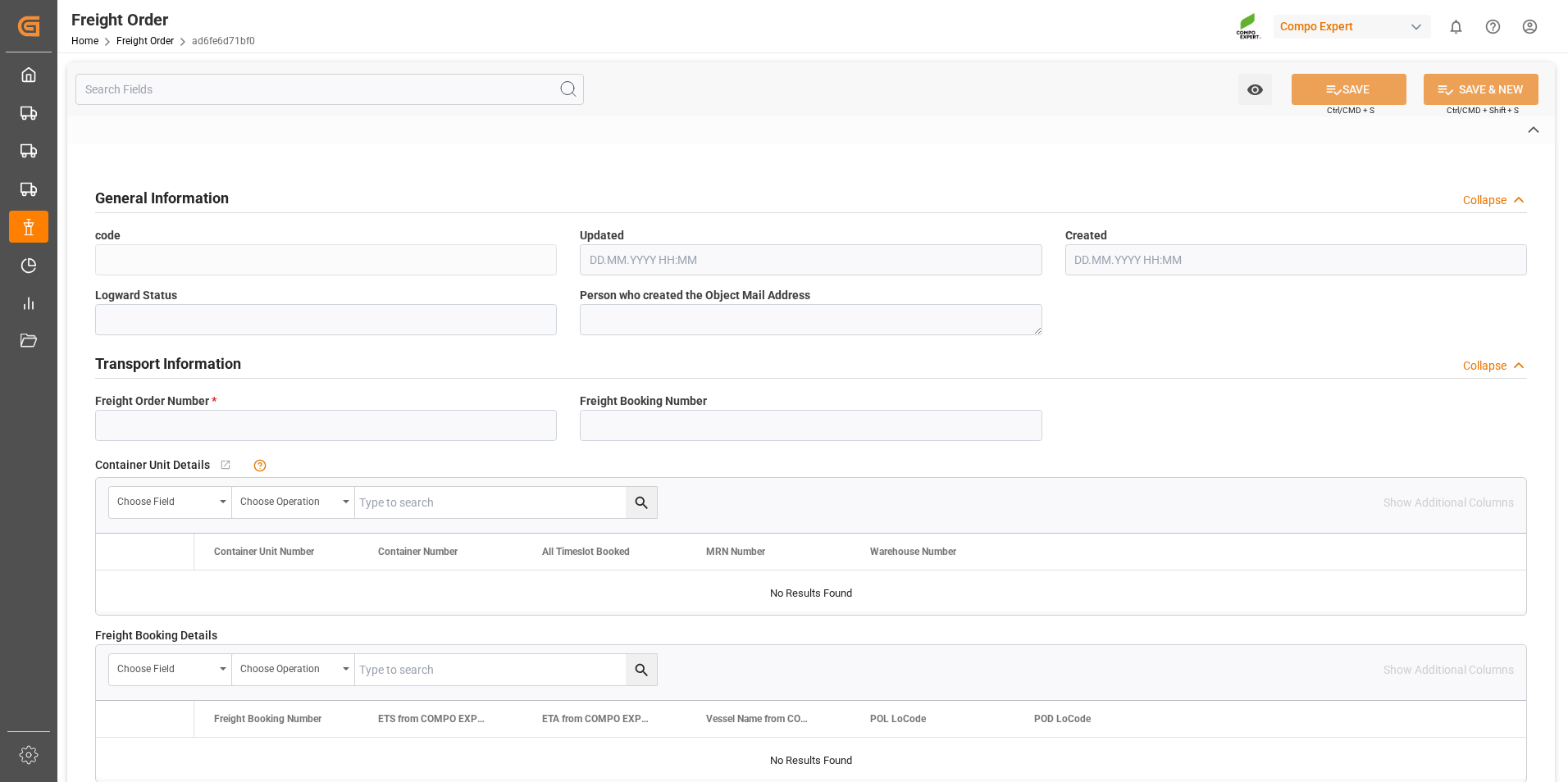
type input "14052453"
type textarea "30"
type textarea "3200"
type textarea "CB30"
type textarea "2041039"
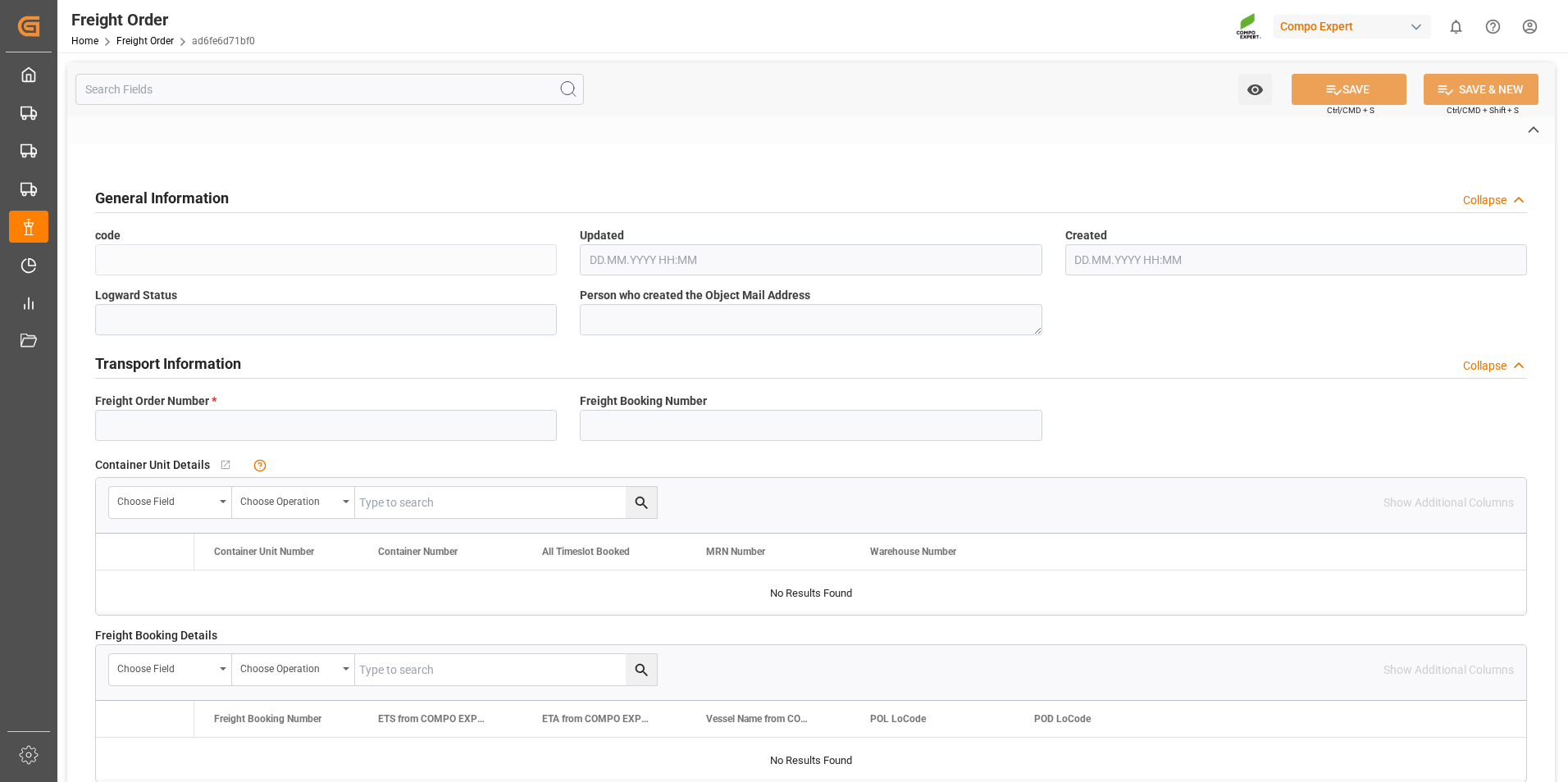
type input "4510366412"
type textarea "47588440"
type textarea "CB01"
type textarea "Z3"
type input "4"
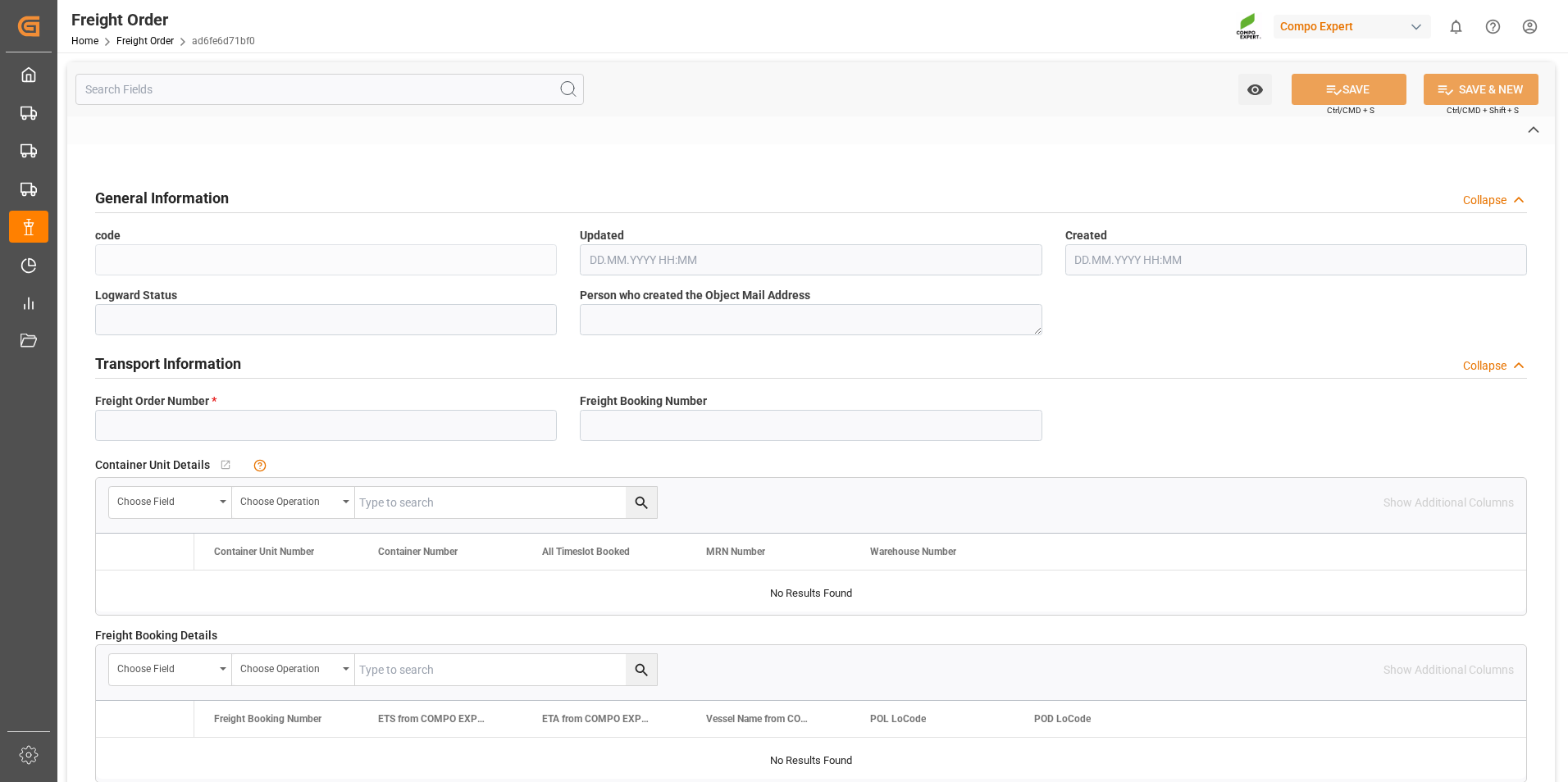
type textarea "DE"
type textarea "CPT"
type textarea "COMPO EXPERT Benelux NV"
type textarea "NPK O GOLD KR [DATE] 25kg (x60) IT"
type textarea "4414002899"
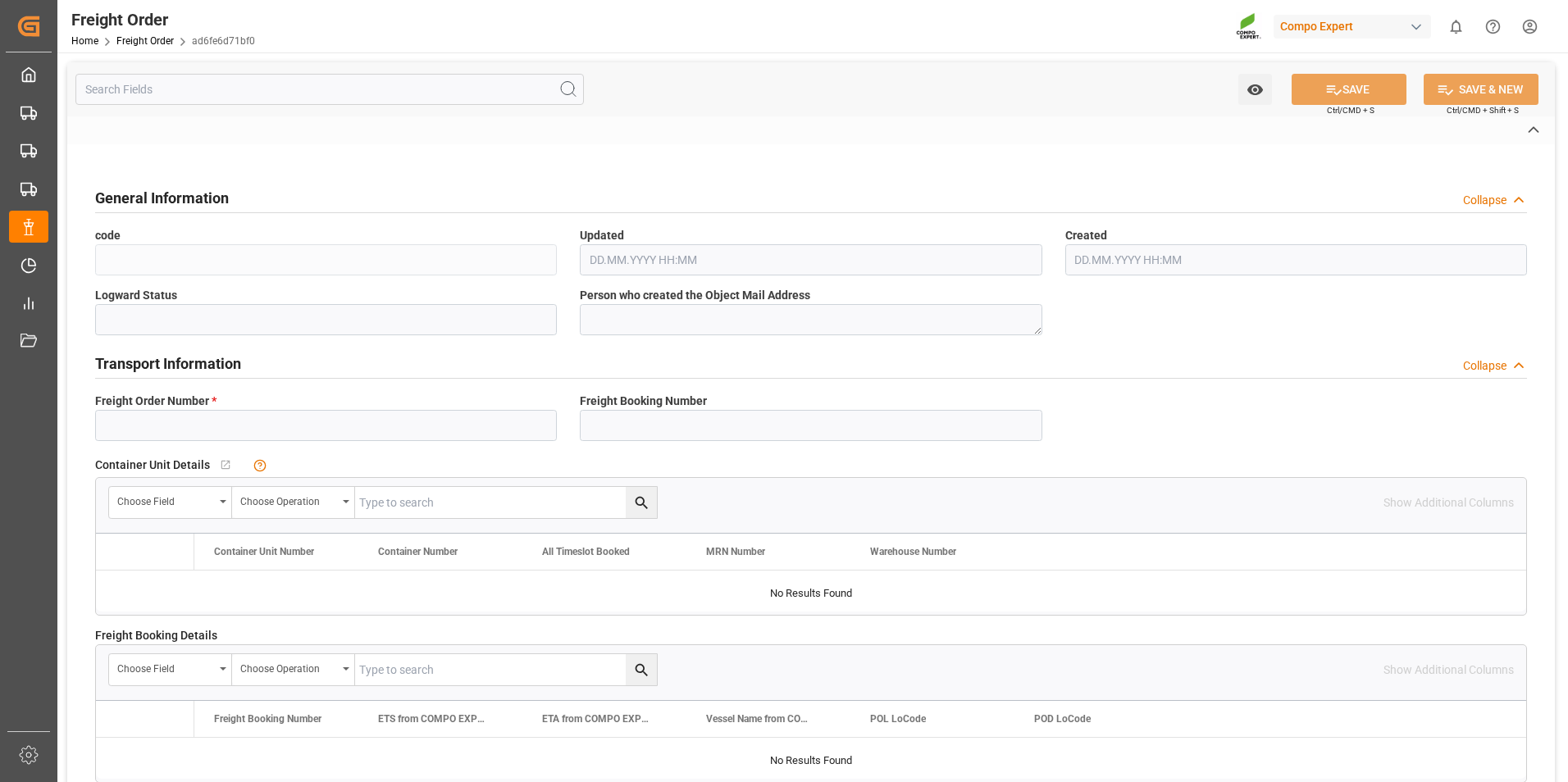
type input "3700"
type input "Logistics Service Provider"
type input "No"
type input "18"
type input "27324"
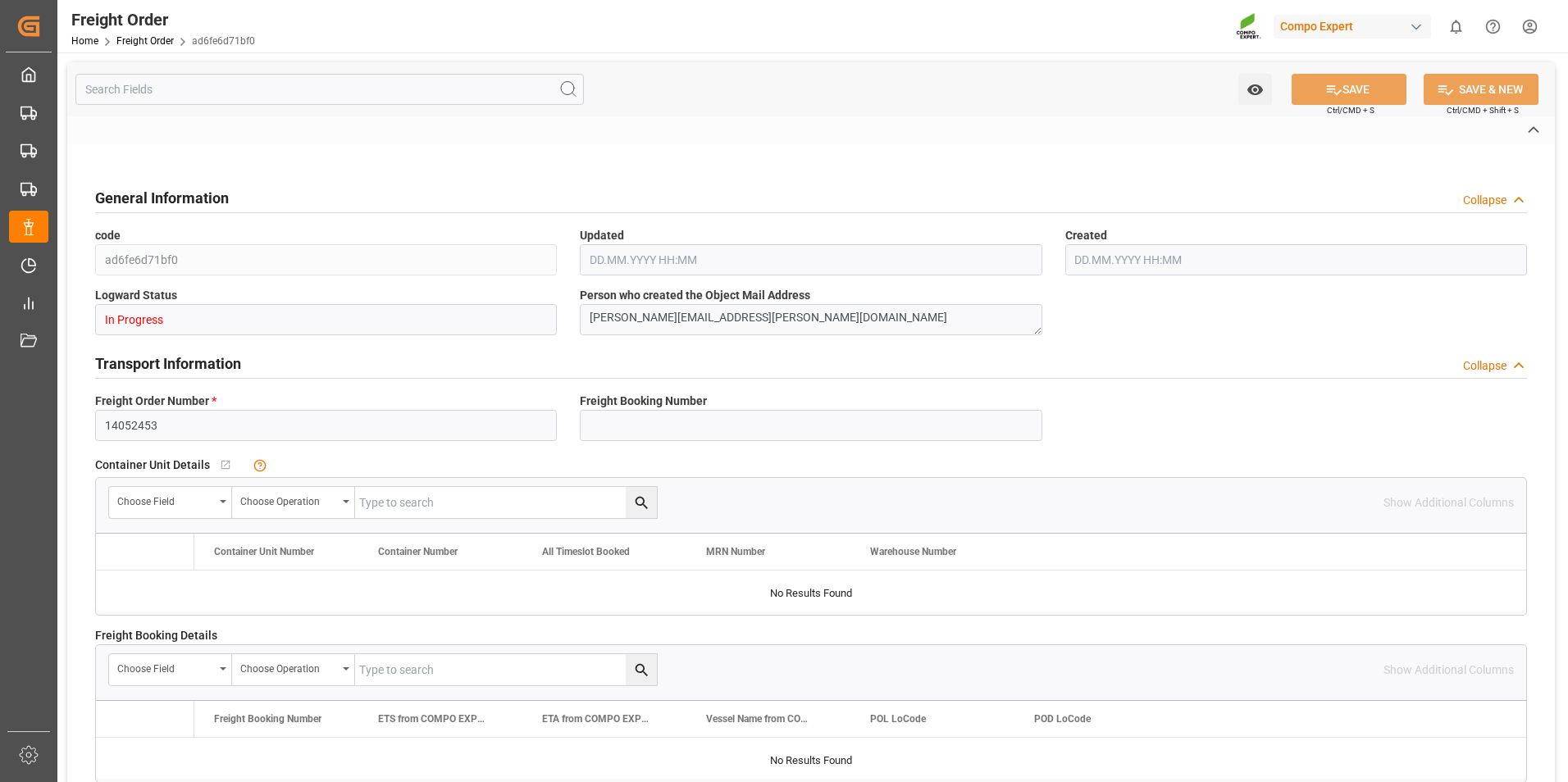
type input "27324"
type input "0"
type input "[DATE] 00:00"
type input "[DATE] 12:28"
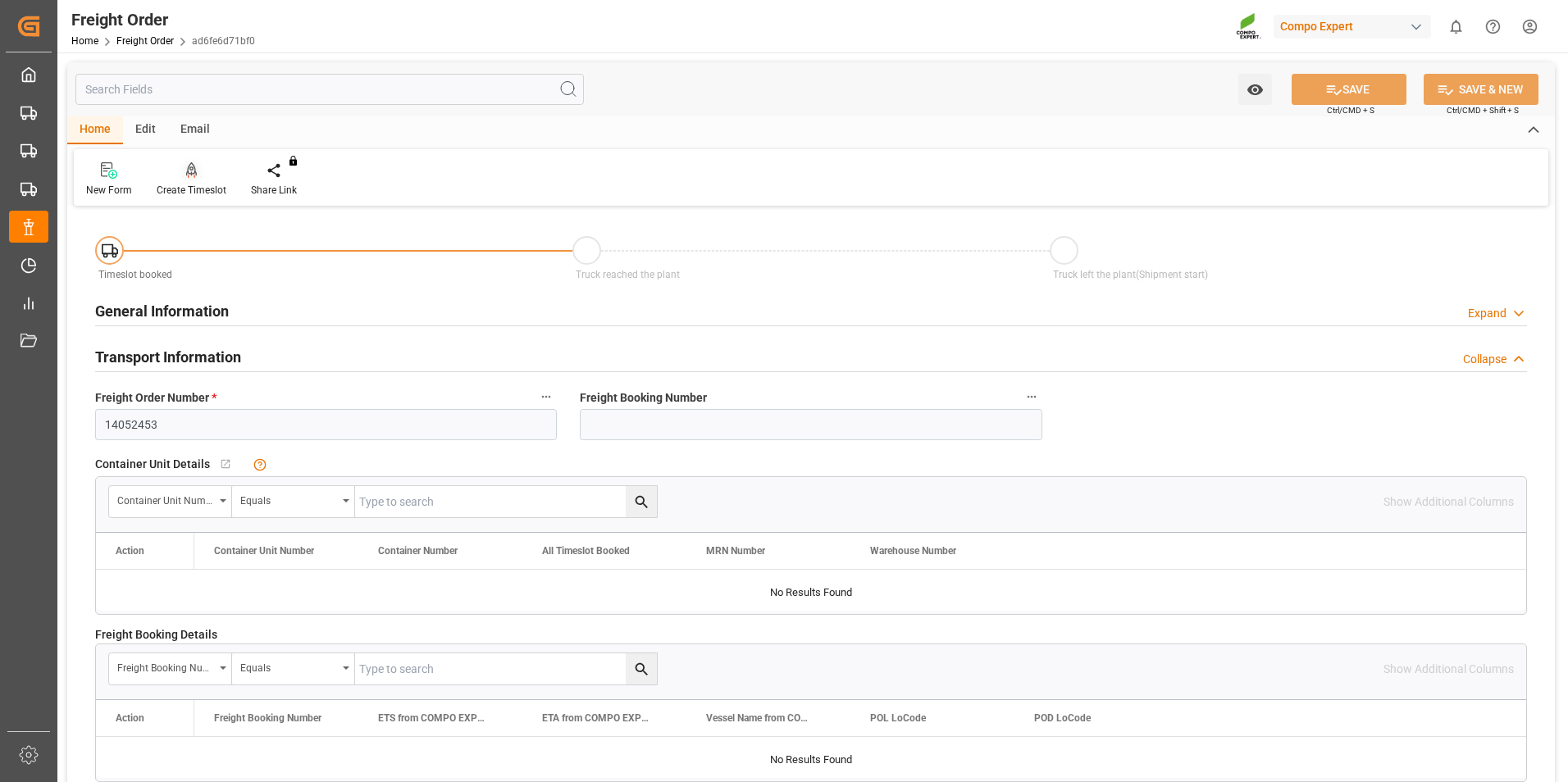
click at [194, 171] on icon at bounding box center [192, 169] width 12 height 14
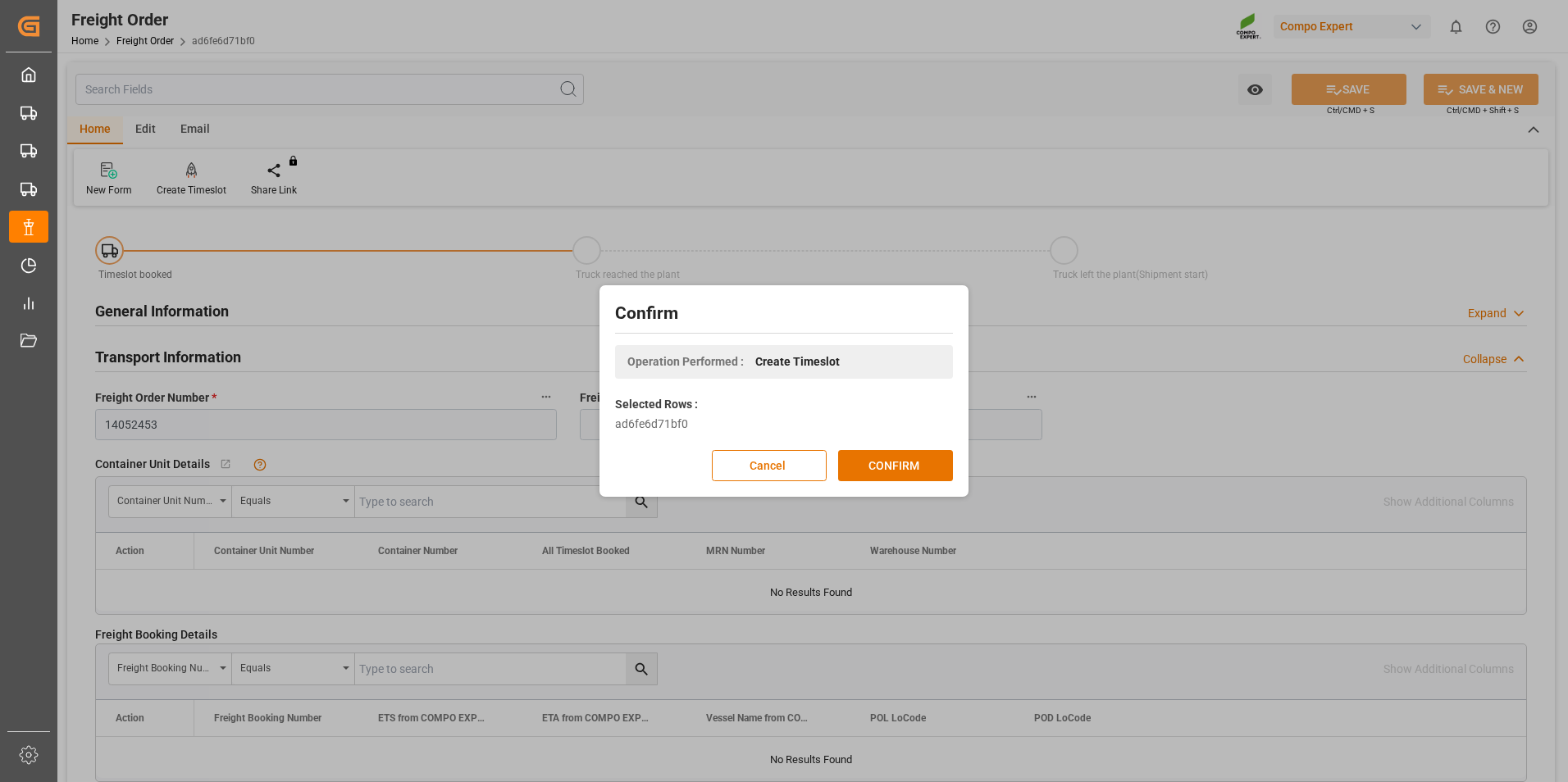
click at [868, 445] on div "Confirm Operation Performed : Create Timeslot Selected Rows : ad6fe6d71bf0 Canc…" at bounding box center [784, 391] width 361 height 203
click at [901, 470] on button "CONFIRM" at bounding box center [894, 465] width 114 height 31
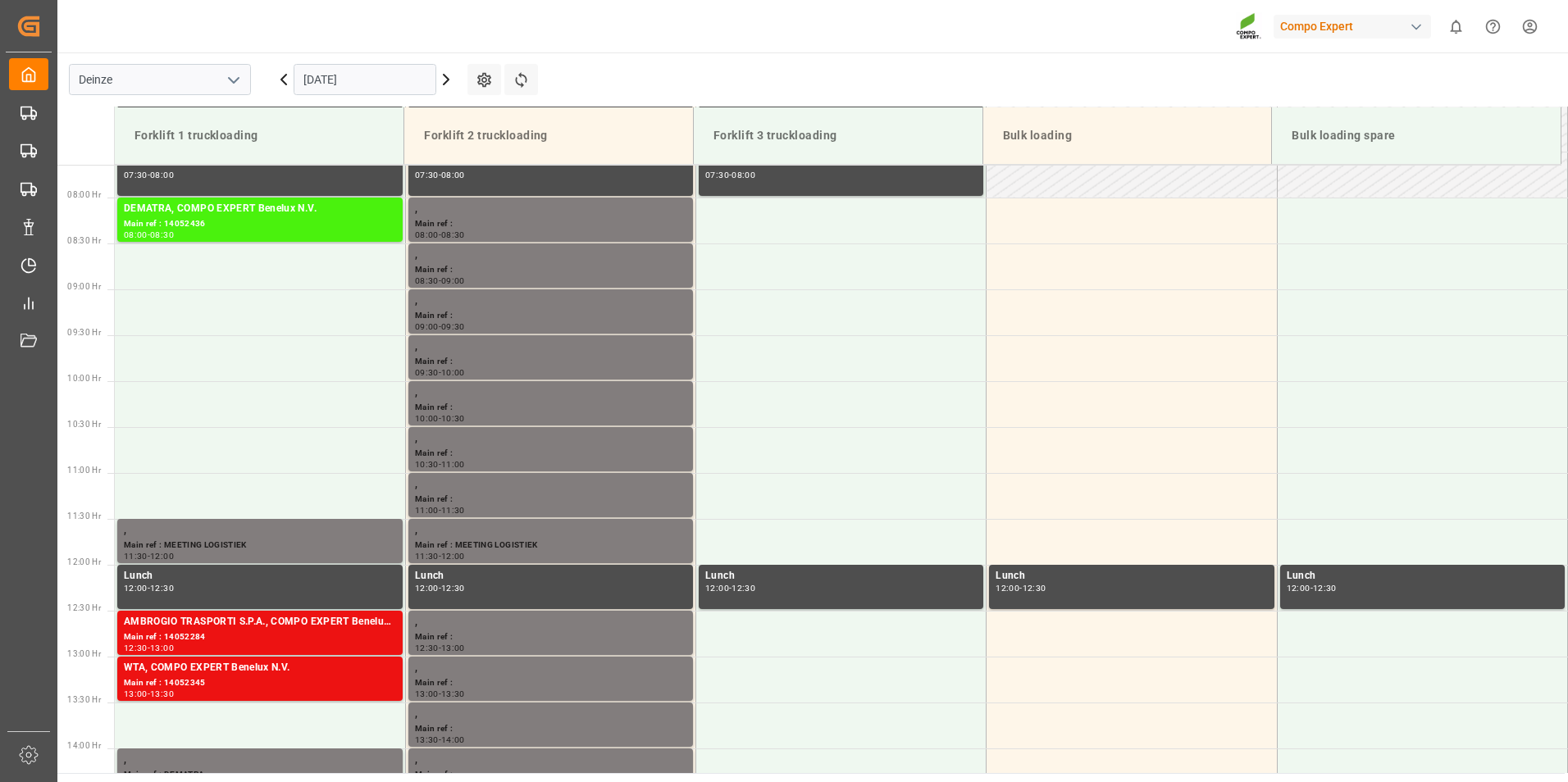
scroll to position [724, 0]
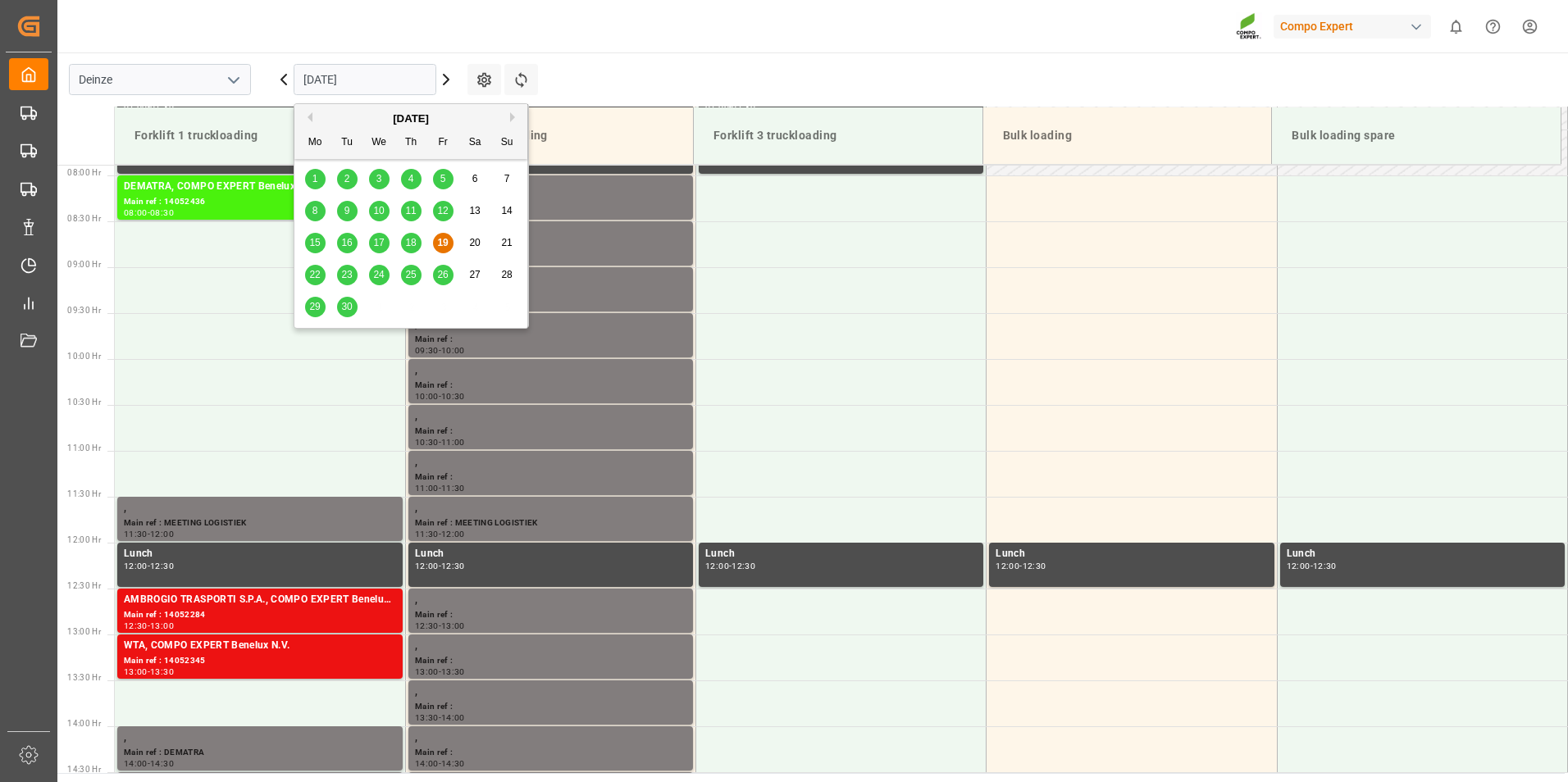
click at [376, 80] on input "[DATE]" at bounding box center [364, 79] width 142 height 31
click at [316, 273] on span "22" at bounding box center [314, 275] width 11 height 12
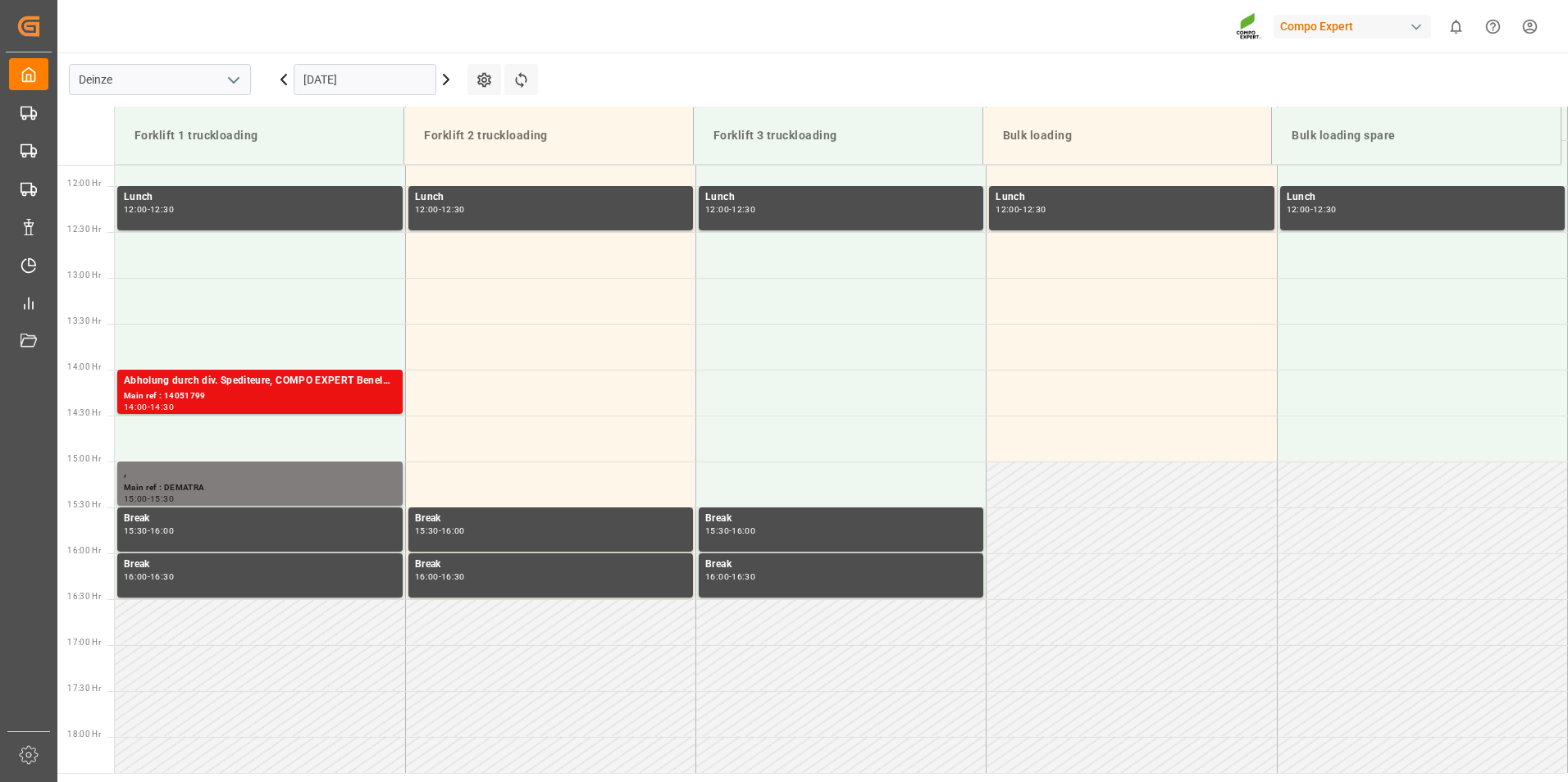
scroll to position [1129, 0]
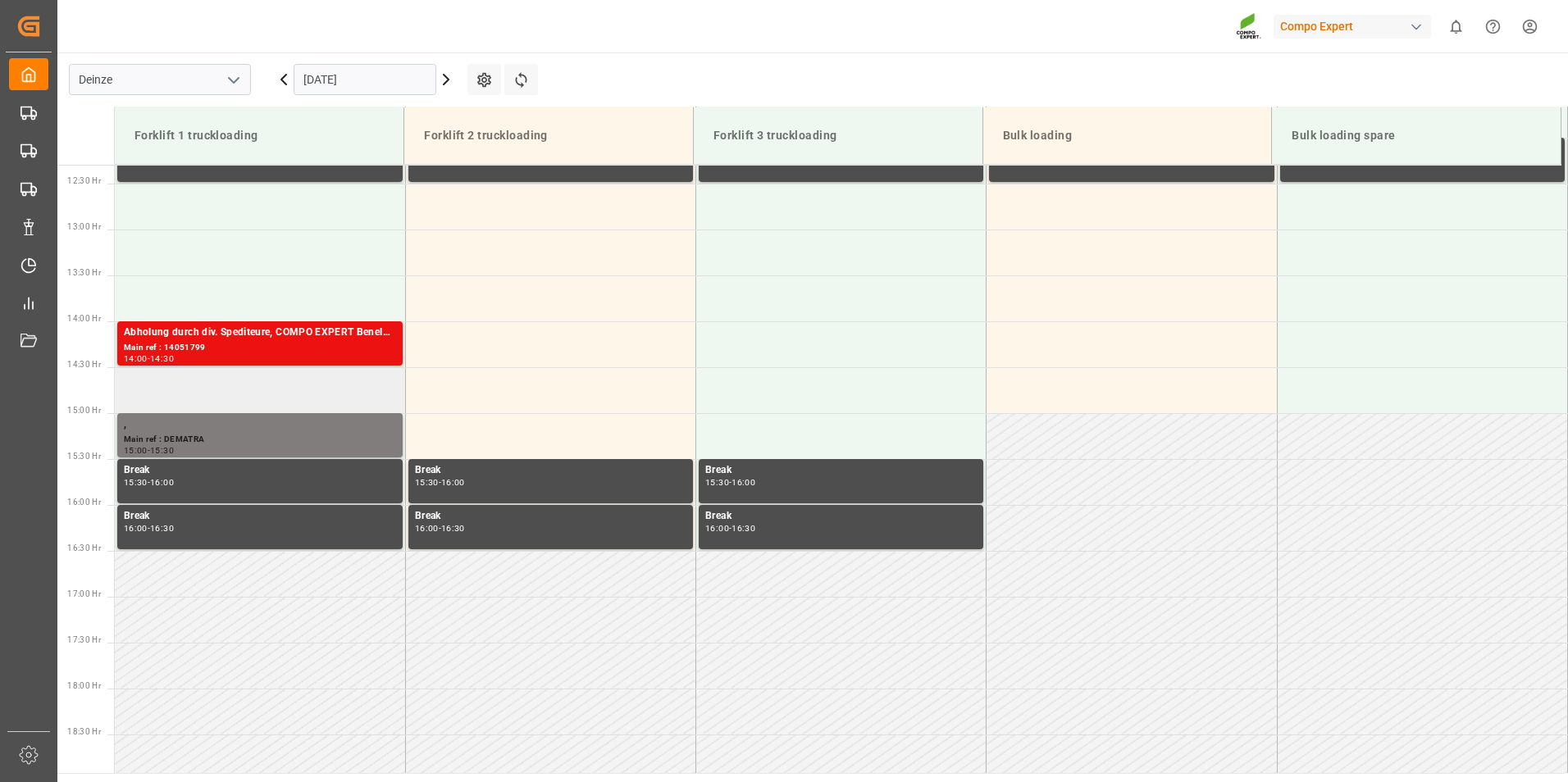
click at [163, 388] on td at bounding box center [260, 390] width 291 height 46
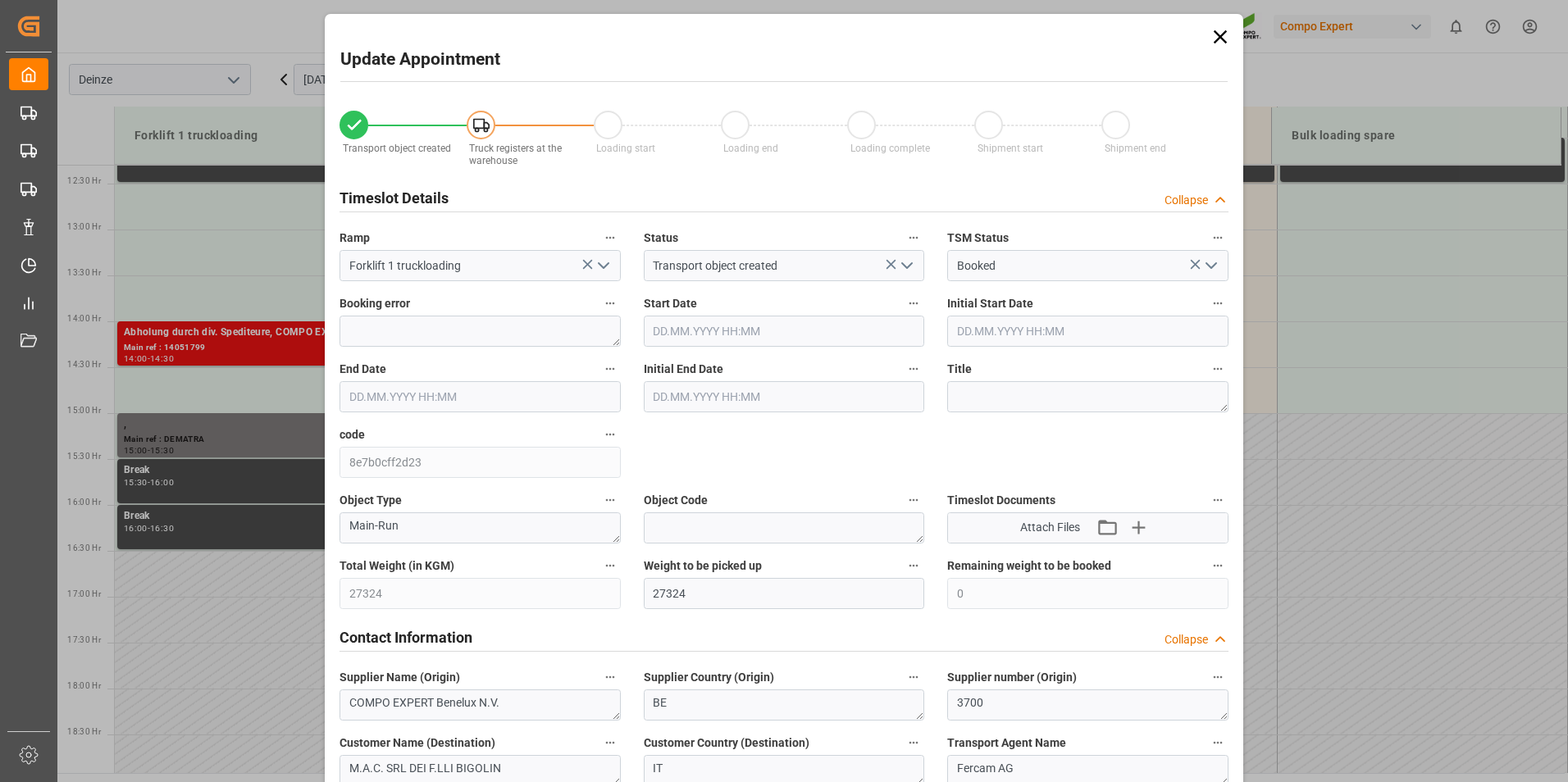
type input "[DATE] 14:30"
type input "22.09.2025 15:00"
type input "[DATE] 12:28"
type input "[DATE] 07:28"
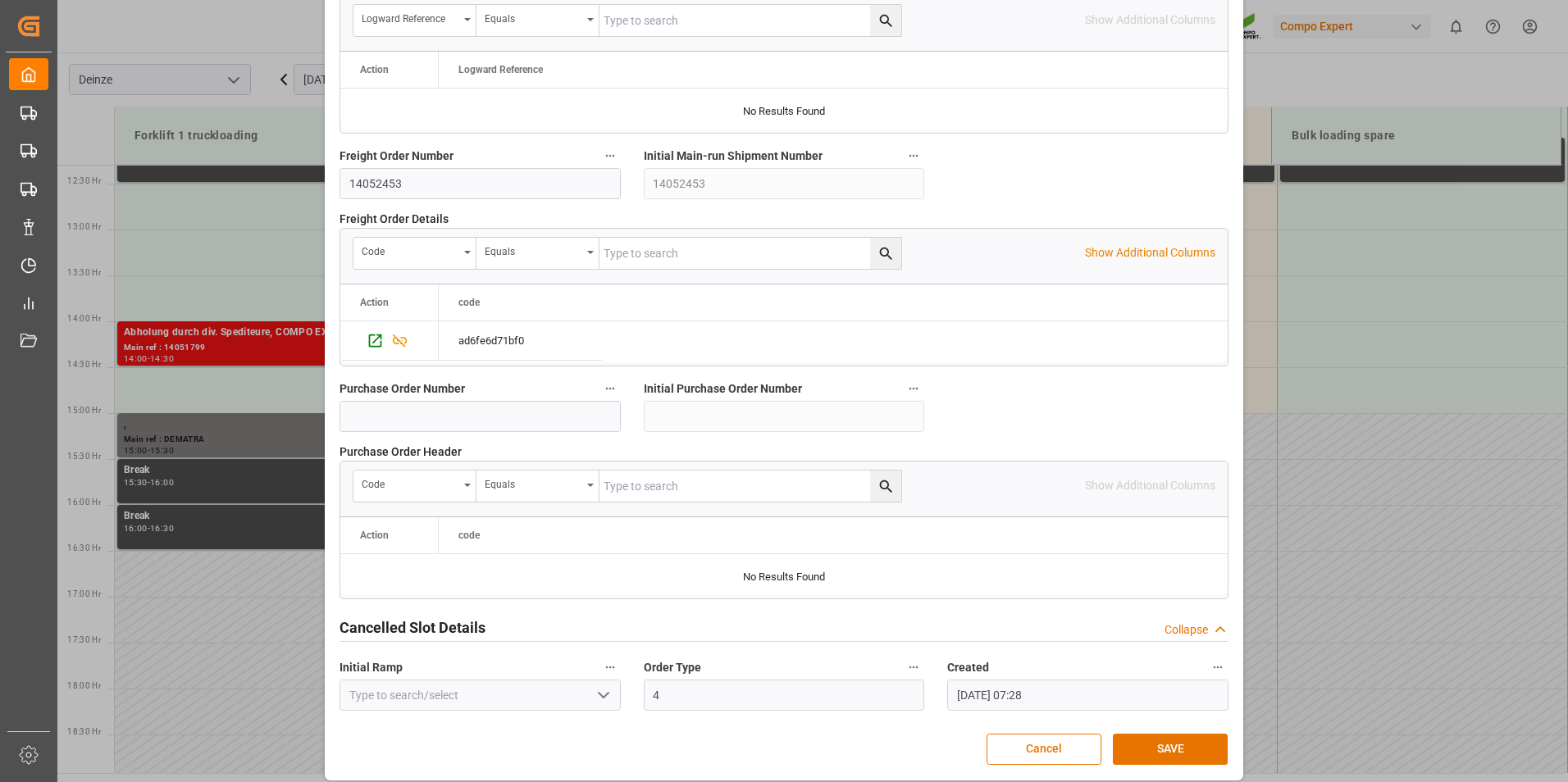
scroll to position [1493, 0]
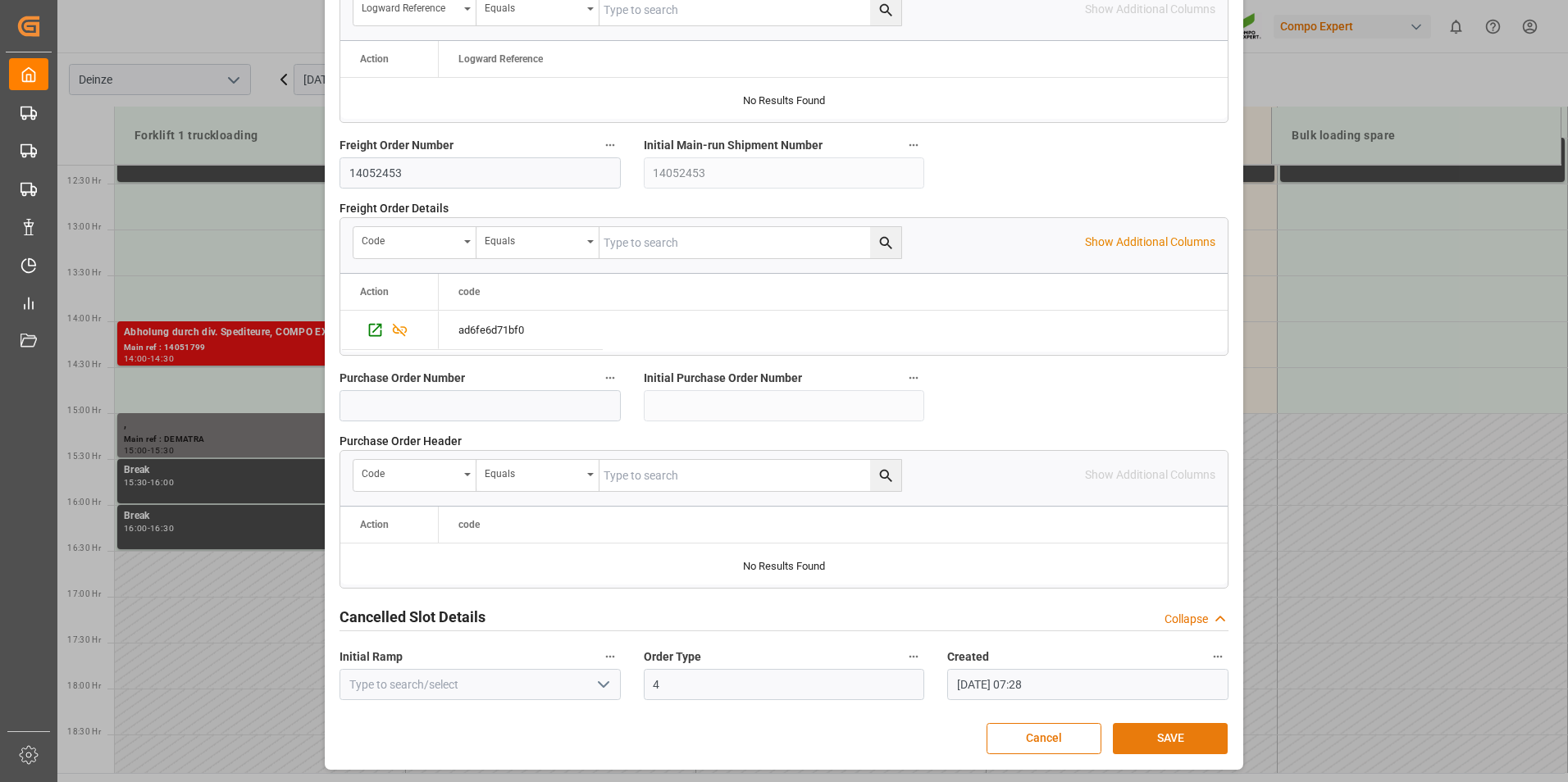
click at [1172, 742] on button "SAVE" at bounding box center [1169, 738] width 114 height 31
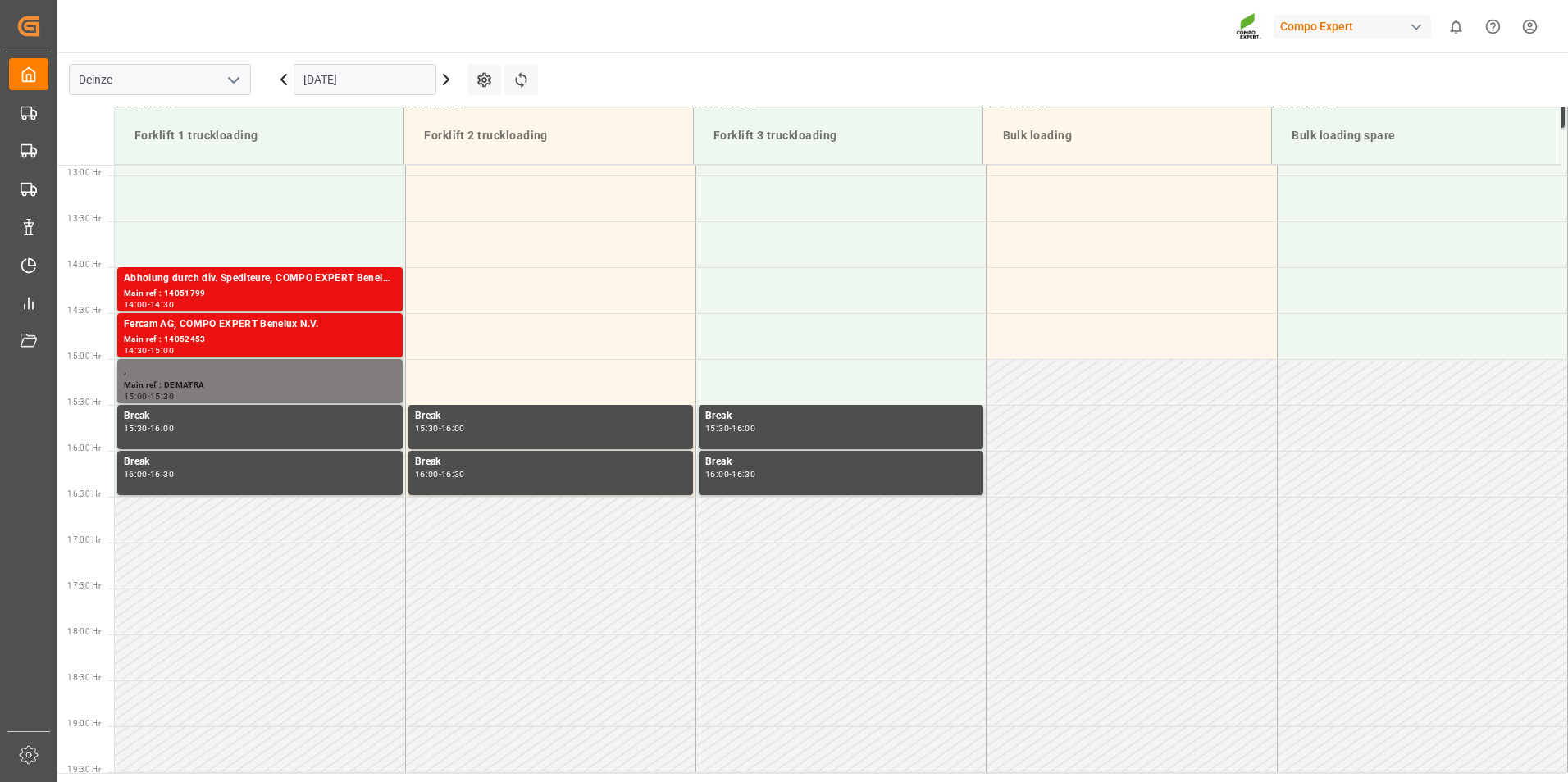
scroll to position [937, 0]
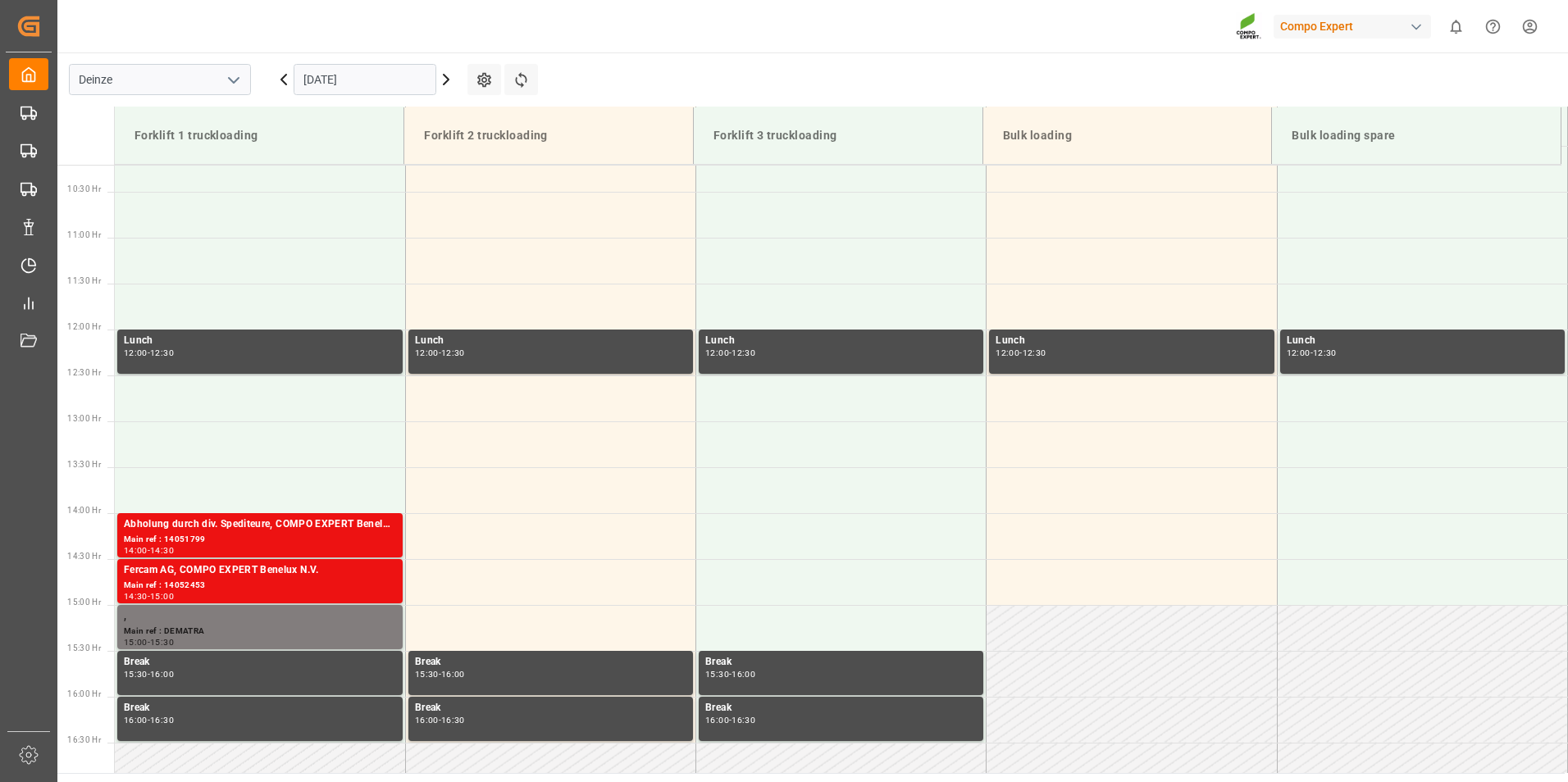
click at [388, 83] on input "[DATE]" at bounding box center [364, 79] width 142 height 31
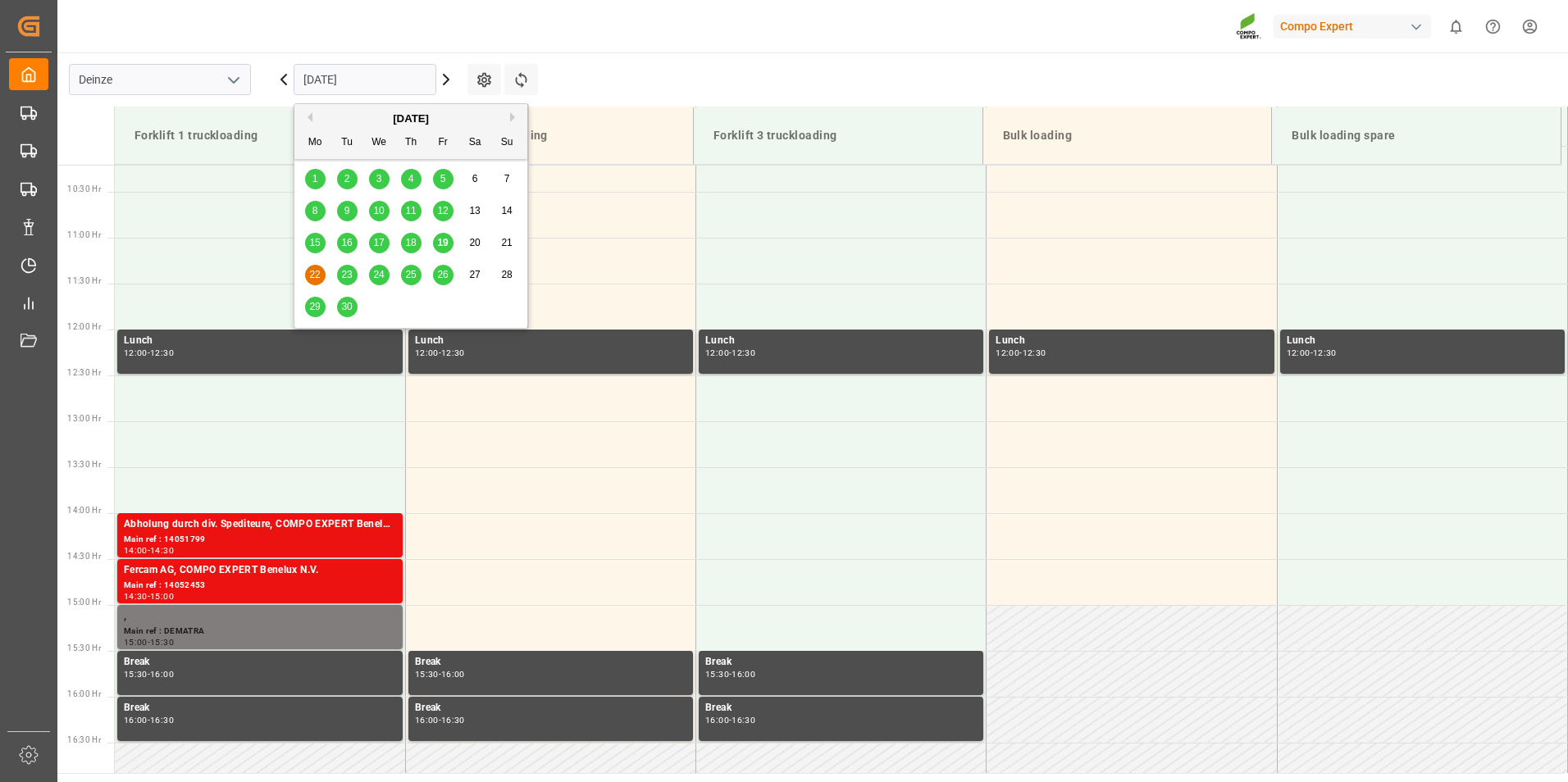
click at [438, 242] on span "19" at bounding box center [442, 243] width 11 height 12
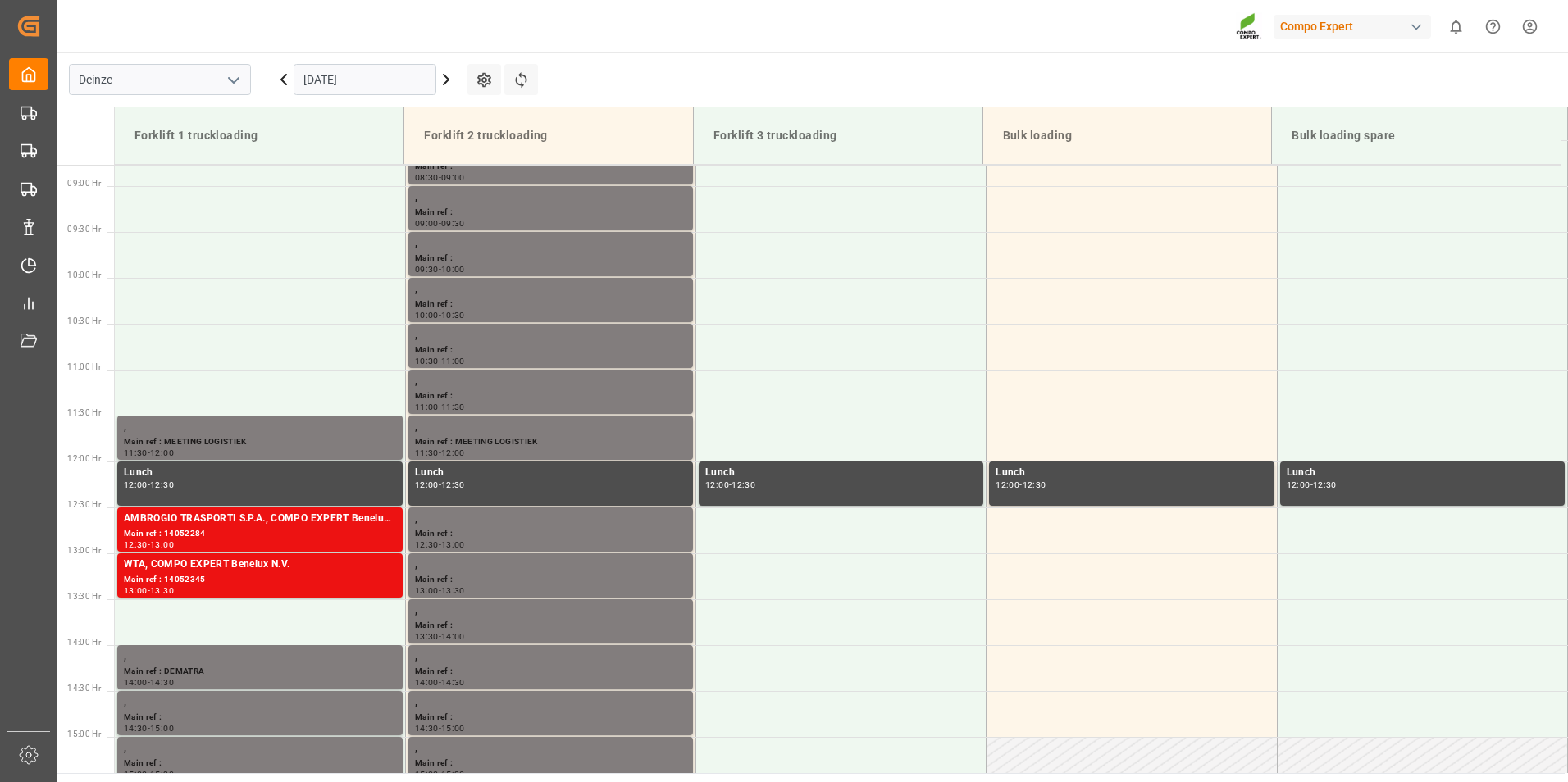
scroll to position [816, 0]
